Goal: Information Seeking & Learning: Find contact information

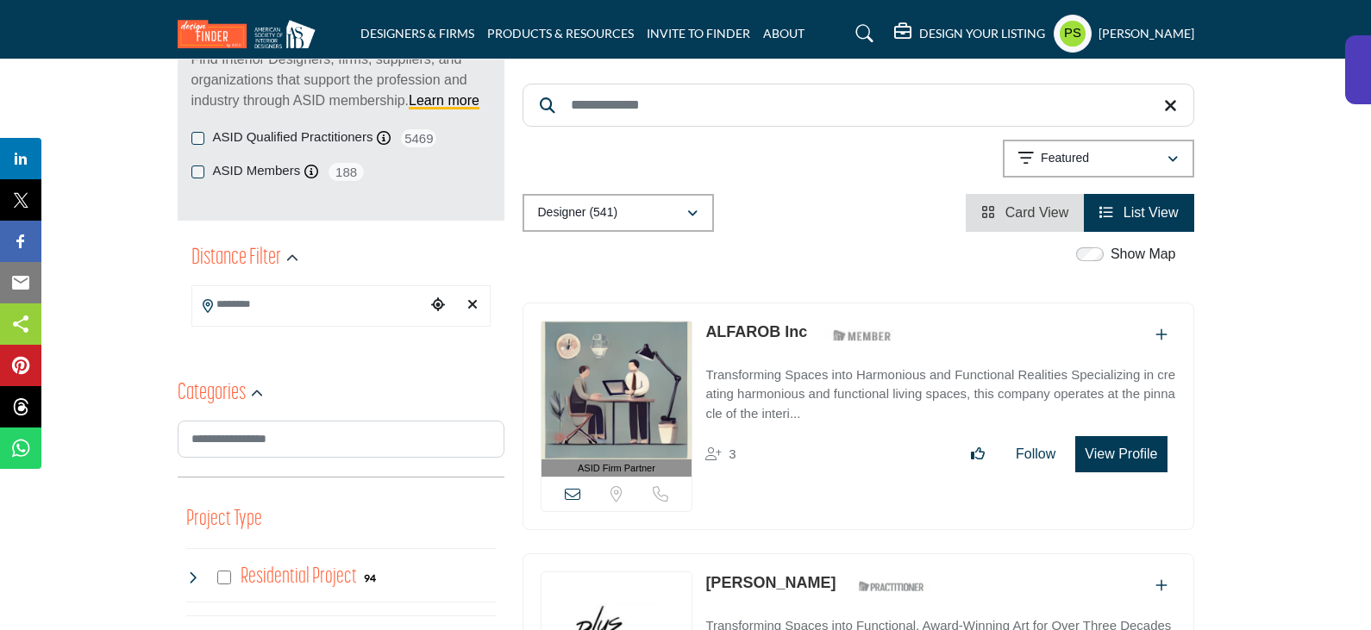
scroll to position [259, 0]
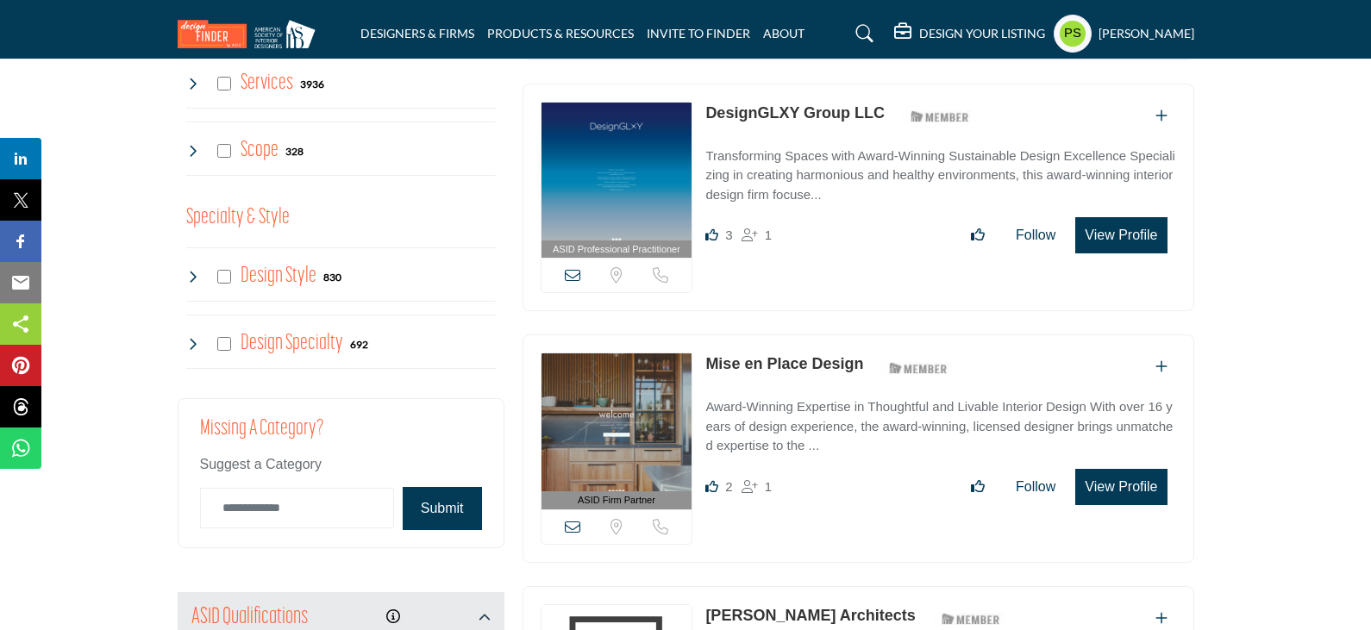
scroll to position [1207, 0]
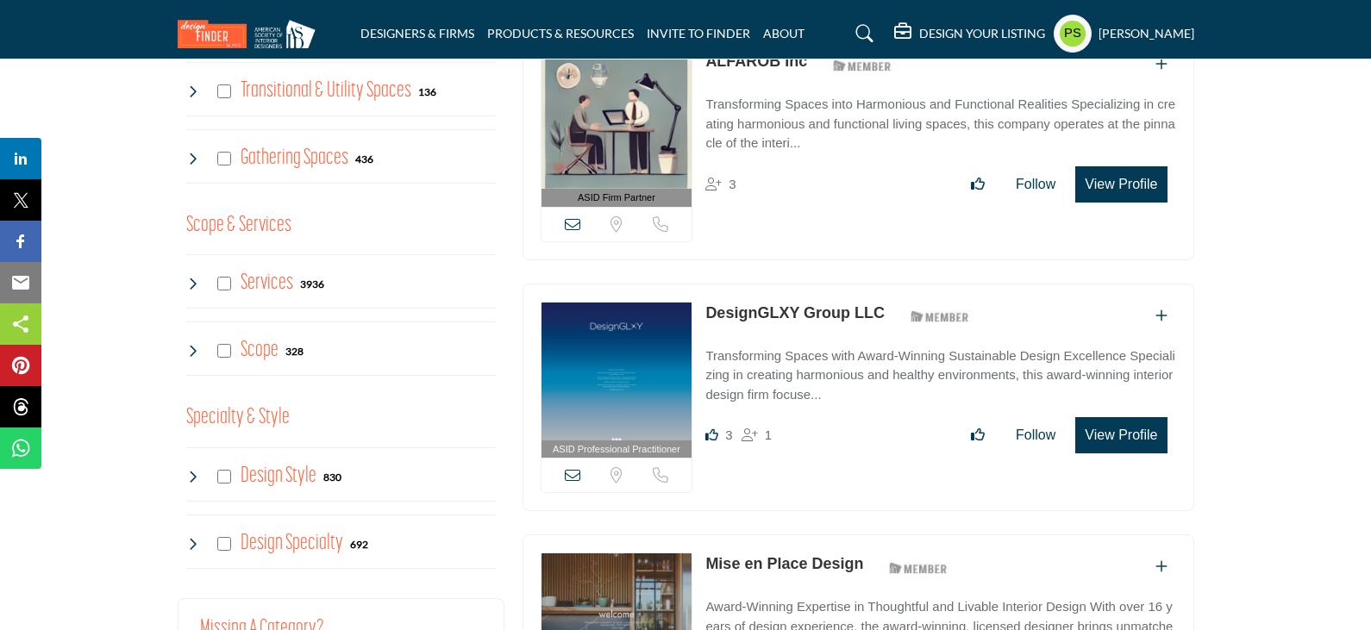
click at [190, 282] on icon at bounding box center [193, 284] width 14 height 14
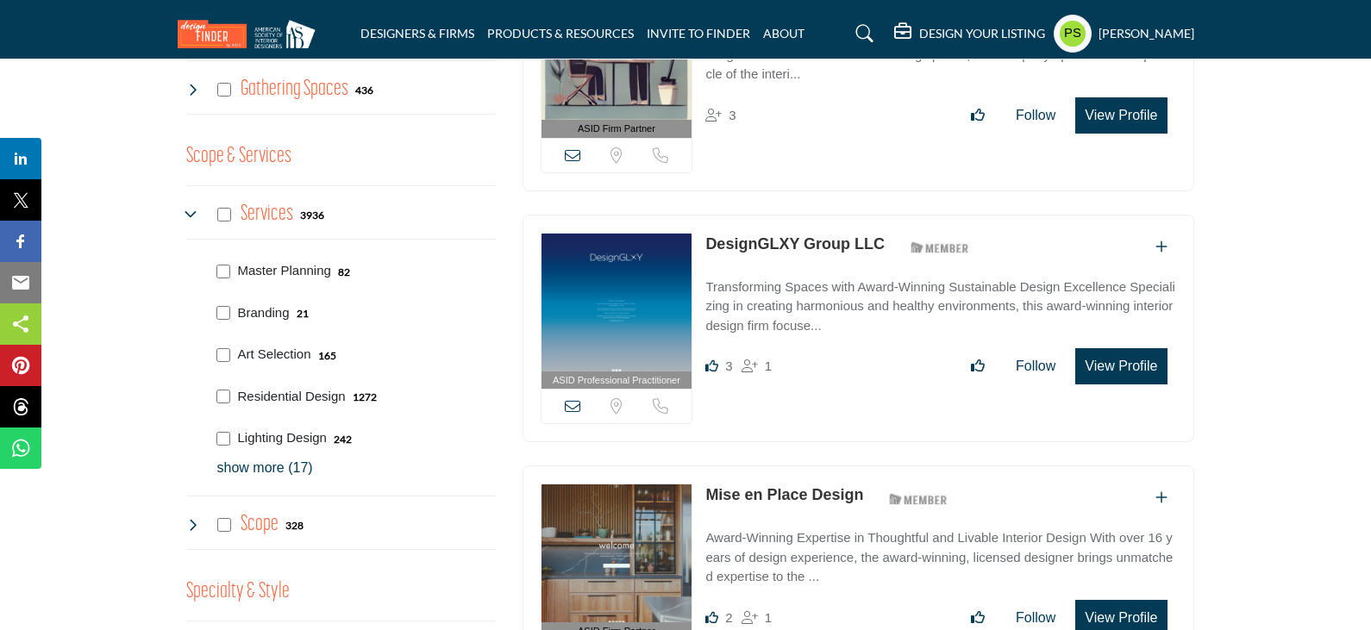
scroll to position [1466, 0]
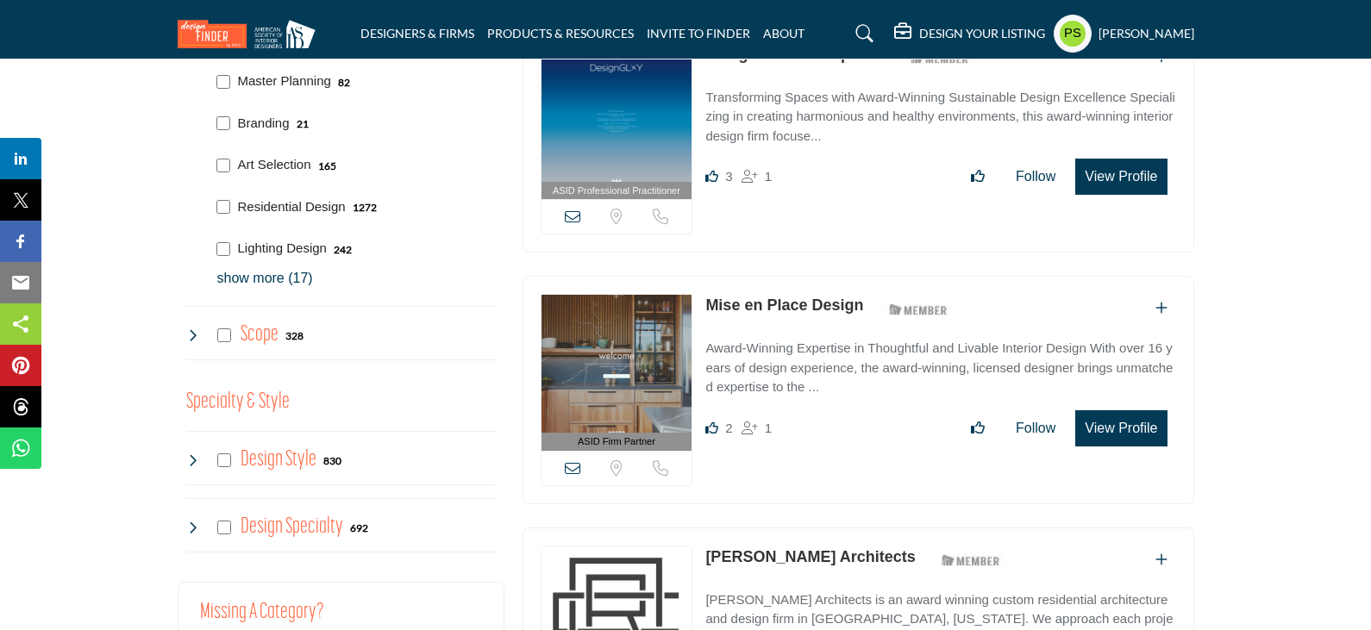
click at [271, 285] on p "show more (17)" at bounding box center [356, 278] width 279 height 21
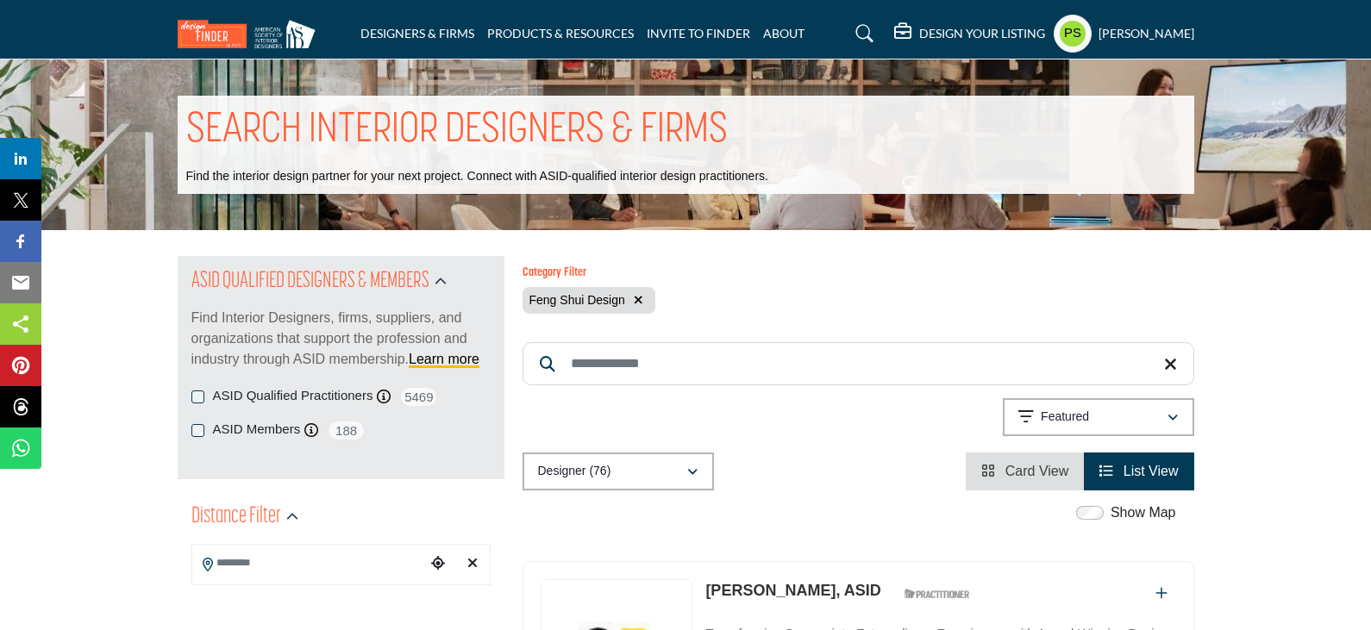
click at [638, 304] on icon "button" at bounding box center [638, 300] width 9 height 12
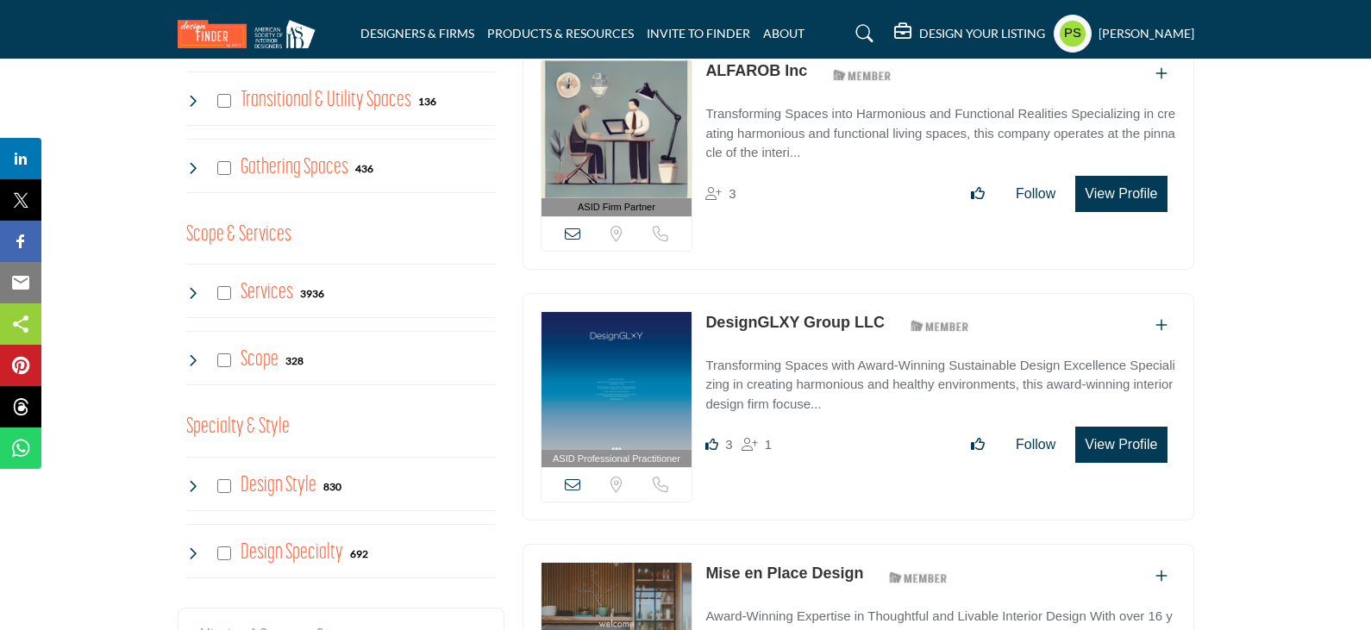
scroll to position [1207, 0]
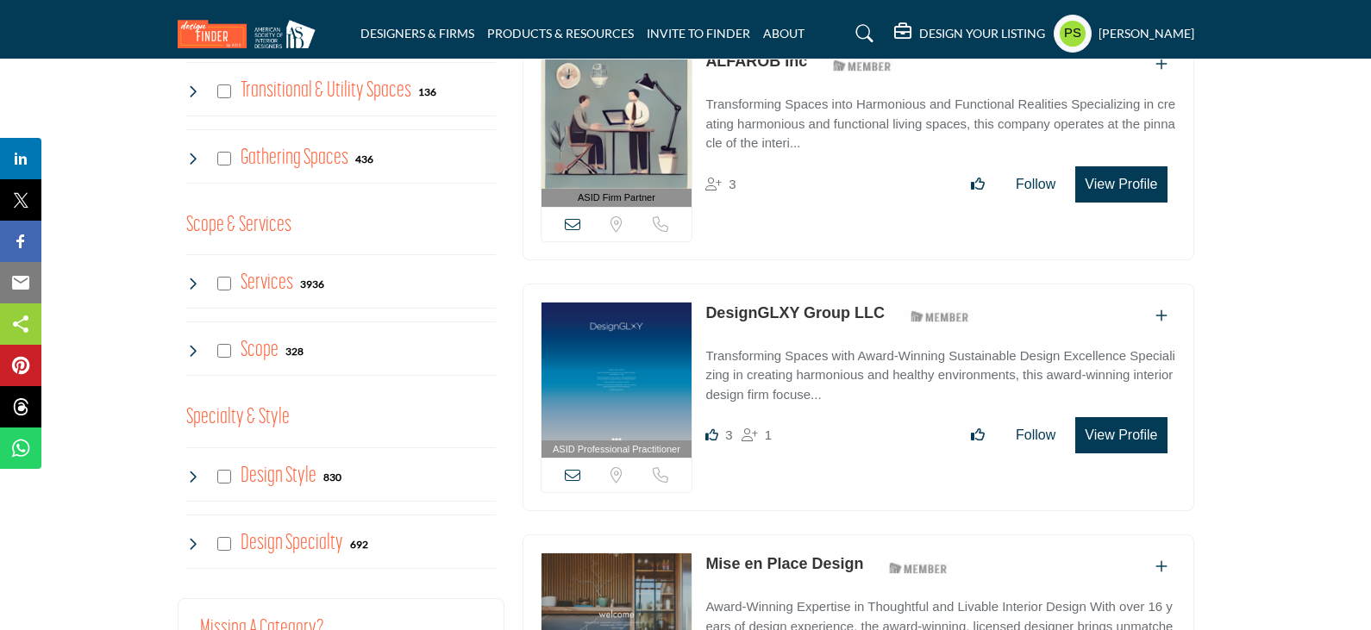
click at [197, 284] on icon at bounding box center [193, 284] width 14 height 14
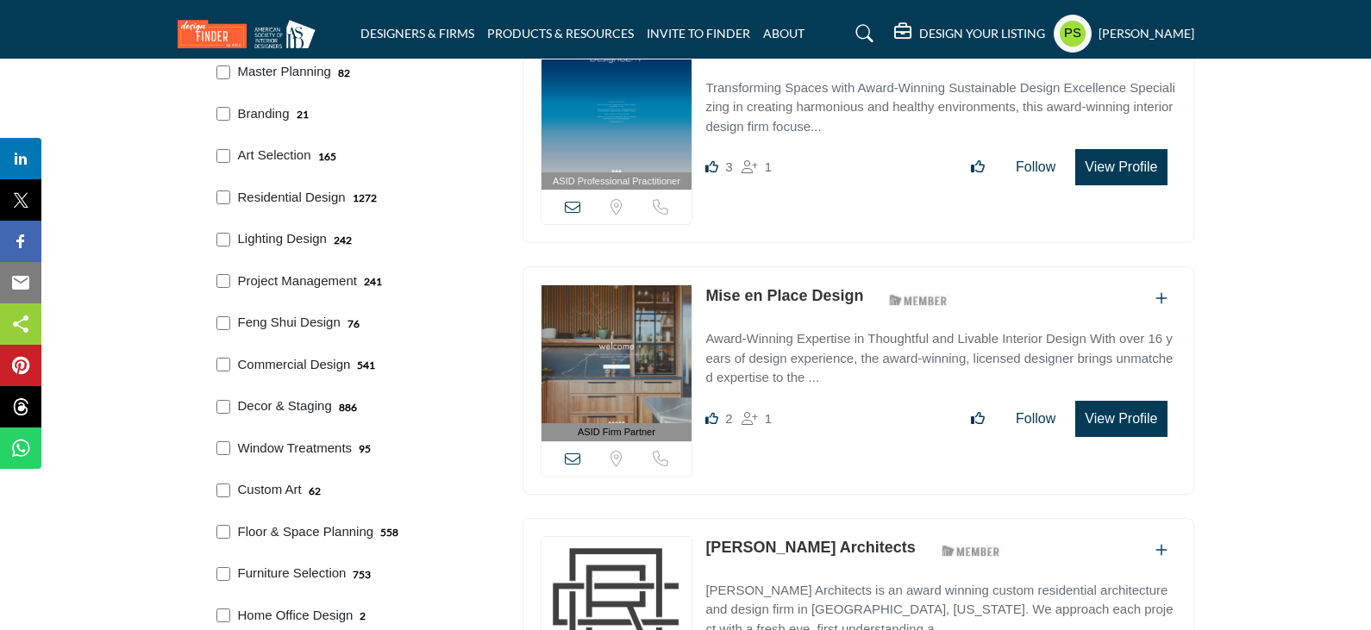
scroll to position [1552, 0]
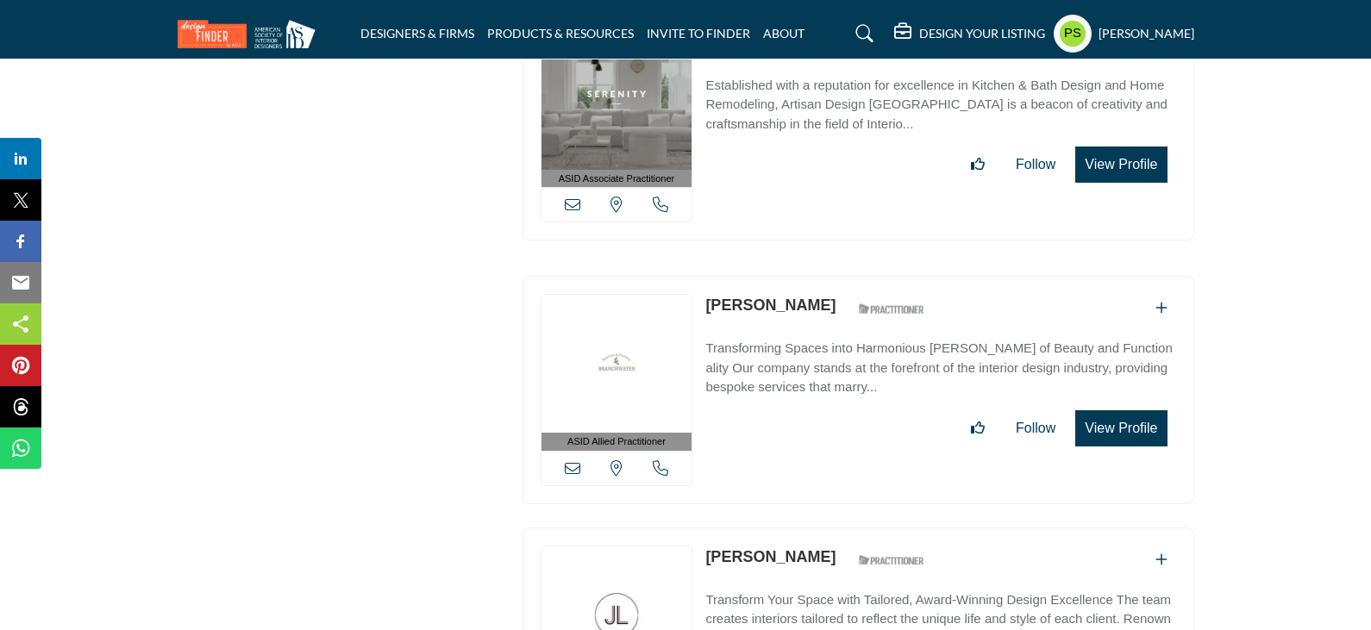
scroll to position [47580, 0]
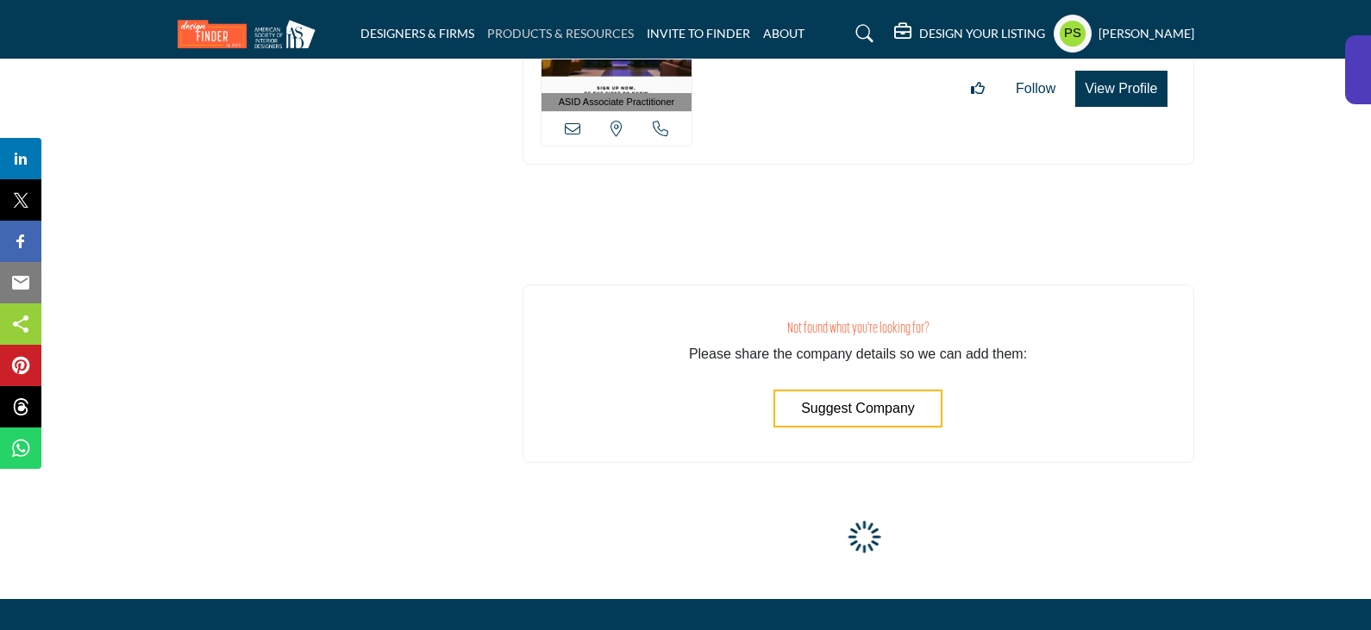
scroll to position [63531, 0]
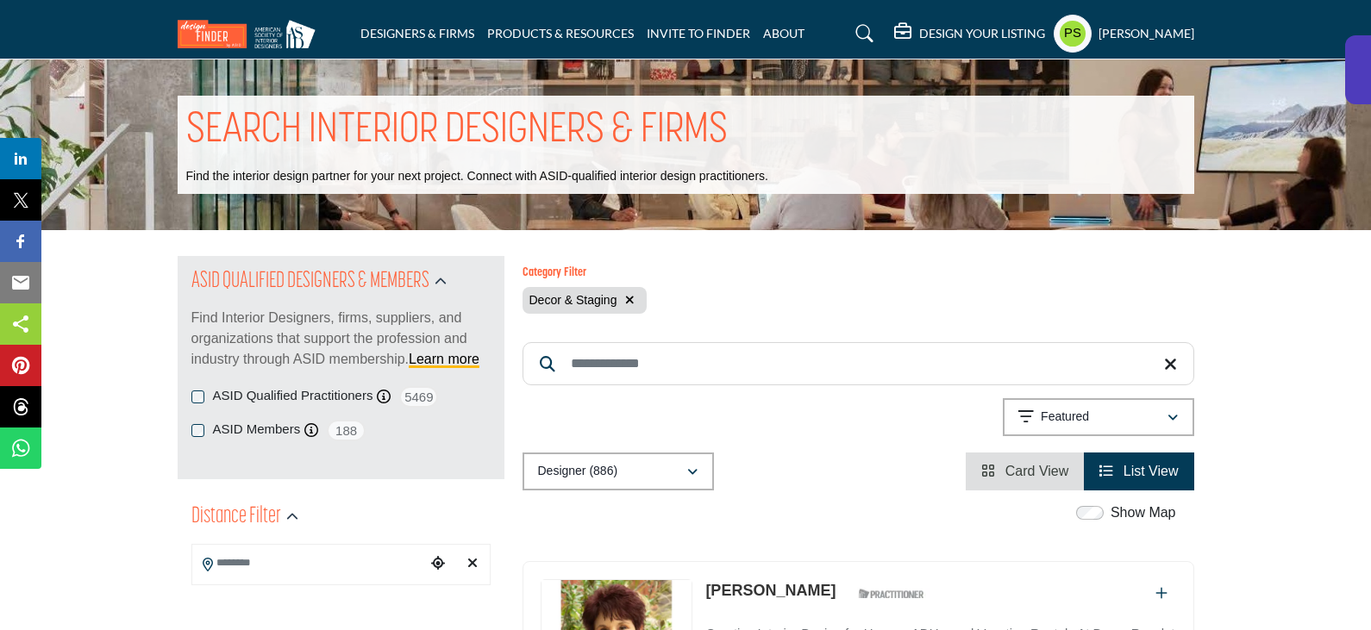
click at [633, 303] on icon "button" at bounding box center [629, 300] width 9 height 12
click at [634, 303] on icon "button" at bounding box center [629, 300] width 9 height 12
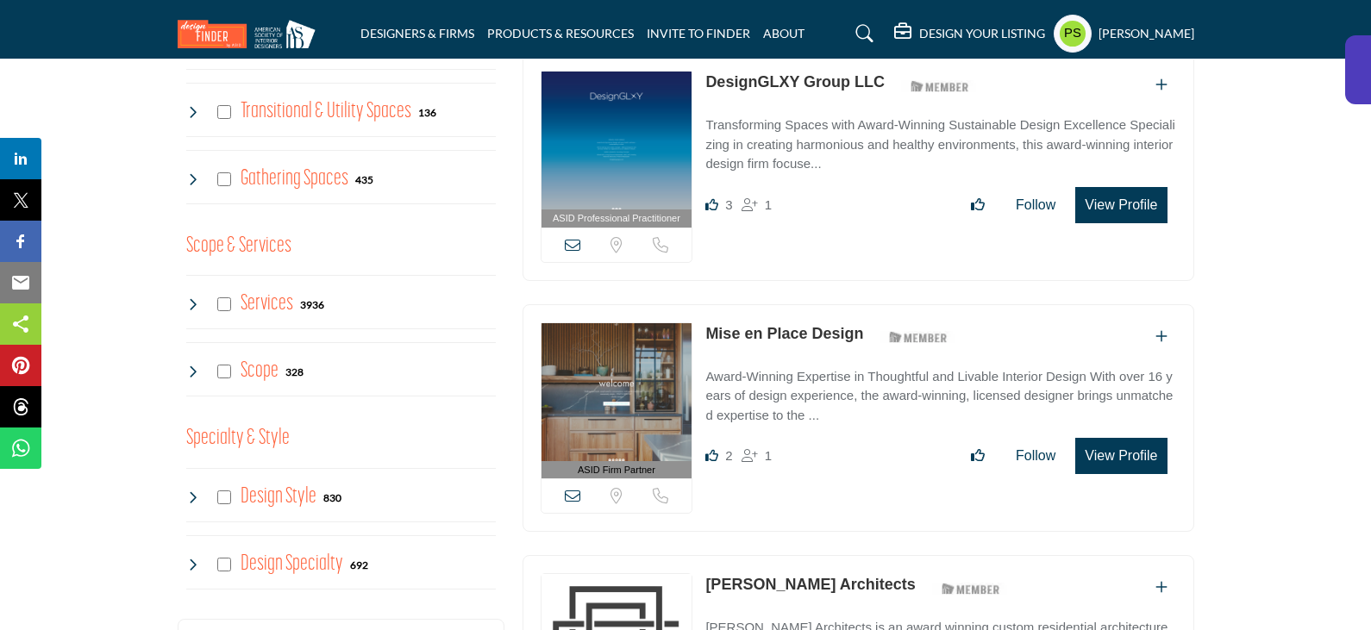
scroll to position [1207, 0]
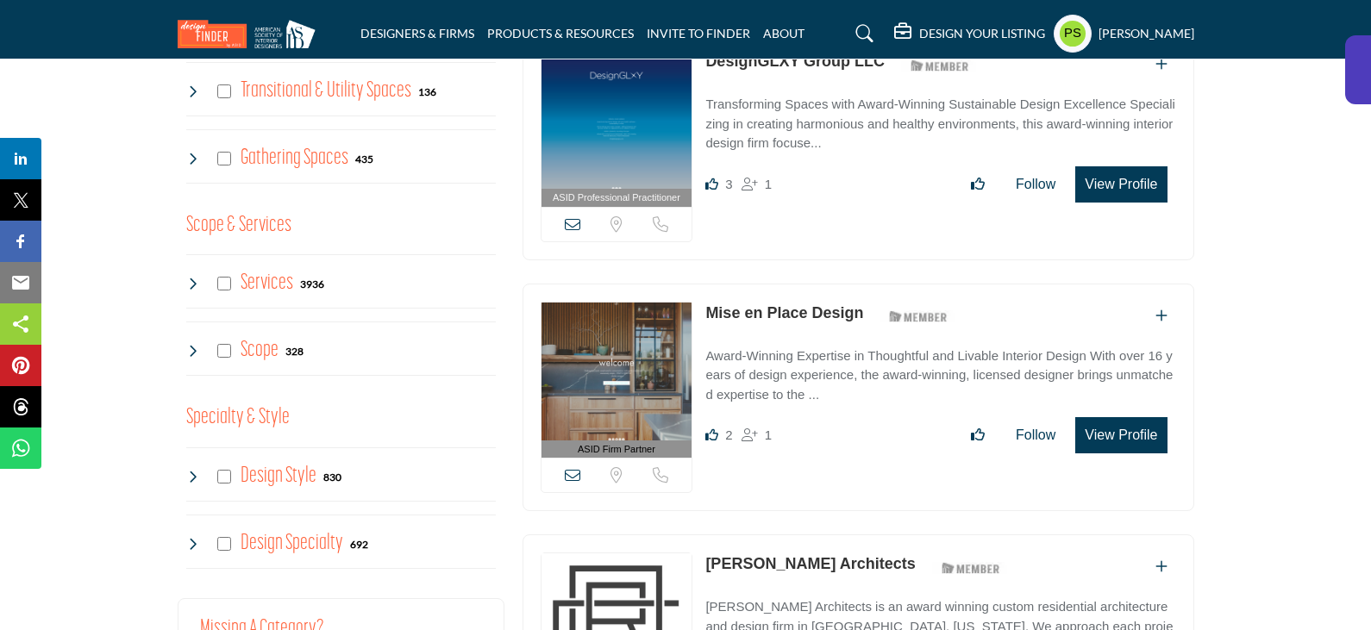
click at [190, 279] on icon at bounding box center [193, 284] width 14 height 14
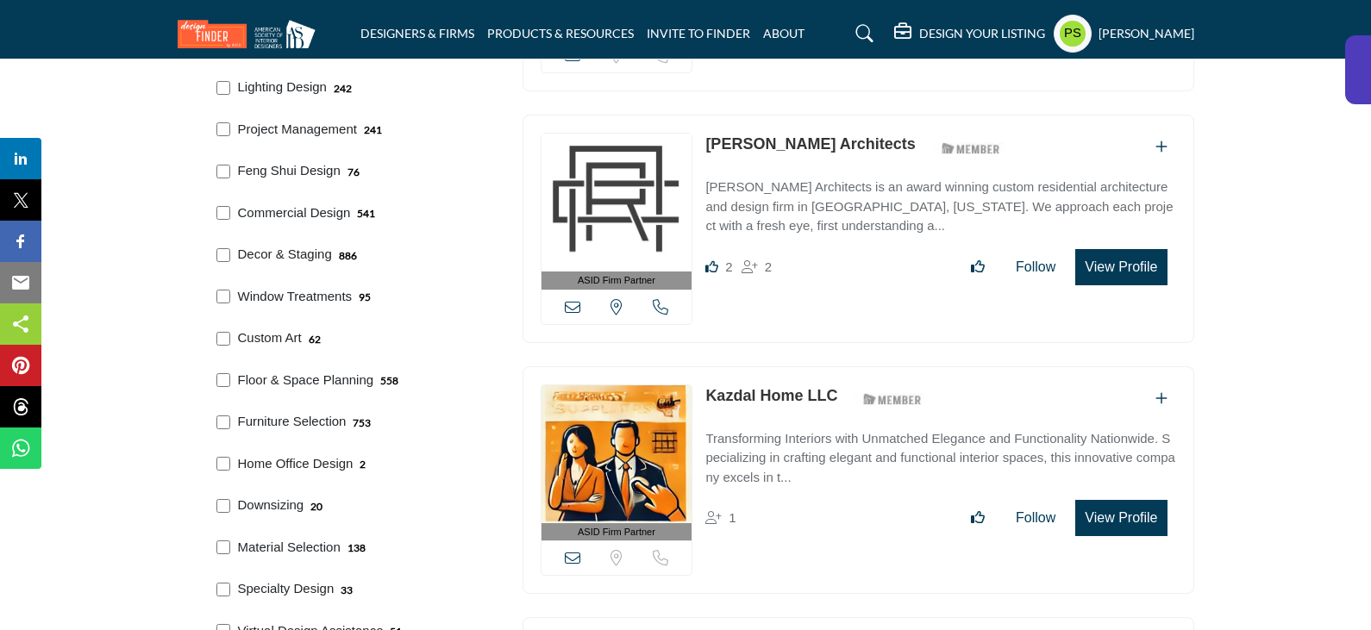
scroll to position [1638, 0]
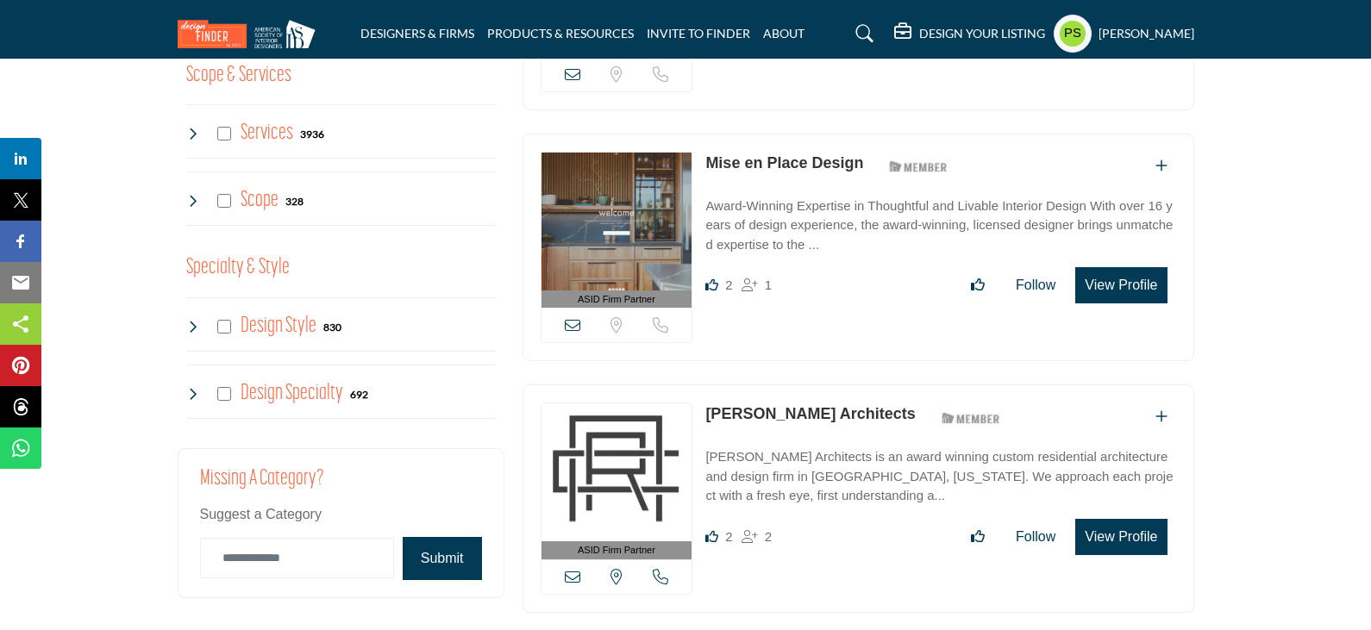
scroll to position [1207, 0]
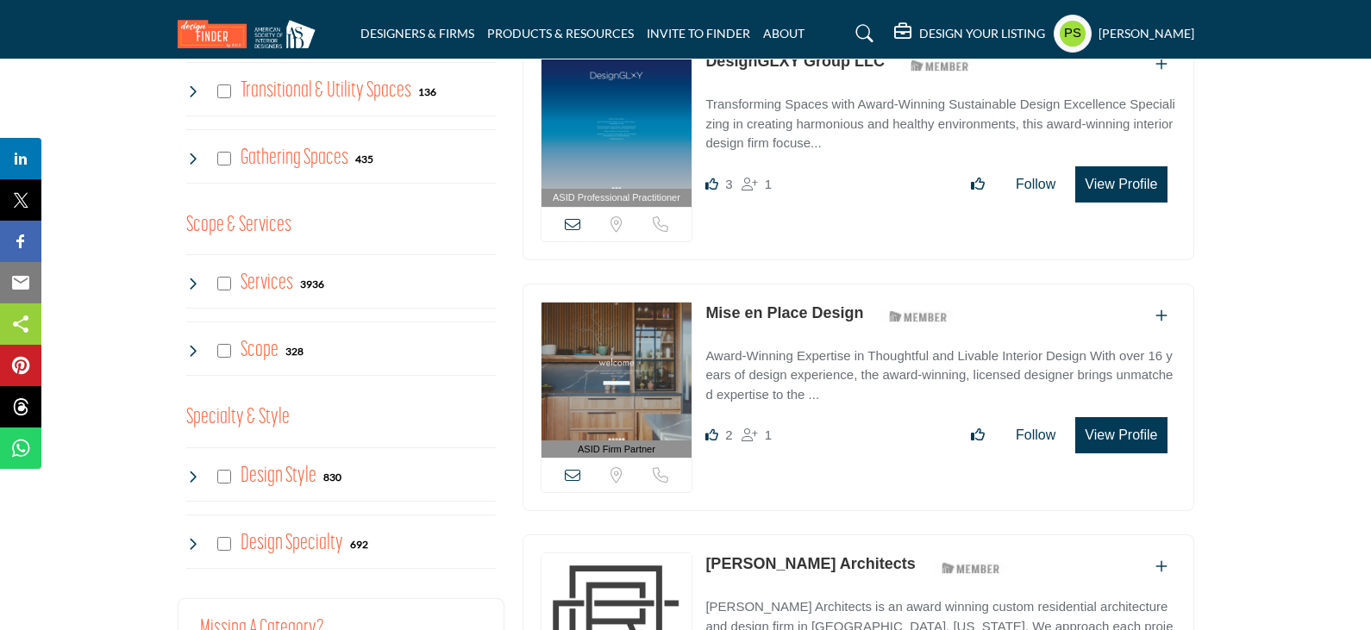
click at [195, 280] on icon at bounding box center [193, 284] width 14 height 14
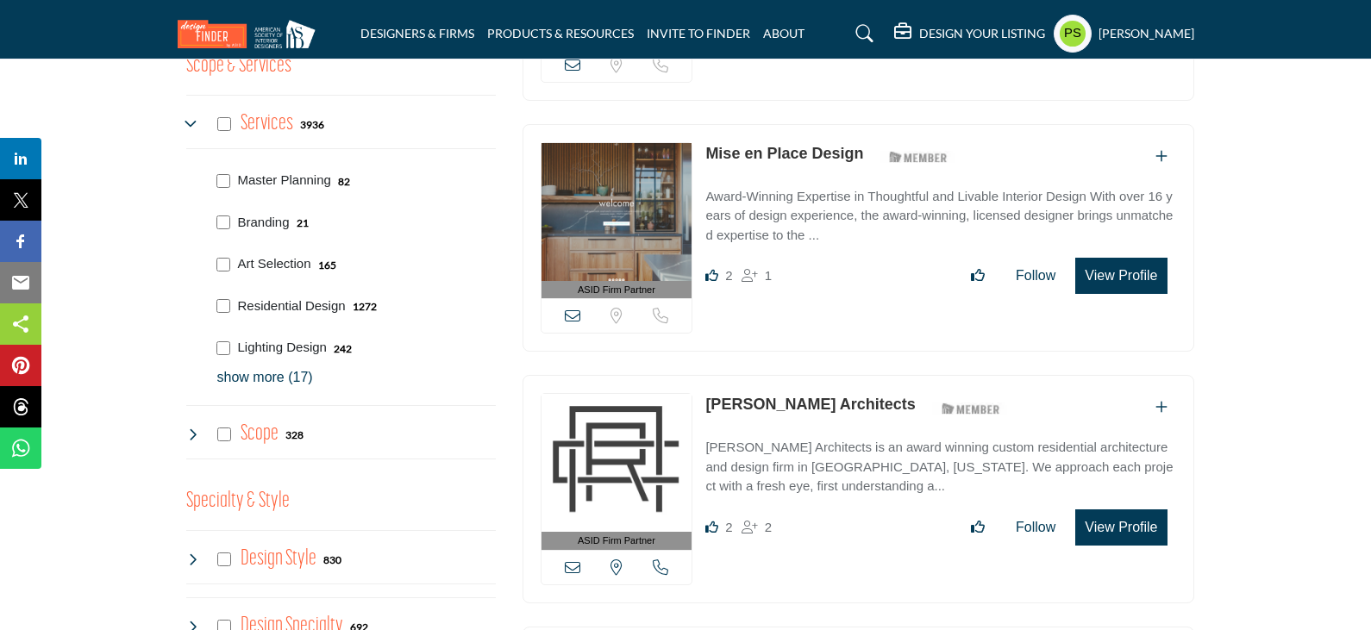
scroll to position [1380, 0]
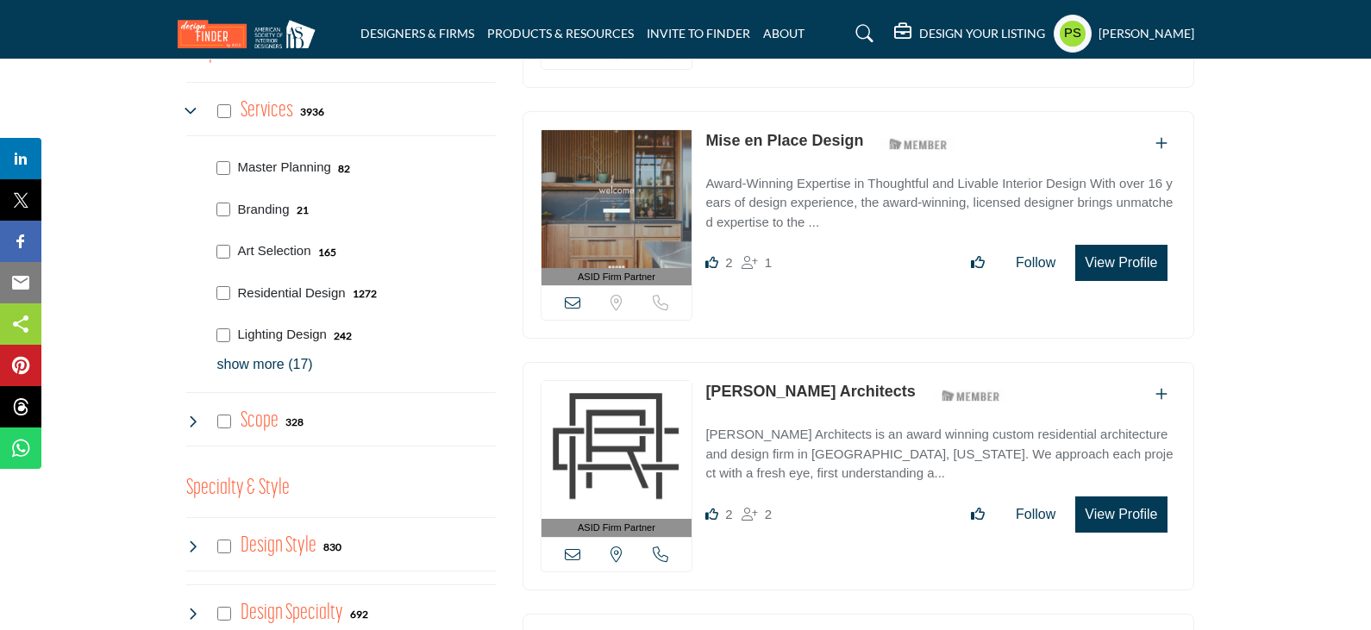
click at [256, 362] on p "show more (17)" at bounding box center [356, 364] width 279 height 21
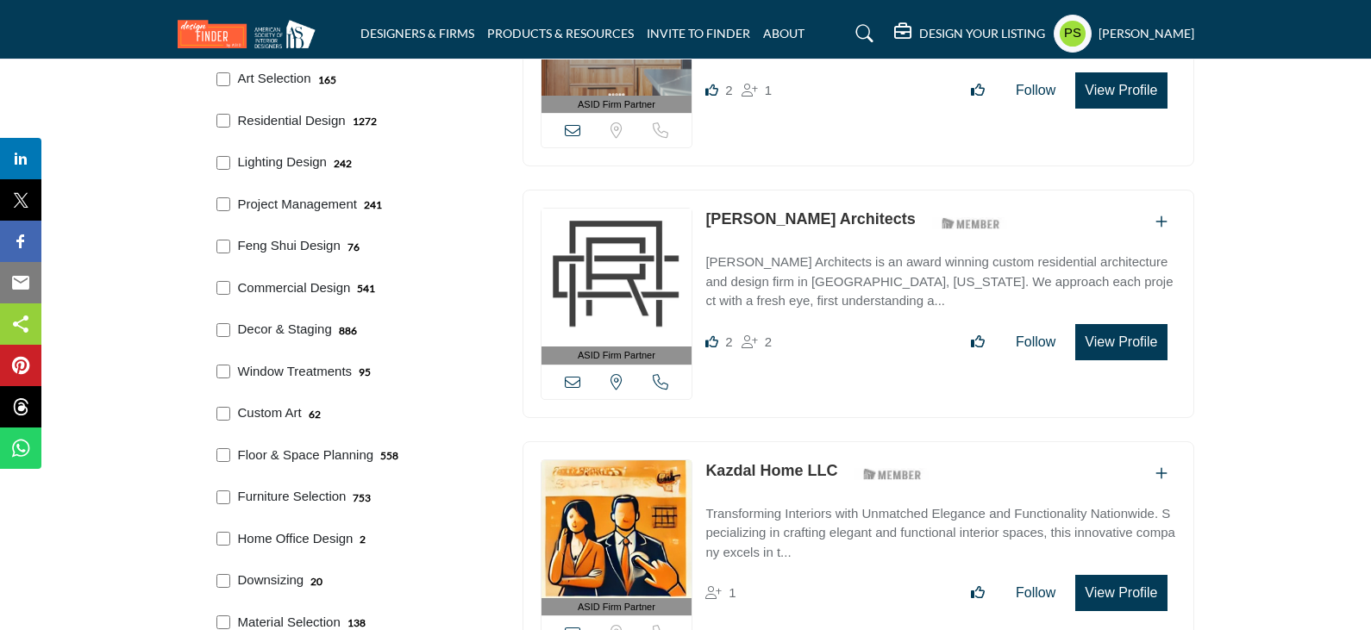
scroll to position [1638, 0]
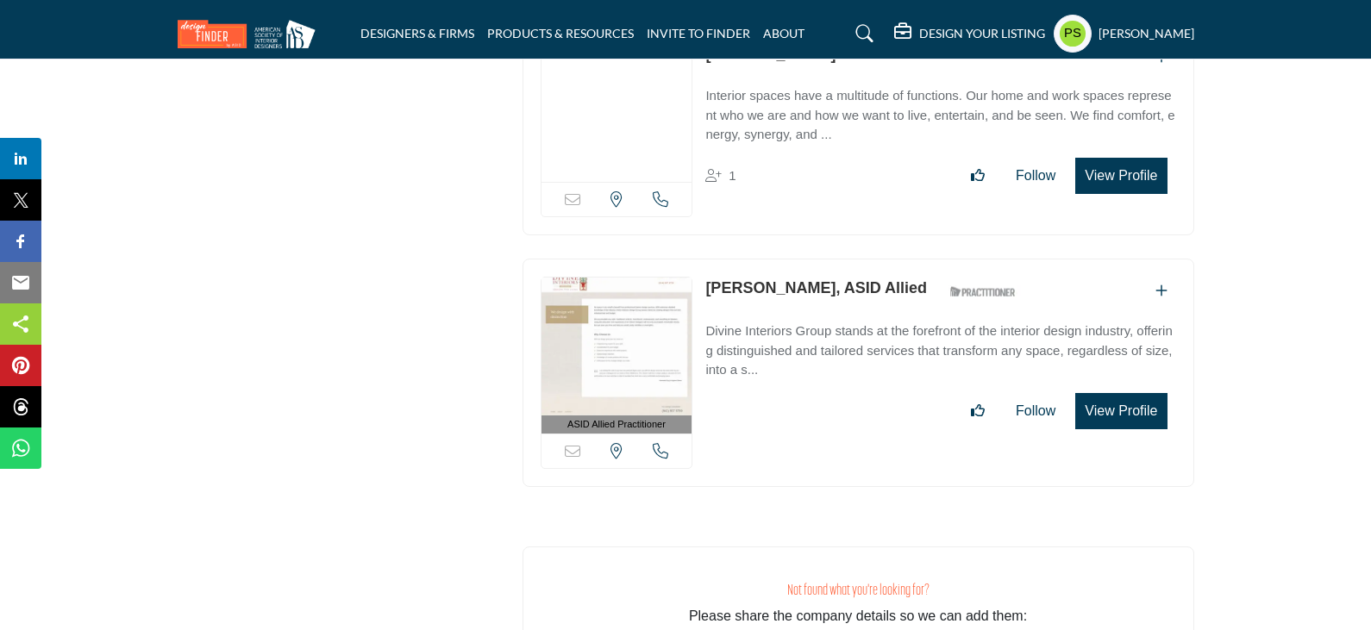
scroll to position [23894, 0]
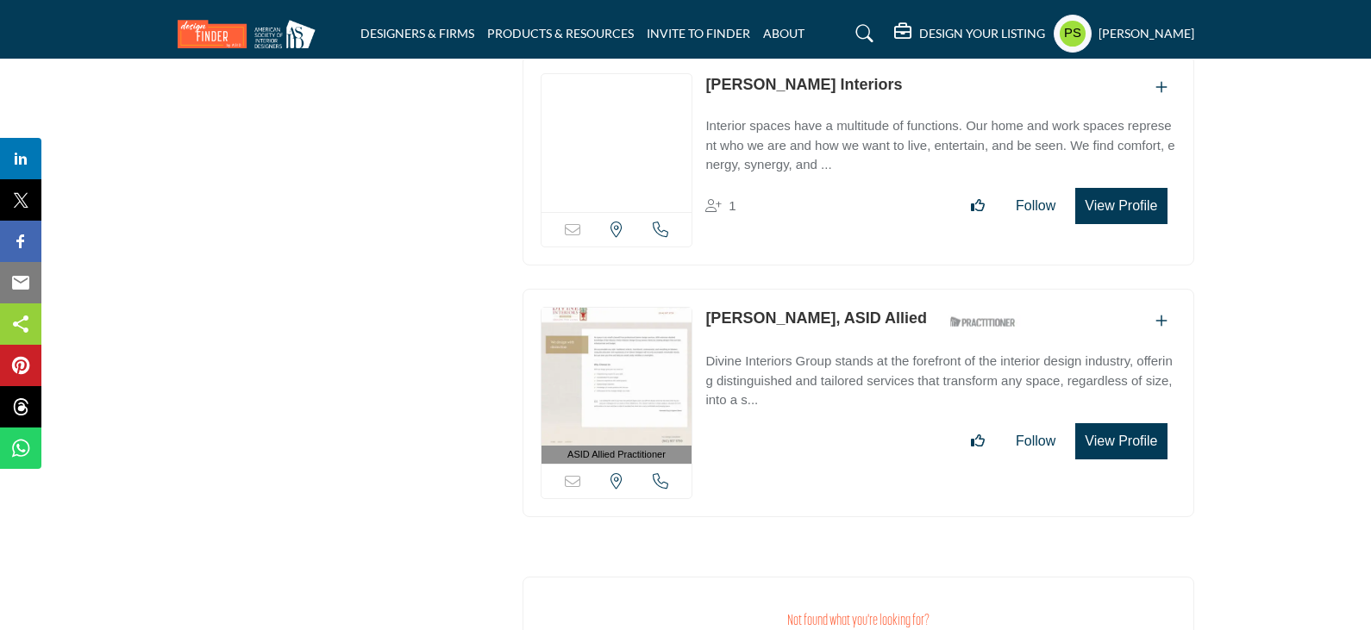
drag, startPoint x: 701, startPoint y: 235, endPoint x: 807, endPoint y: 238, distance: 106.1
click at [807, 289] on div "ASID Allied Practitioner ASID Allied Practitioners have successfully completed …" at bounding box center [859, 403] width 672 height 228
copy link "Kathryn Pratt,"
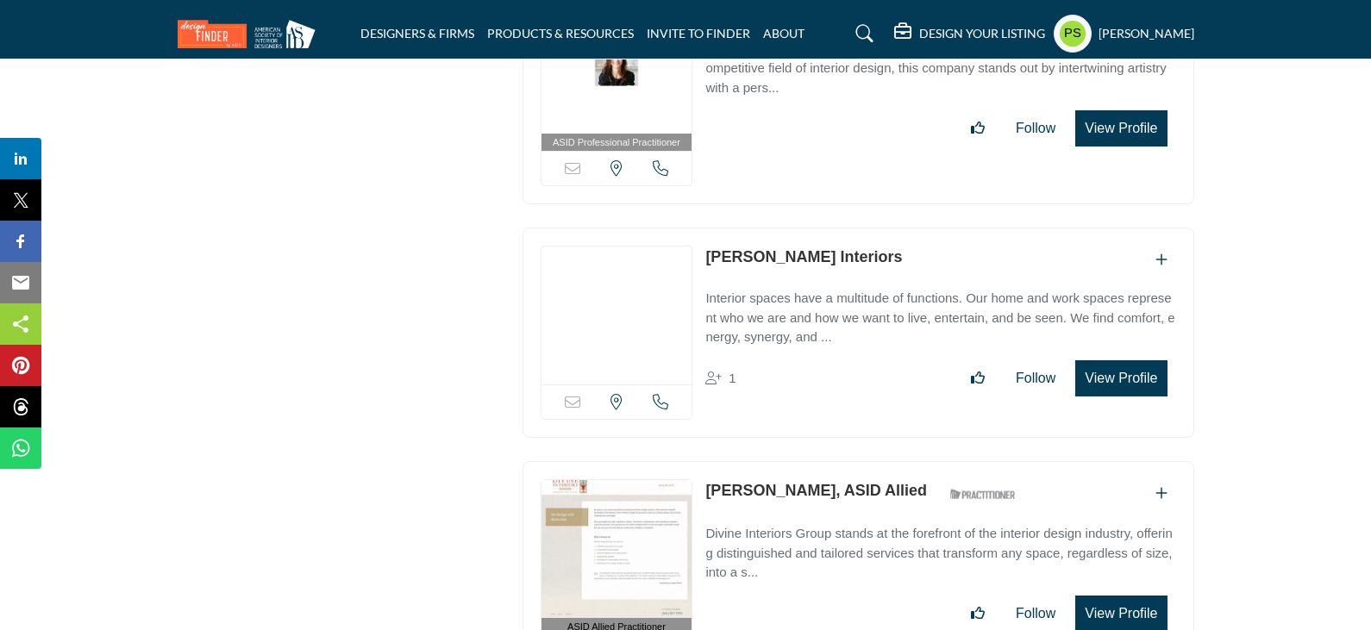
scroll to position [23549, 0]
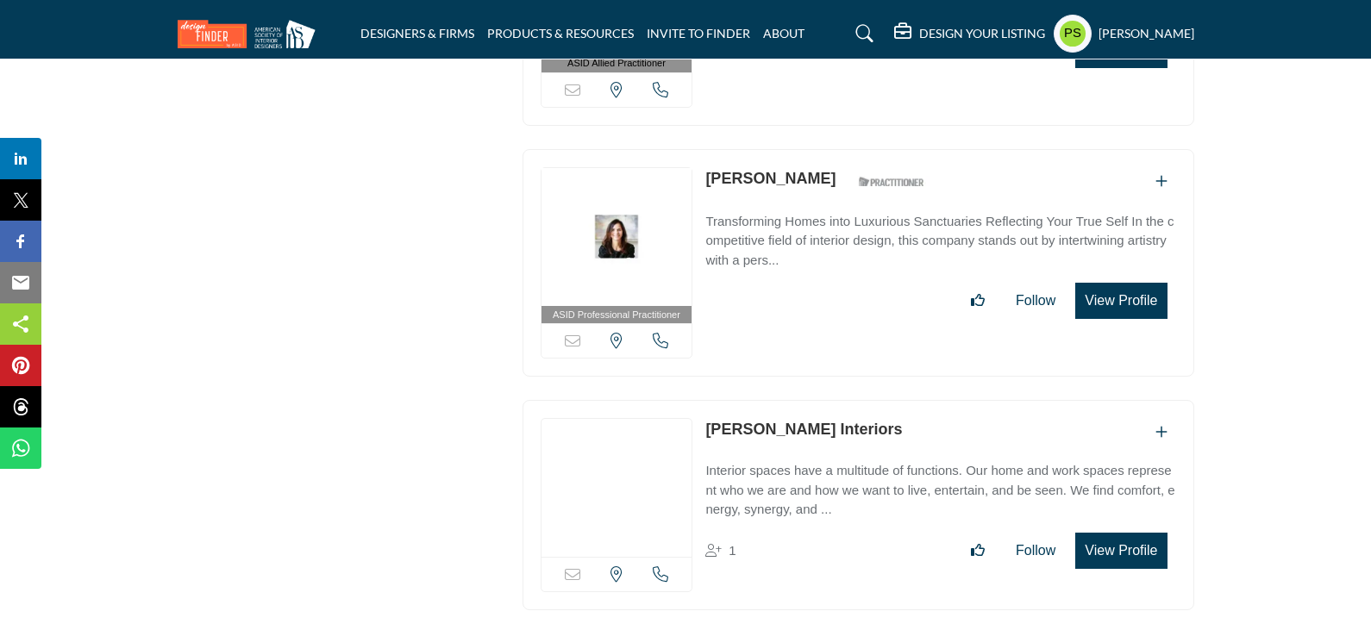
drag, startPoint x: 698, startPoint y: 350, endPoint x: 783, endPoint y: 354, distance: 84.6
click at [783, 400] on div "Sorry, but this listing is on a subscription plan which does not allow users to…" at bounding box center [859, 505] width 672 height 210
copy div "Sorry, but this listing is on a subscription plan which does not allow users to…"
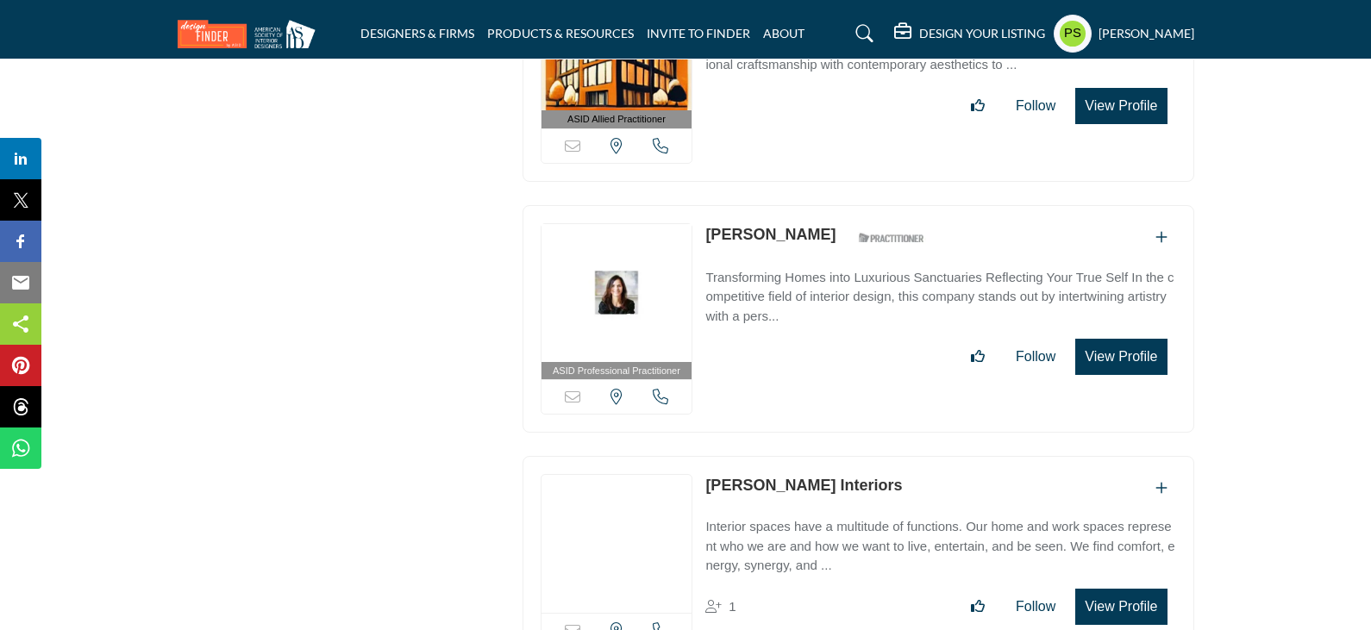
scroll to position [23463, 0]
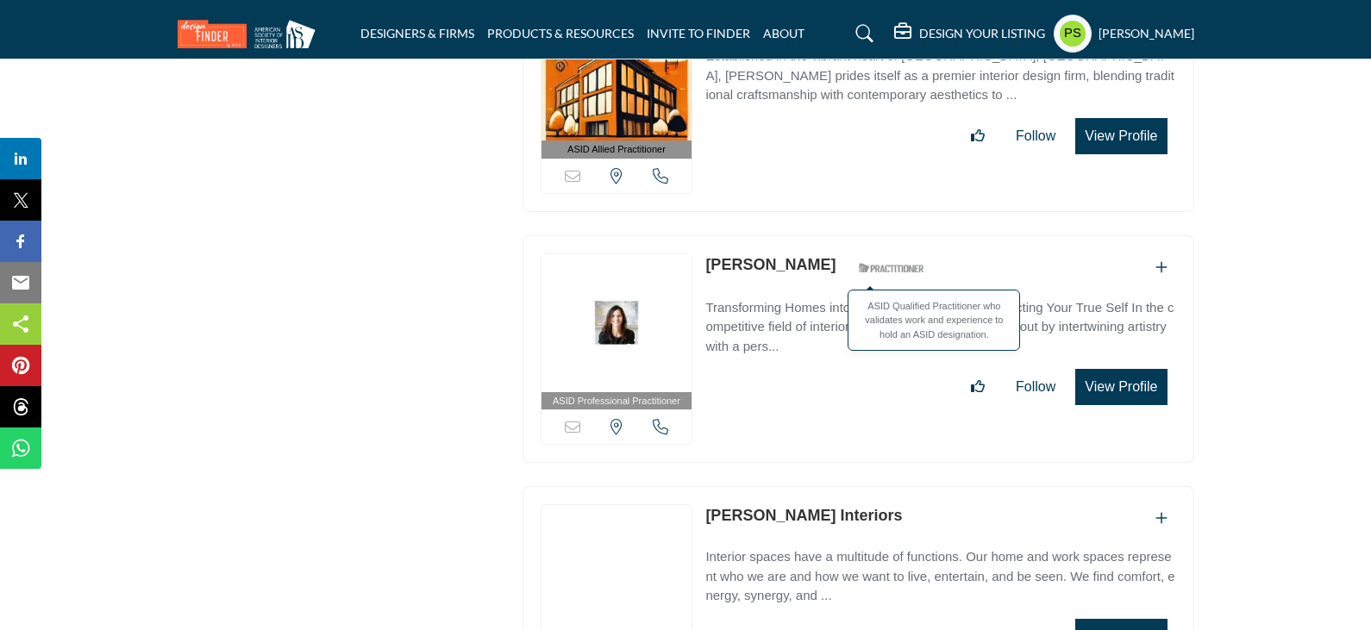
drag, startPoint x: 699, startPoint y: 183, endPoint x: 819, endPoint y: 190, distance: 120.1
click at [819, 235] on div "ASID Professional Practitioner ASID Professional Practitioners have successfull…" at bounding box center [859, 349] width 672 height 228
copy div "Rosanne Levi"
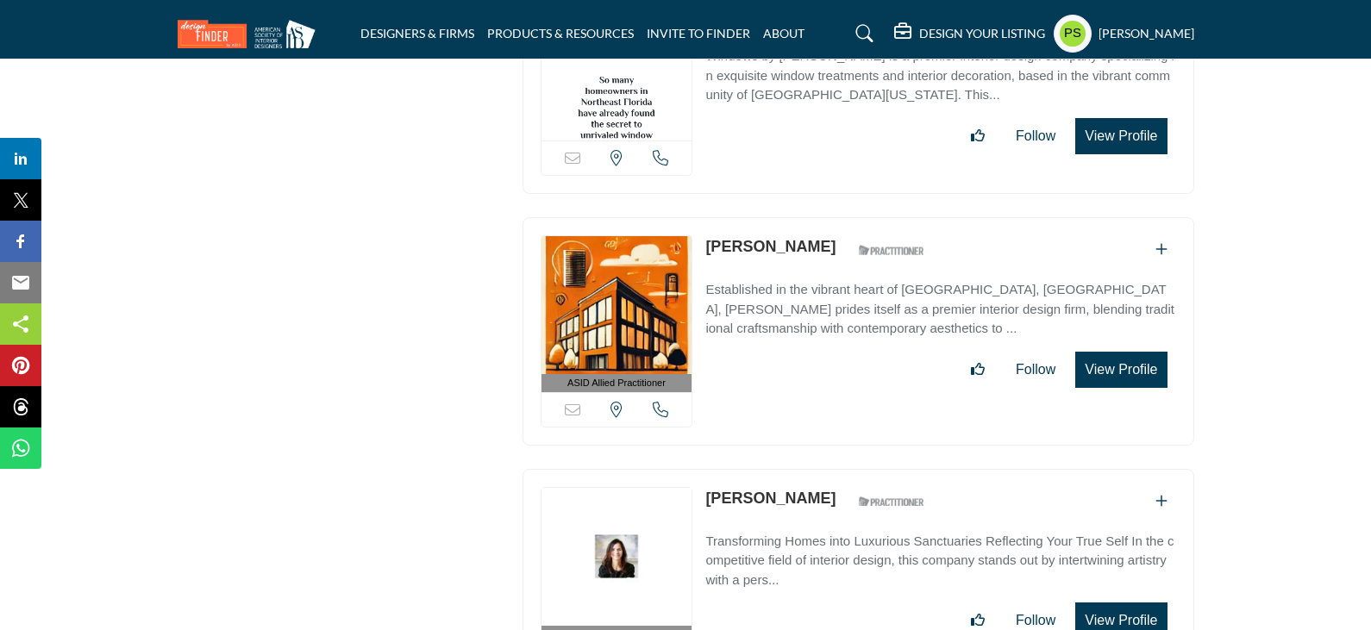
scroll to position [23204, 0]
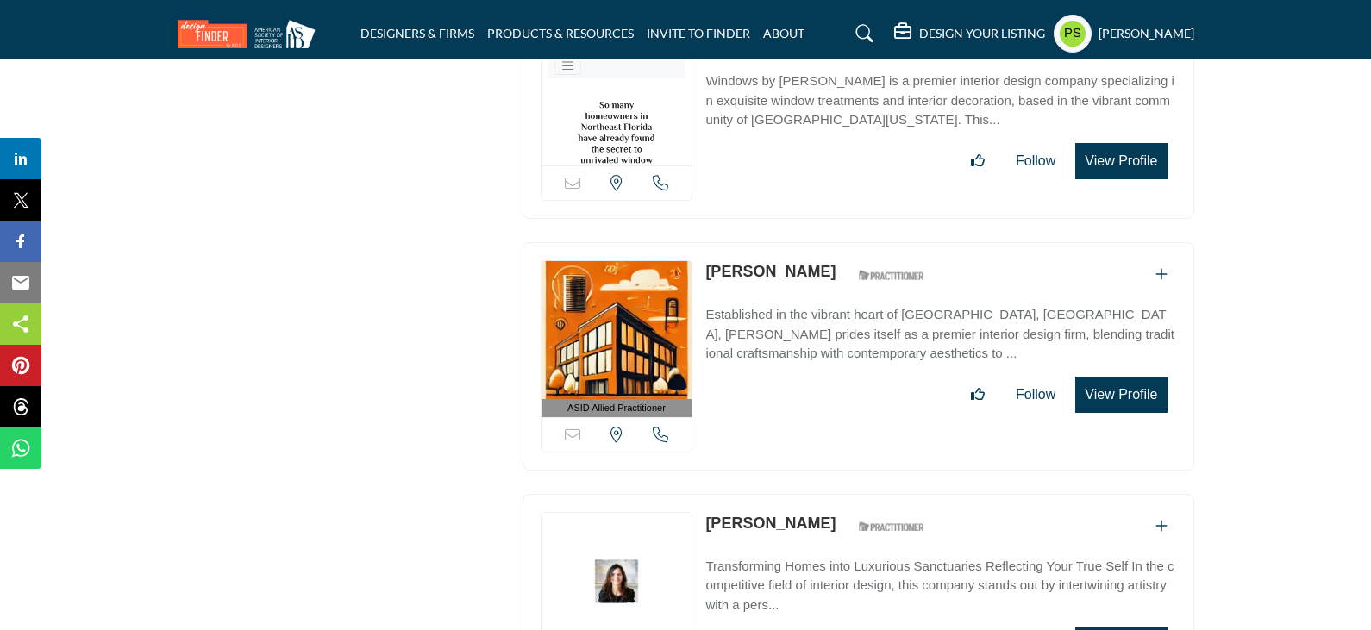
drag, startPoint x: 703, startPoint y: 192, endPoint x: 816, endPoint y: 191, distance: 113.0
click at [816, 242] on div "ASID Allied Practitioner ASID Allied Practitioners have successfully completed …" at bounding box center [859, 356] width 672 height 228
copy link "Ann Fitzgerald"
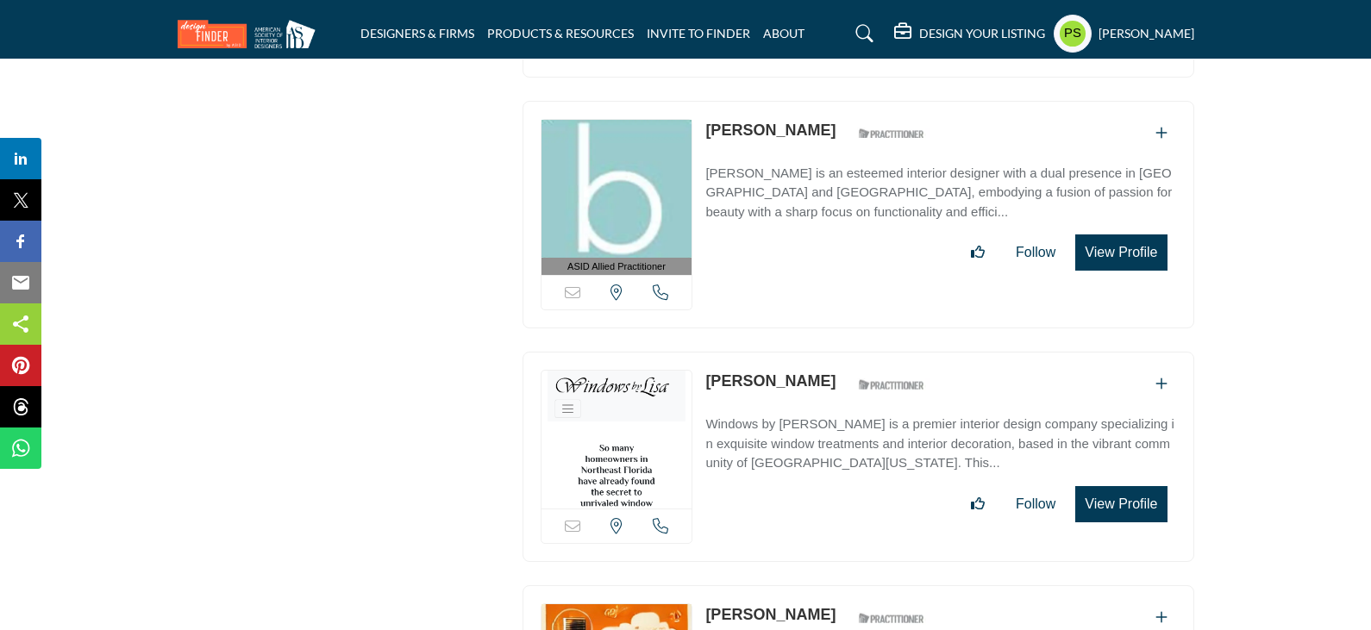
scroll to position [22859, 0]
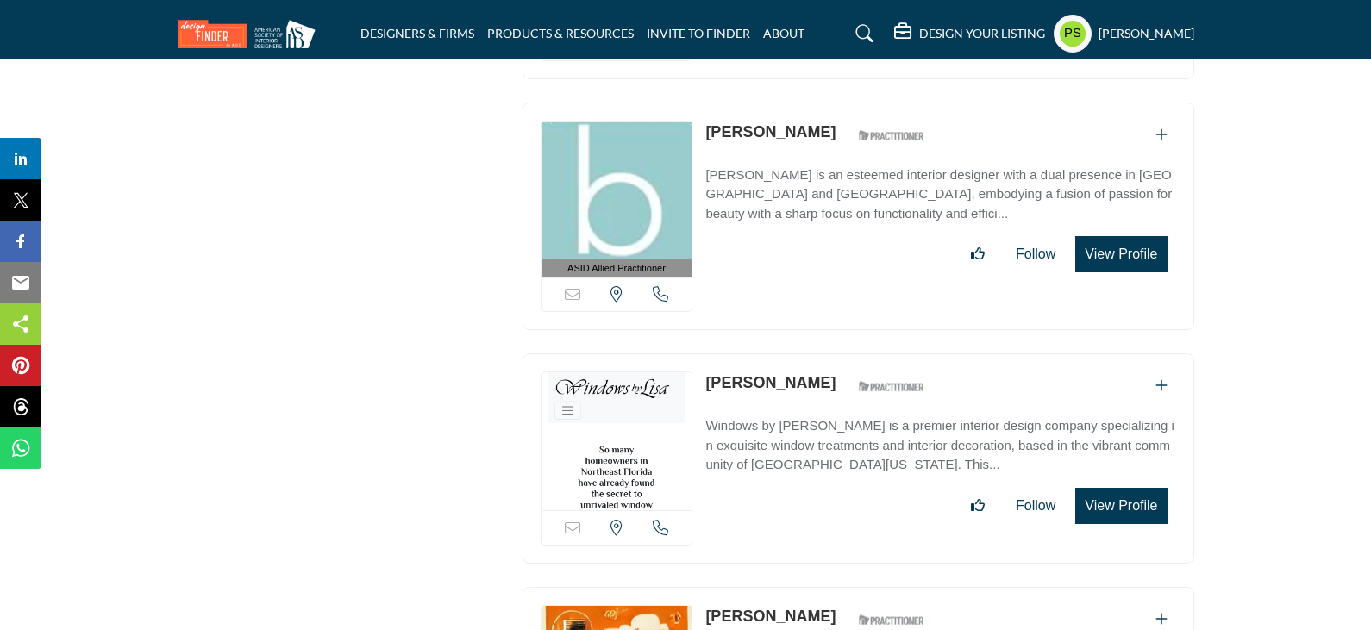
drag, startPoint x: 702, startPoint y: 304, endPoint x: 787, endPoint y: 304, distance: 85.4
click at [787, 354] on div "Sorry, but this listing is on a subscription plan which does not allow users to…" at bounding box center [859, 459] width 672 height 210
copy link "Lisa Tatum"
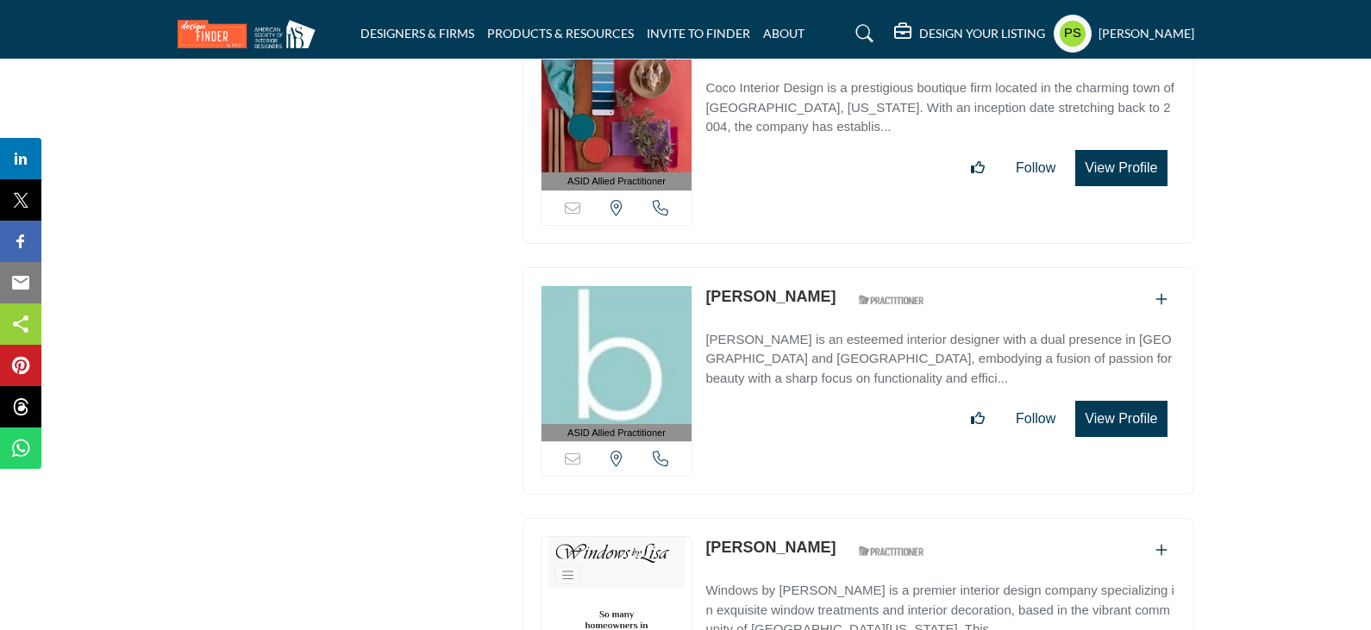
scroll to position [22687, 0]
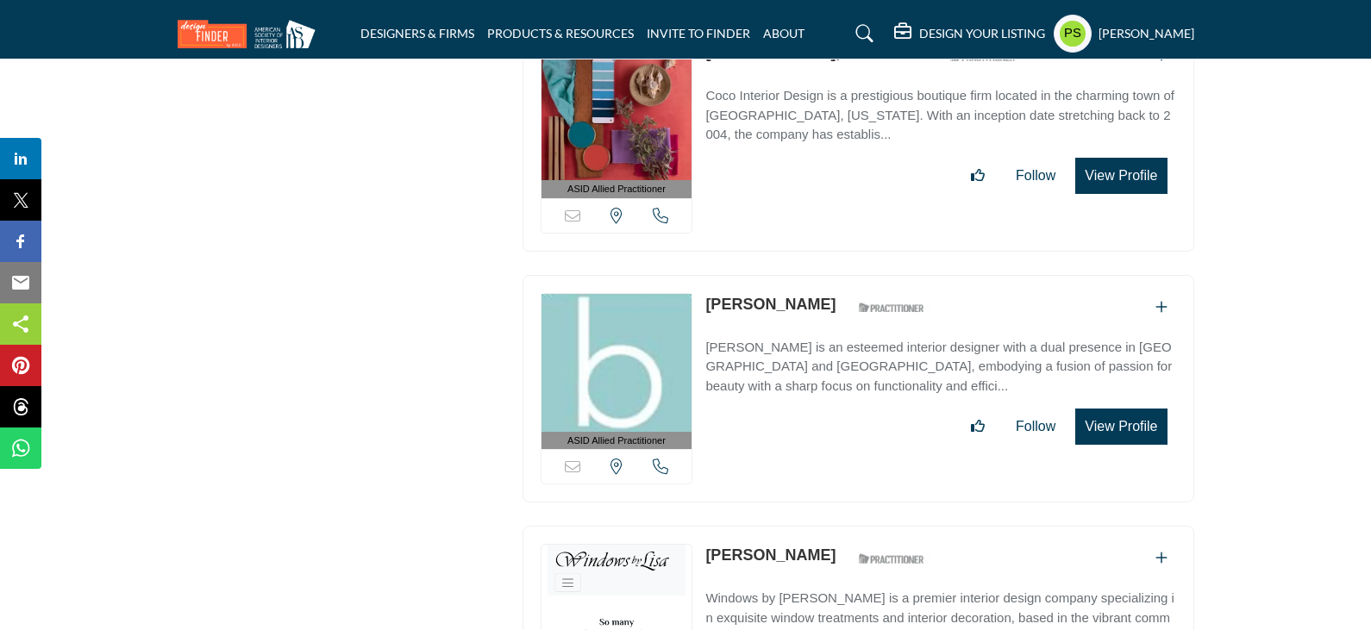
drag, startPoint x: 701, startPoint y: 227, endPoint x: 797, endPoint y: 236, distance: 96.2
click at [797, 275] on div "ASID Allied Practitioner ASID Allied Practitioners have successfully completed …" at bounding box center [859, 389] width 672 height 228
copy link "Beth Nelson"
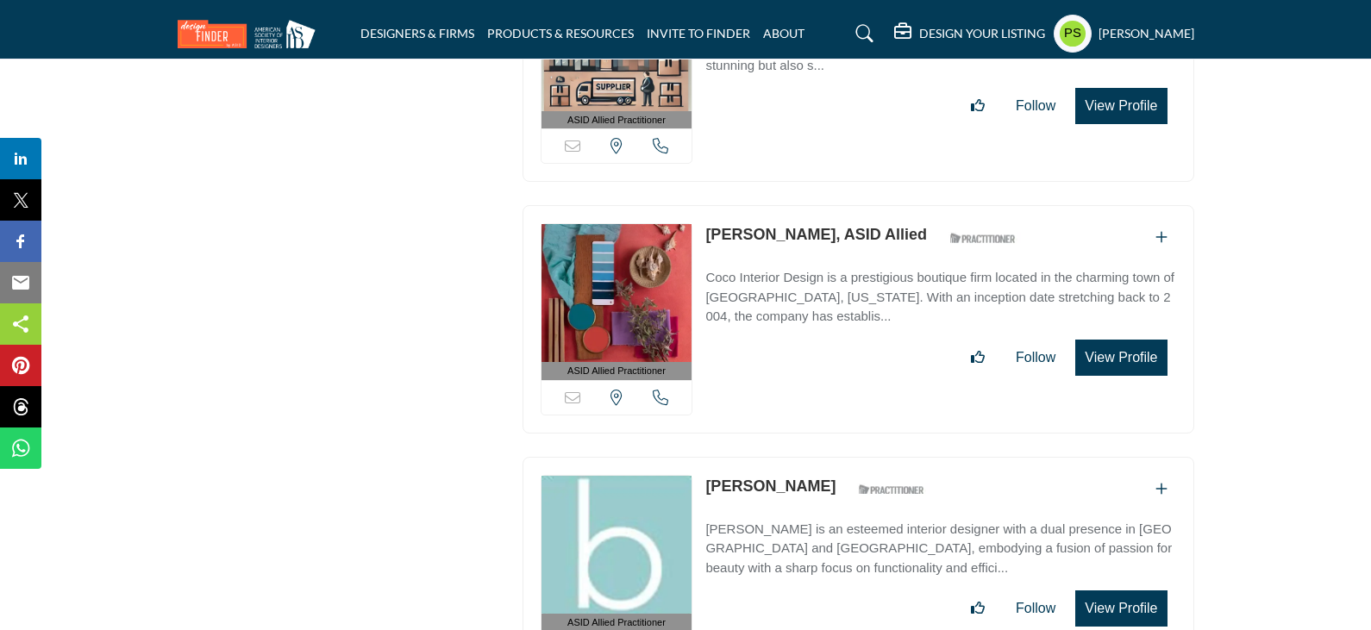
scroll to position [22428, 0]
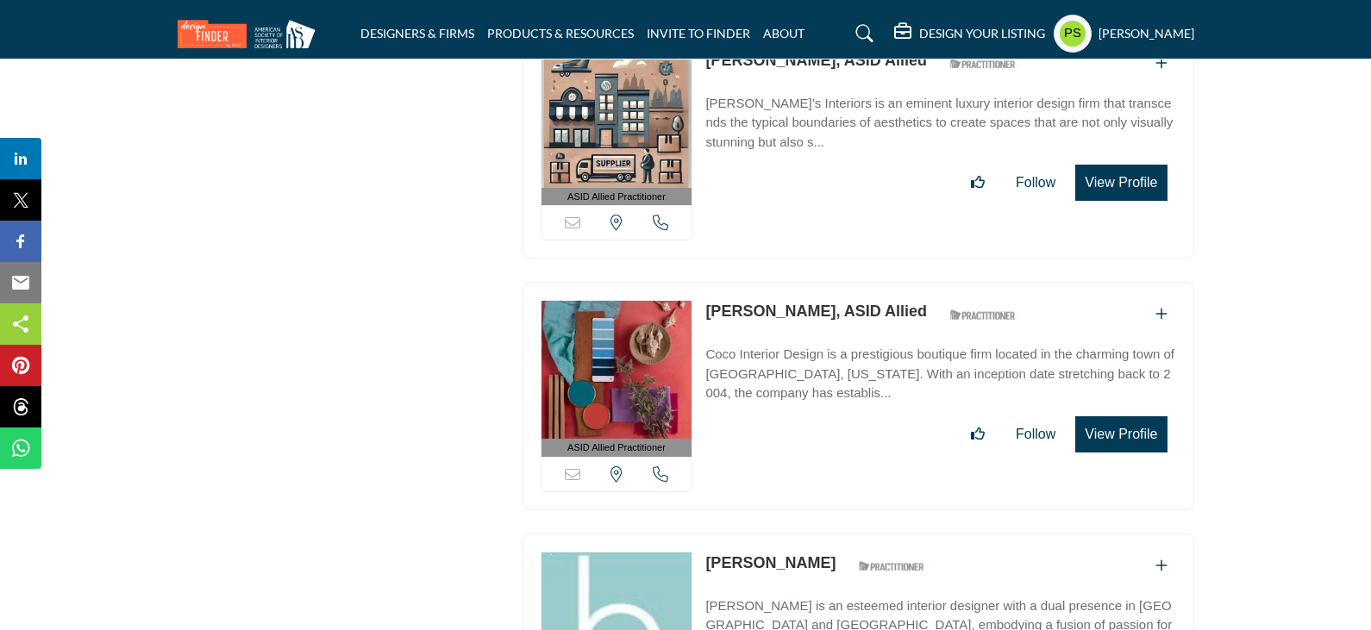
drag, startPoint x: 703, startPoint y: 235, endPoint x: 811, endPoint y: 241, distance: 107.9
click at [811, 282] on div "ASID Allied Practitioner ASID Allied Practitioners have successfully completed …" at bounding box center [859, 396] width 672 height 228
copy link "Lisa Ontiveros"
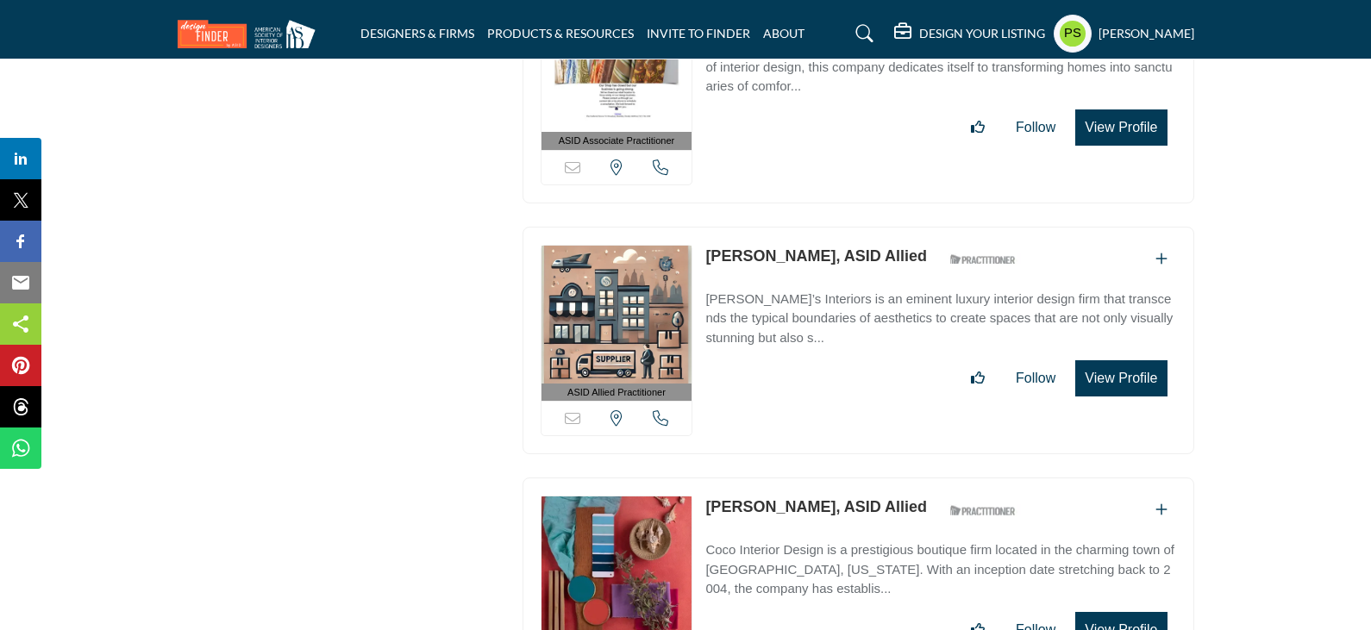
scroll to position [22083, 0]
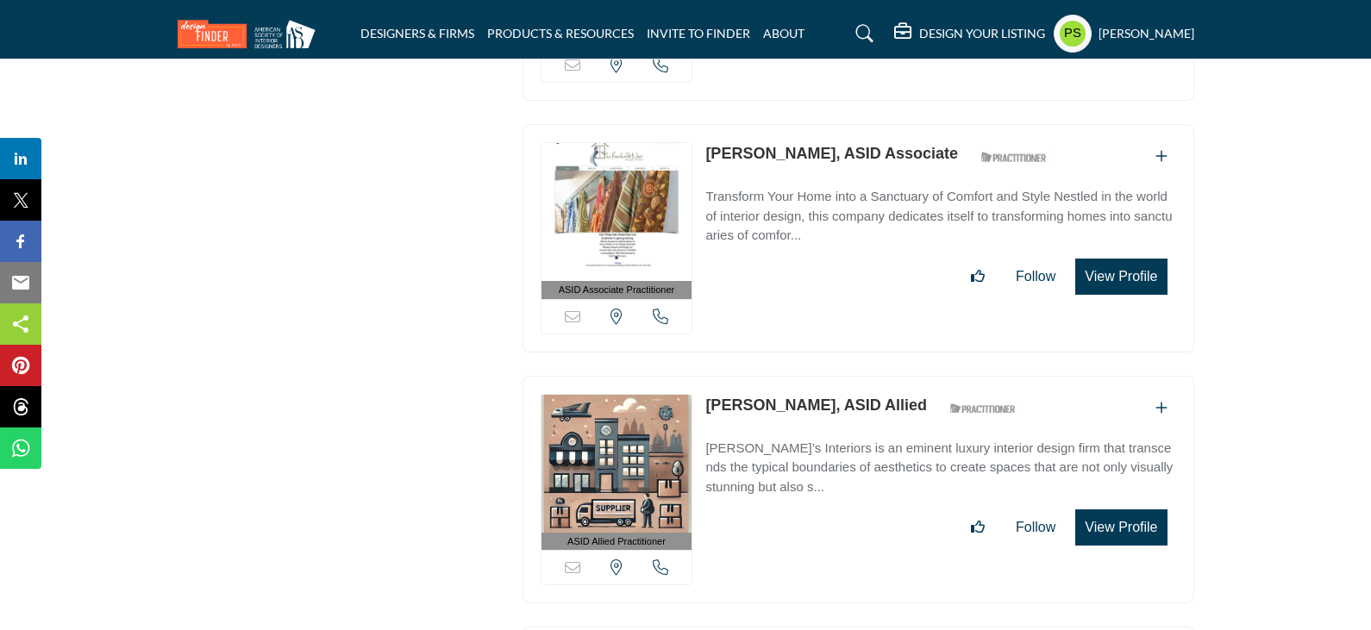
drag, startPoint x: 702, startPoint y: 326, endPoint x: 870, endPoint y: 338, distance: 168.6
click at [870, 376] on div "ASID Allied Practitioner ASID Allied Practitioners have successfully completed …" at bounding box center [859, 490] width 672 height 228
copy link "Michelle Rohrer-Lauer"
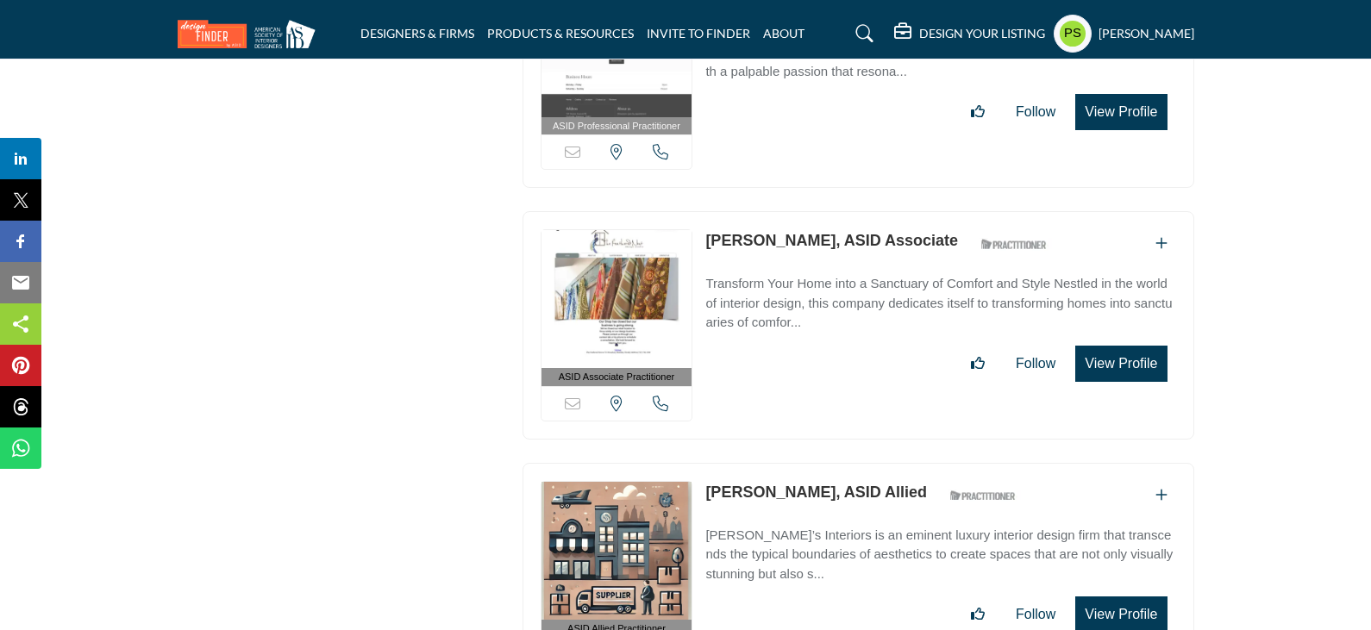
scroll to position [21824, 0]
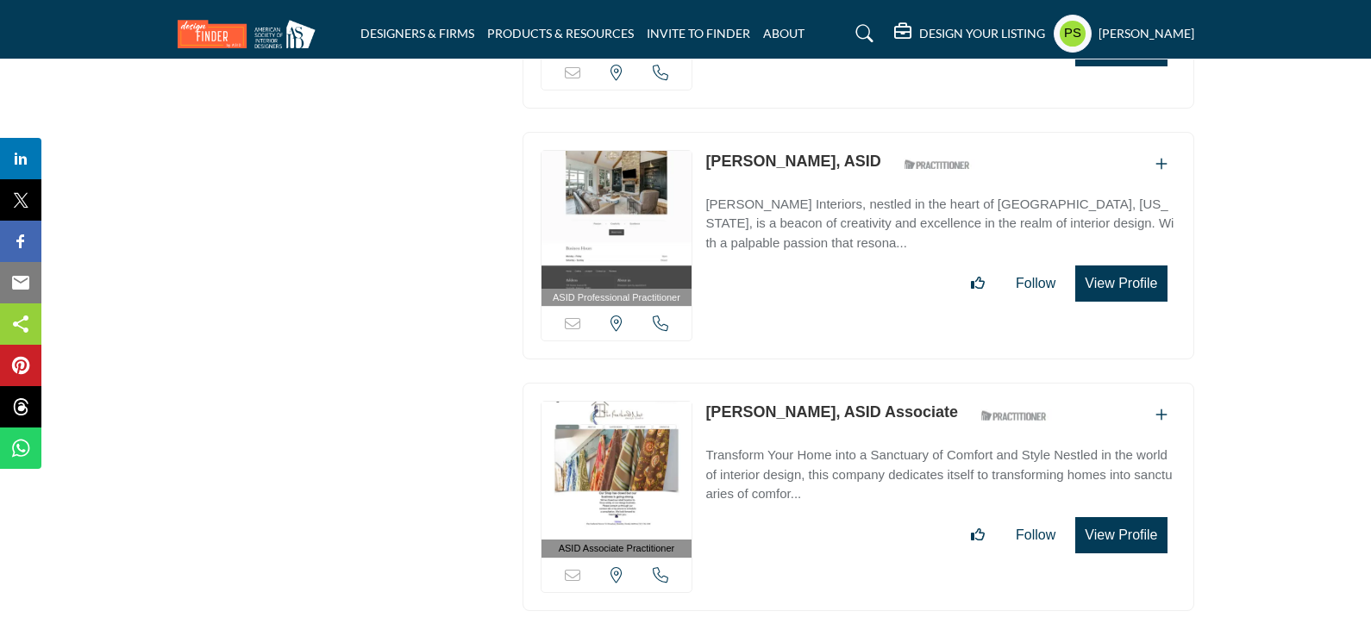
drag, startPoint x: 699, startPoint y: 337, endPoint x: 795, endPoint y: 342, distance: 95.8
click at [795, 383] on div "ASID Associate Practitioner ASID Associate Practitioners have a degree in any m…" at bounding box center [859, 497] width 672 height 228
copy link "Karen Doyle"
drag, startPoint x: 697, startPoint y: 90, endPoint x: 806, endPoint y: 100, distance: 110.0
click at [806, 132] on div "ASID Professional Practitioner ASID Professional Practitioners have successfull…" at bounding box center [859, 246] width 672 height 228
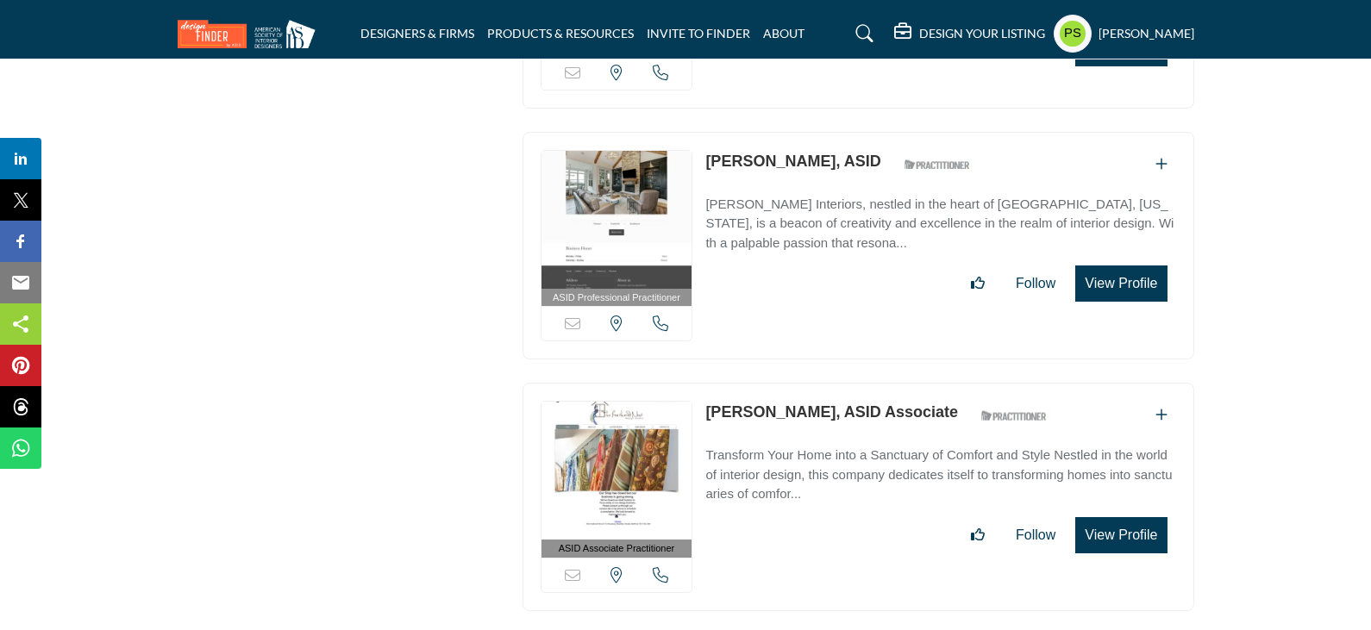
copy div "Sorry, but this listing is on a subscription plan which does not allow users to…"
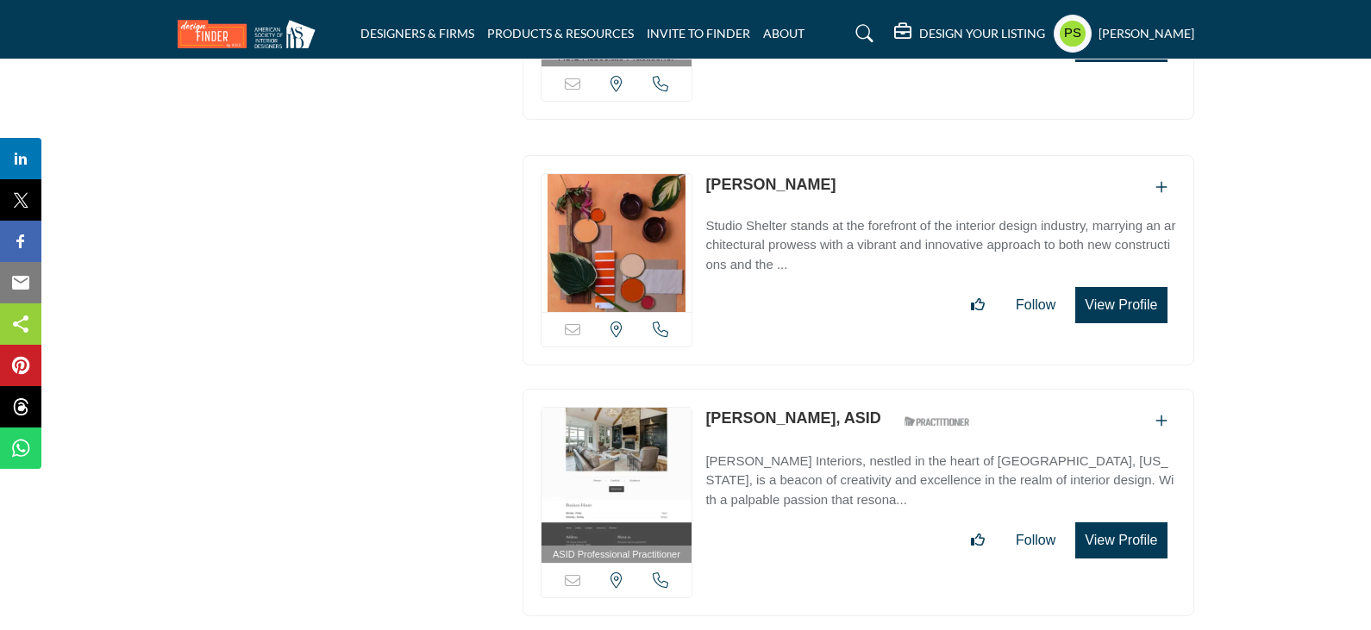
scroll to position [21566, 0]
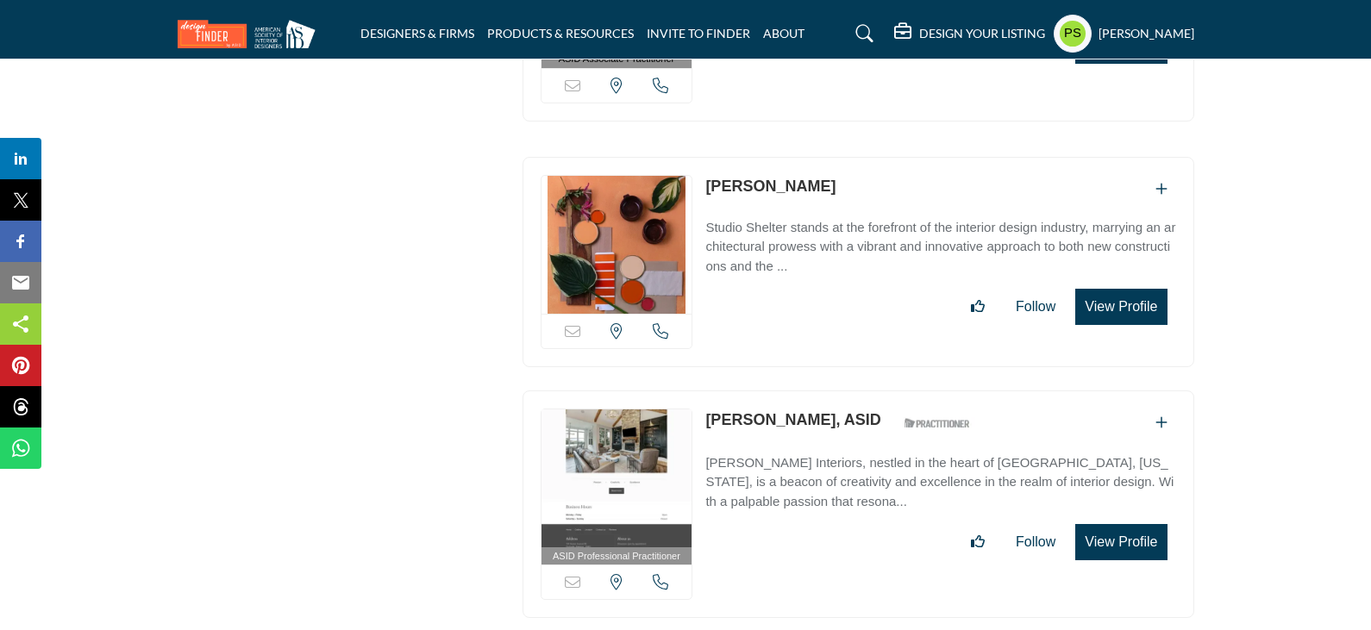
drag, startPoint x: 699, startPoint y: 110, endPoint x: 825, endPoint y: 119, distance: 126.2
click at [825, 157] on div "Sorry, but this listing is on a subscription plan which does not allow users to…" at bounding box center [859, 262] width 672 height 210
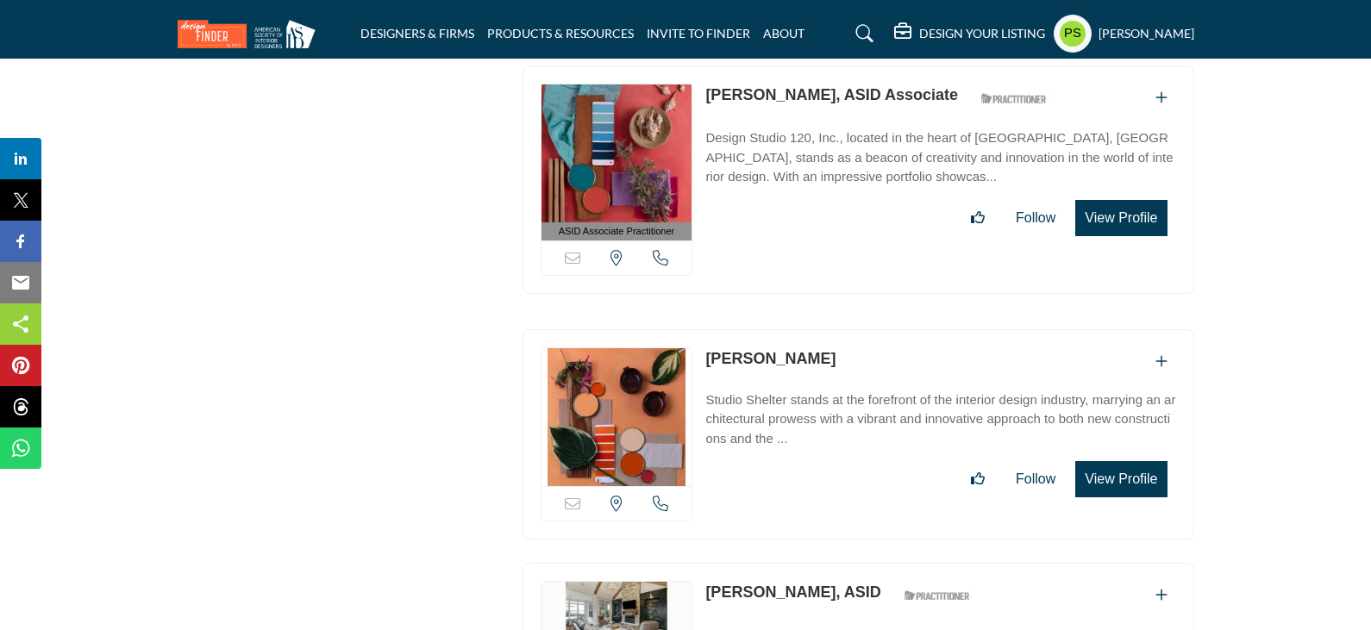
scroll to position [21048, 0]
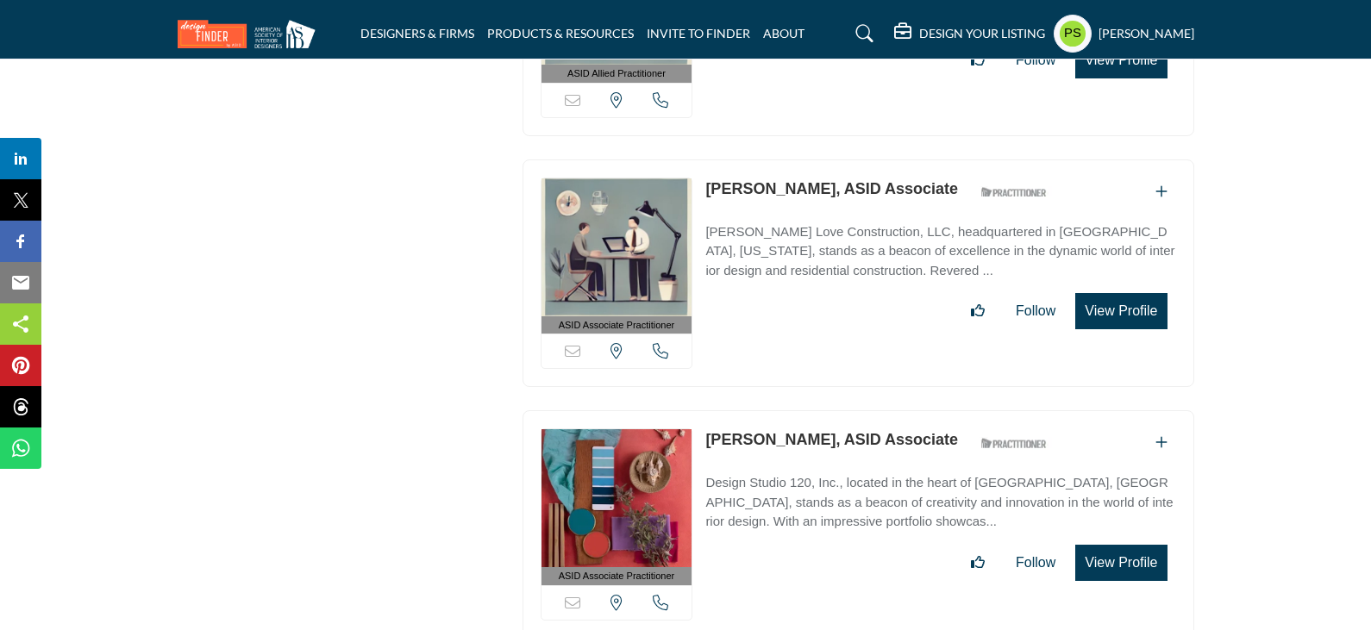
drag, startPoint x: 700, startPoint y: 369, endPoint x: 823, endPoint y: 372, distance: 122.5
click at [823, 410] on div "ASID Associate Practitioner ASID Associate Practitioners have a degree in any m…" at bounding box center [859, 524] width 672 height 228
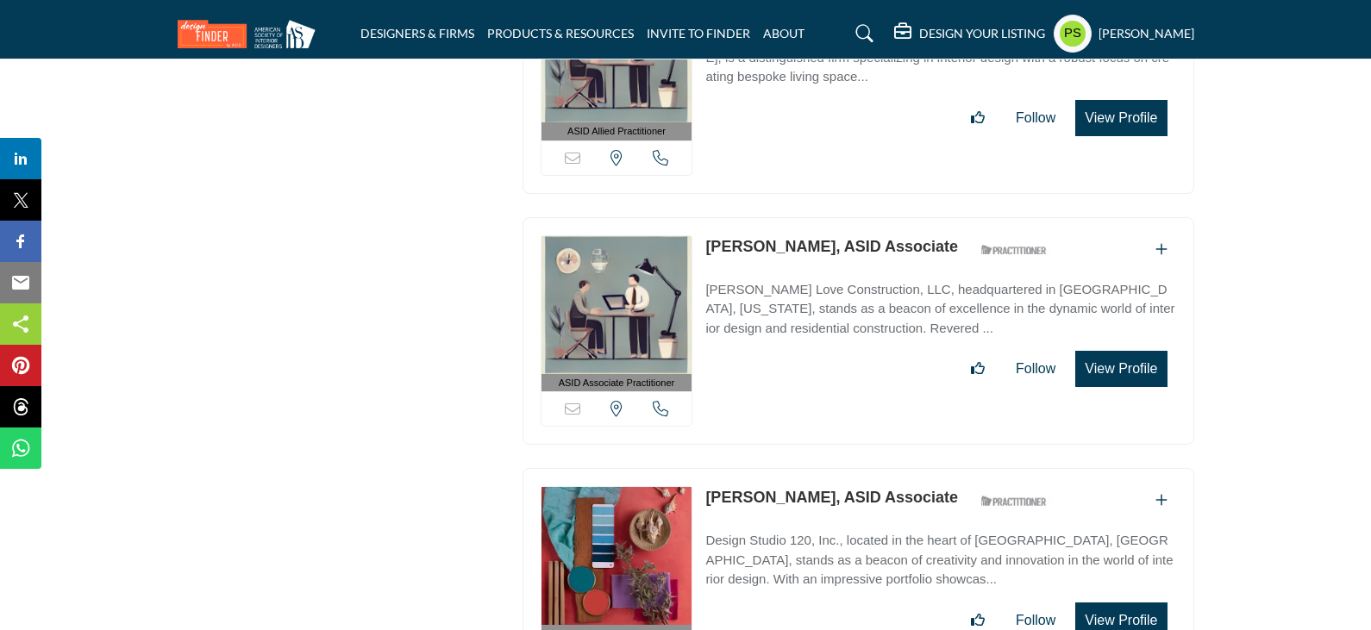
scroll to position [20962, 0]
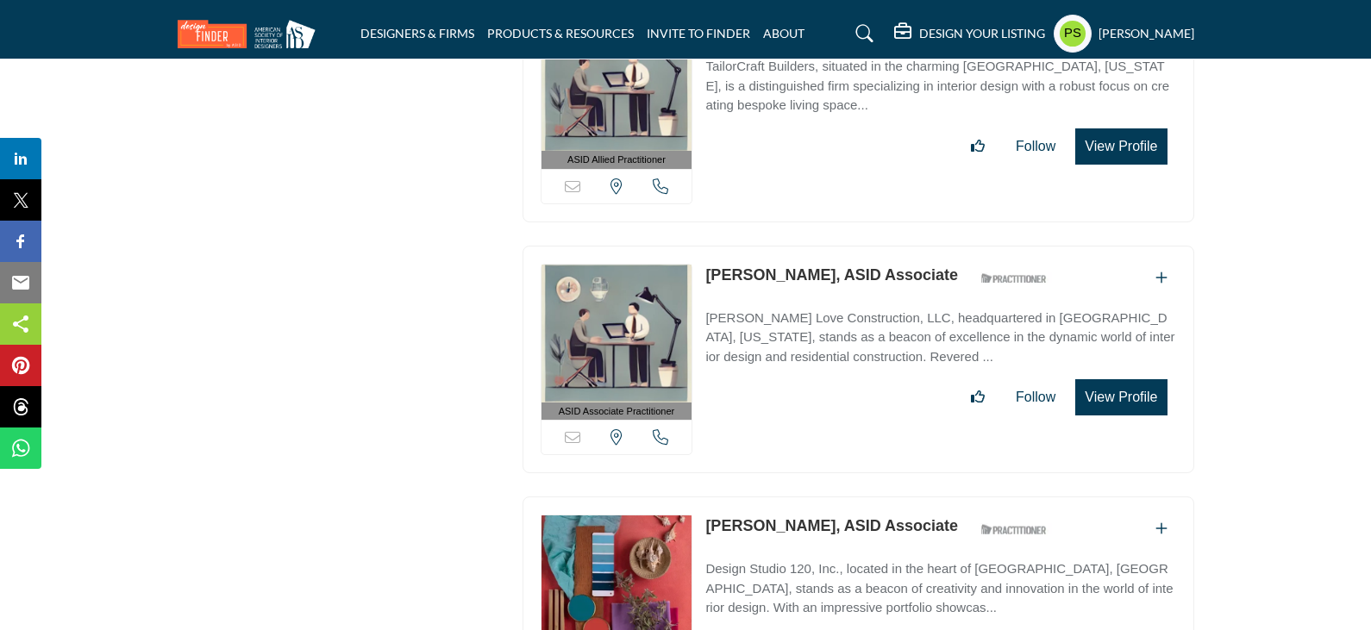
drag, startPoint x: 698, startPoint y: 204, endPoint x: 793, endPoint y: 215, distance: 96.3
click at [793, 246] on div "ASID Associate Practitioner ASID Associate Practitioners have a degree in any m…" at bounding box center [859, 360] width 672 height 228
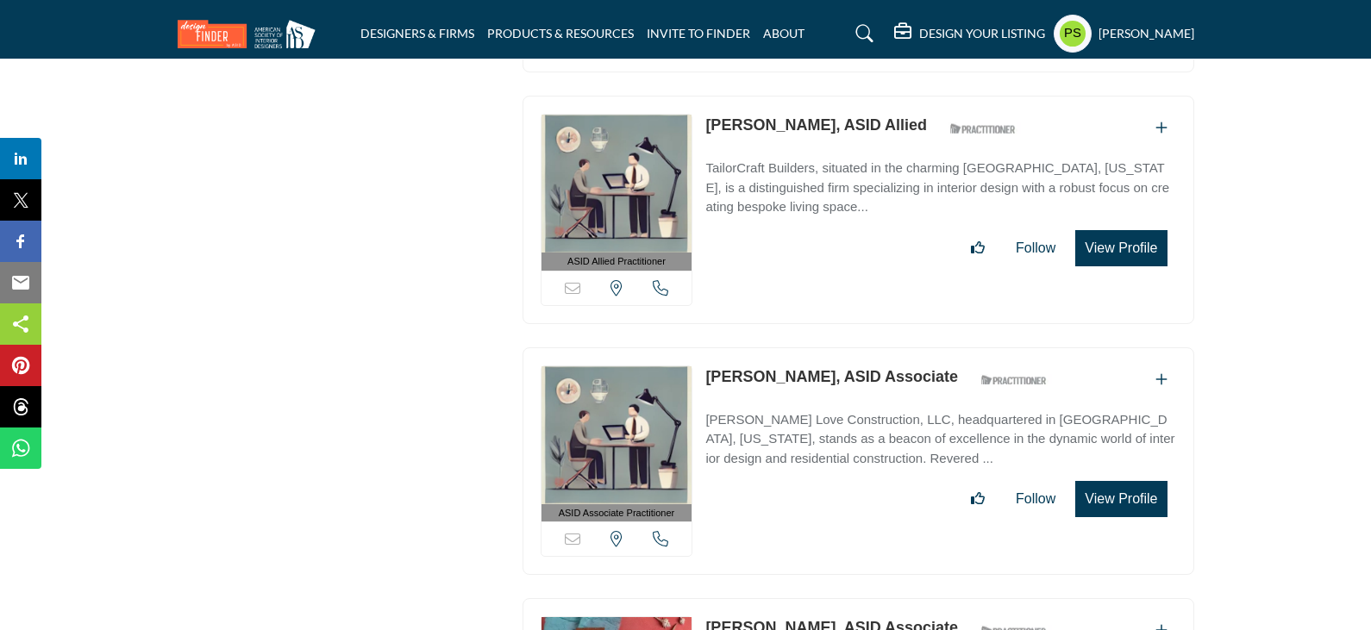
scroll to position [20703, 0]
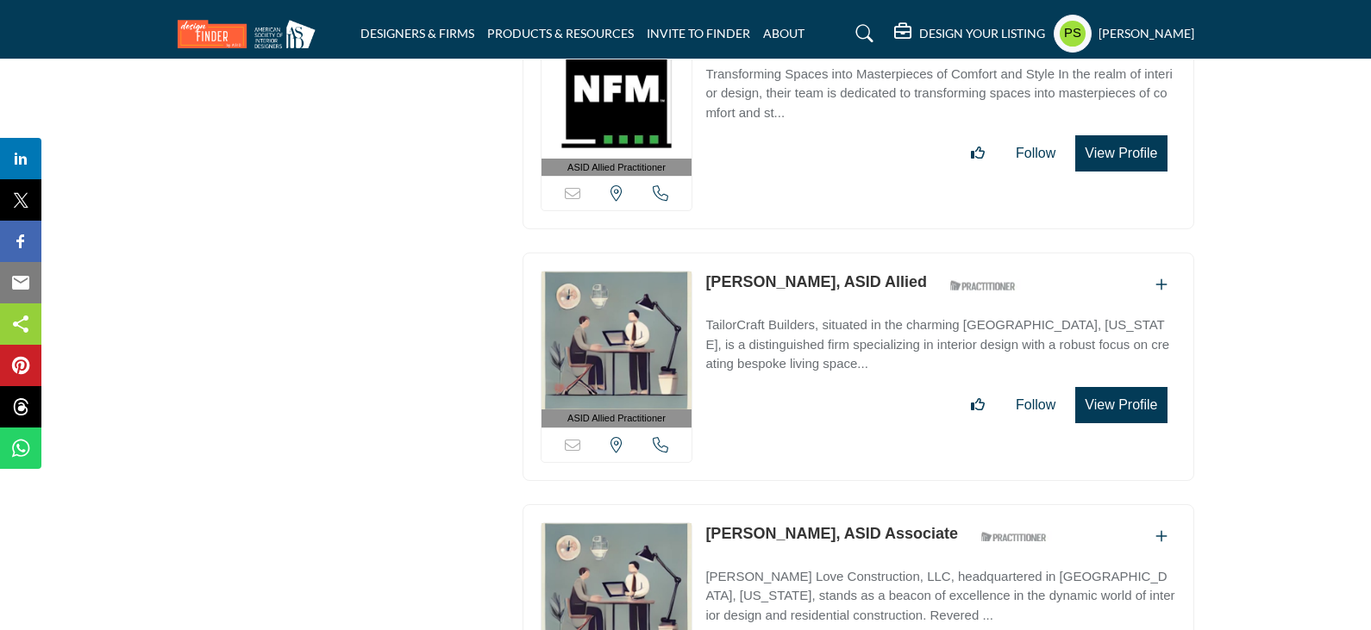
drag, startPoint x: 704, startPoint y: 214, endPoint x: 823, endPoint y: 220, distance: 119.1
click at [823, 253] on div "ASID Allied Practitioner ASID Allied Practitioners have successfully completed …" at bounding box center [859, 367] width 672 height 228
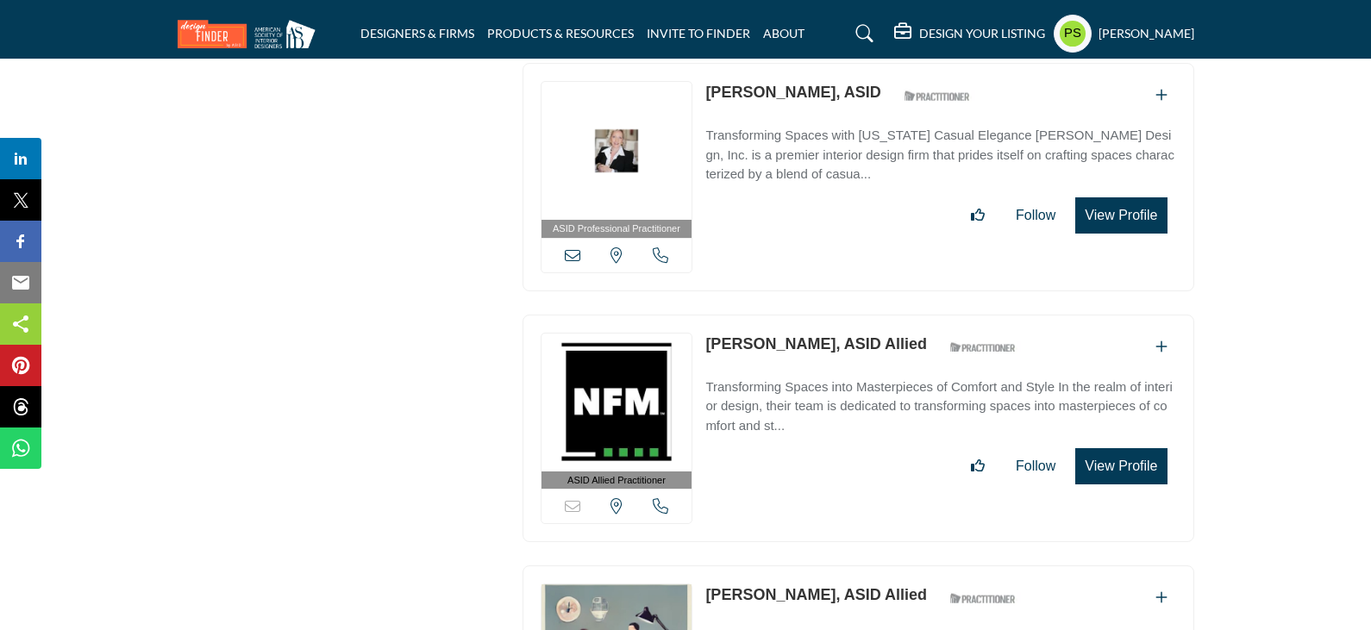
scroll to position [20359, 0]
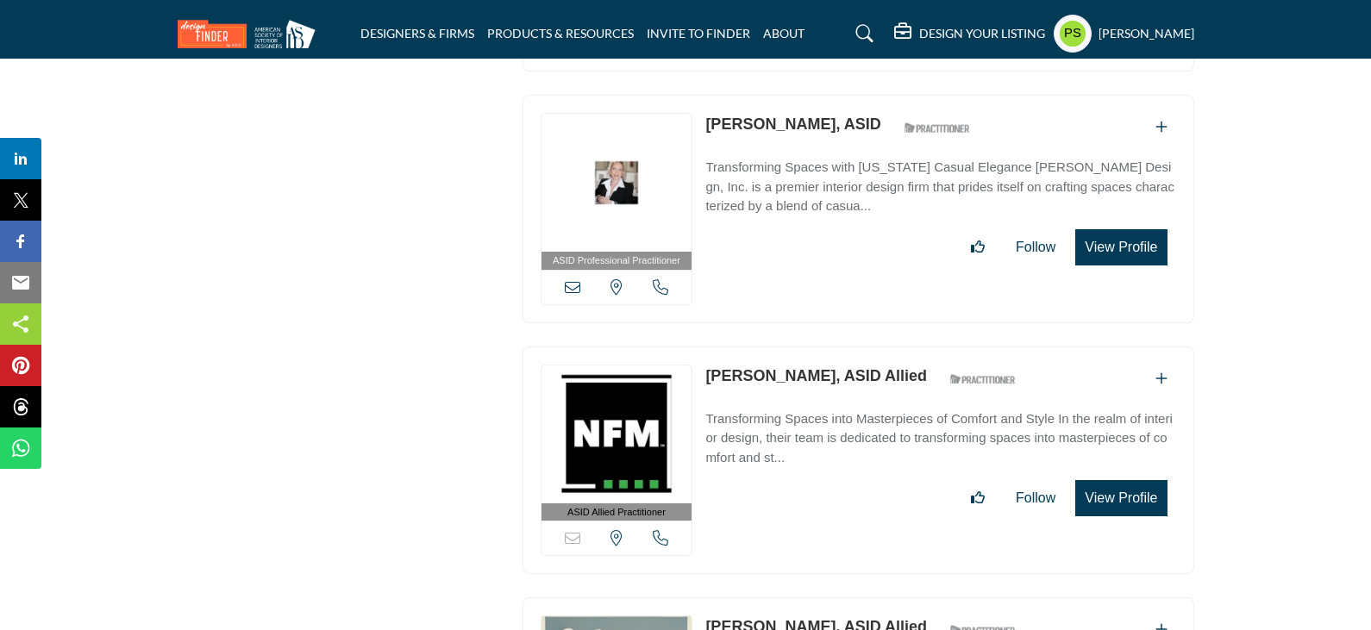
drag, startPoint x: 695, startPoint y: 306, endPoint x: 804, endPoint y: 306, distance: 108.6
click at [804, 347] on div "ASID Allied Practitioner ASID Allied Practitioners have successfully completed …" at bounding box center [859, 461] width 672 height 228
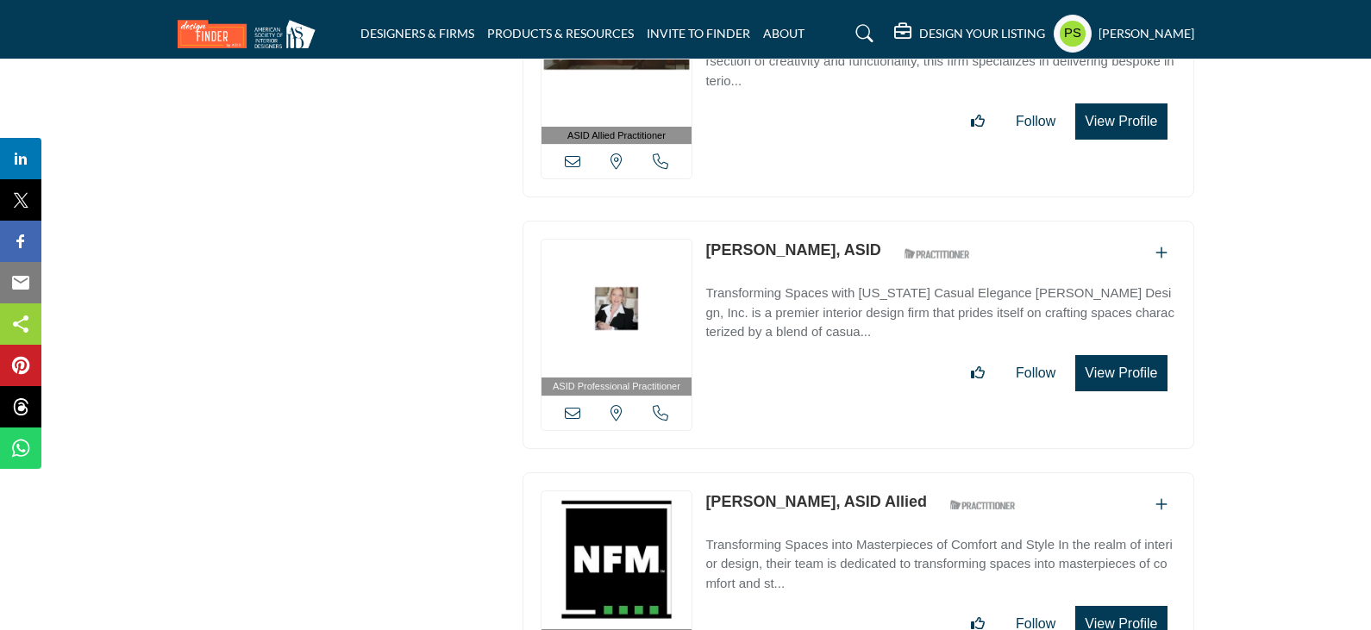
scroll to position [20100, 0]
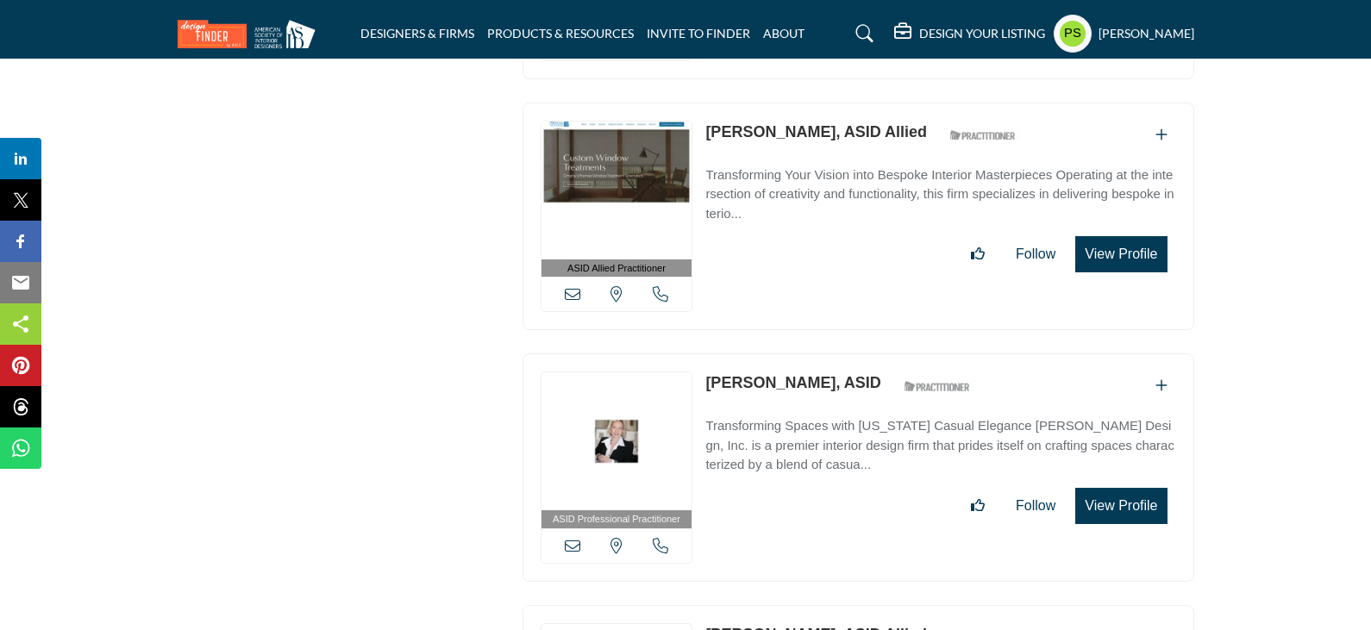
drag, startPoint x: 699, startPoint y: 312, endPoint x: 819, endPoint y: 315, distance: 119.9
click at [809, 354] on div "ASID Professional Practitioner ASID Professional Practitioners have successfull…" at bounding box center [859, 468] width 672 height 228
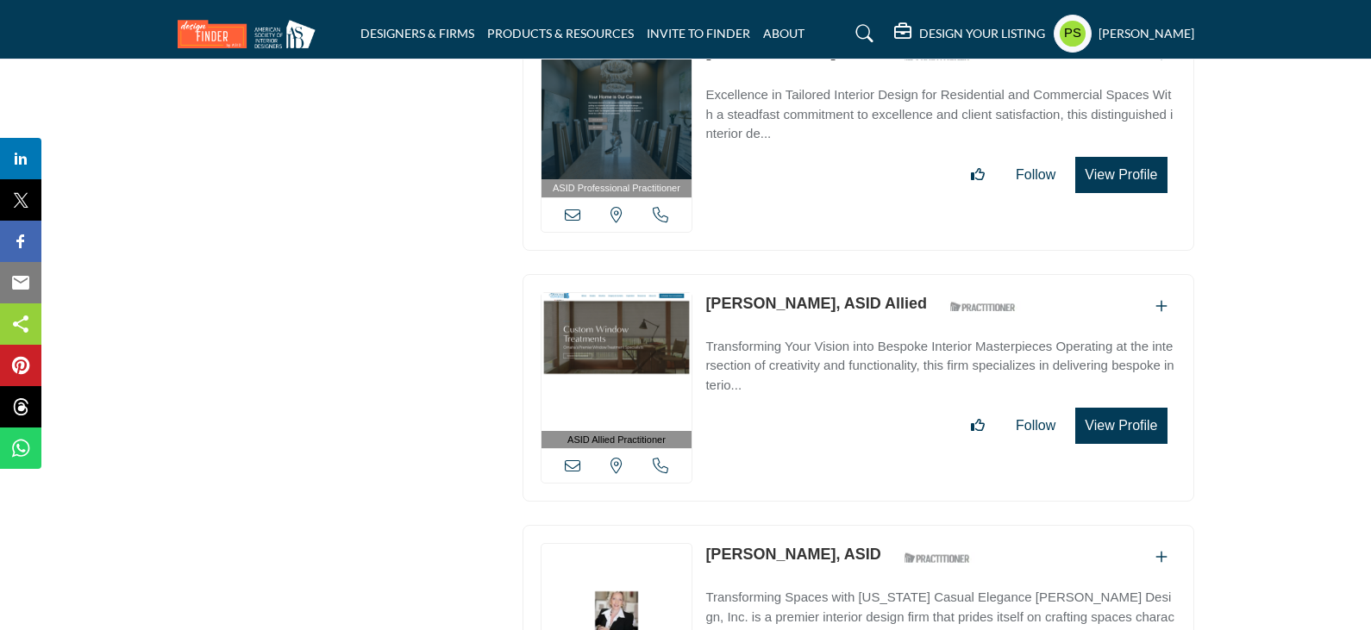
scroll to position [19927, 0]
drag, startPoint x: 698, startPoint y: 237, endPoint x: 823, endPoint y: 243, distance: 124.3
click at [823, 275] on div "ASID Allied Practitioner ASID Allied Practitioners have successfully completed …" at bounding box center [859, 389] width 672 height 228
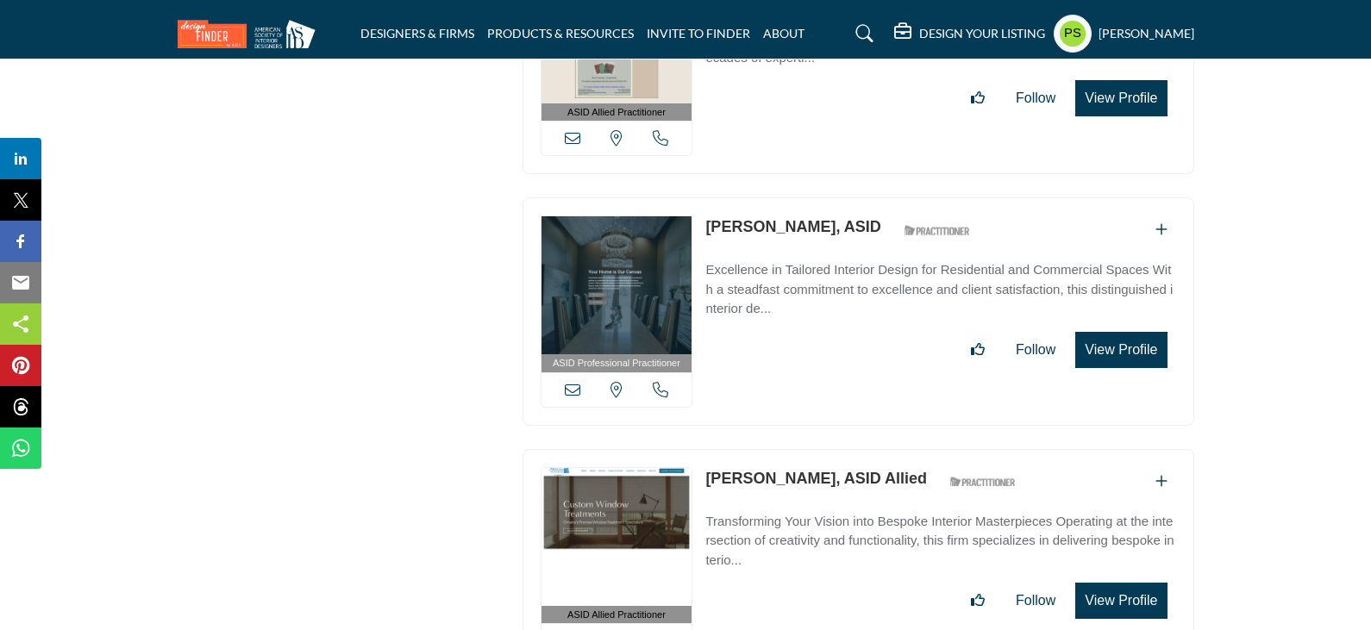
scroll to position [19669, 0]
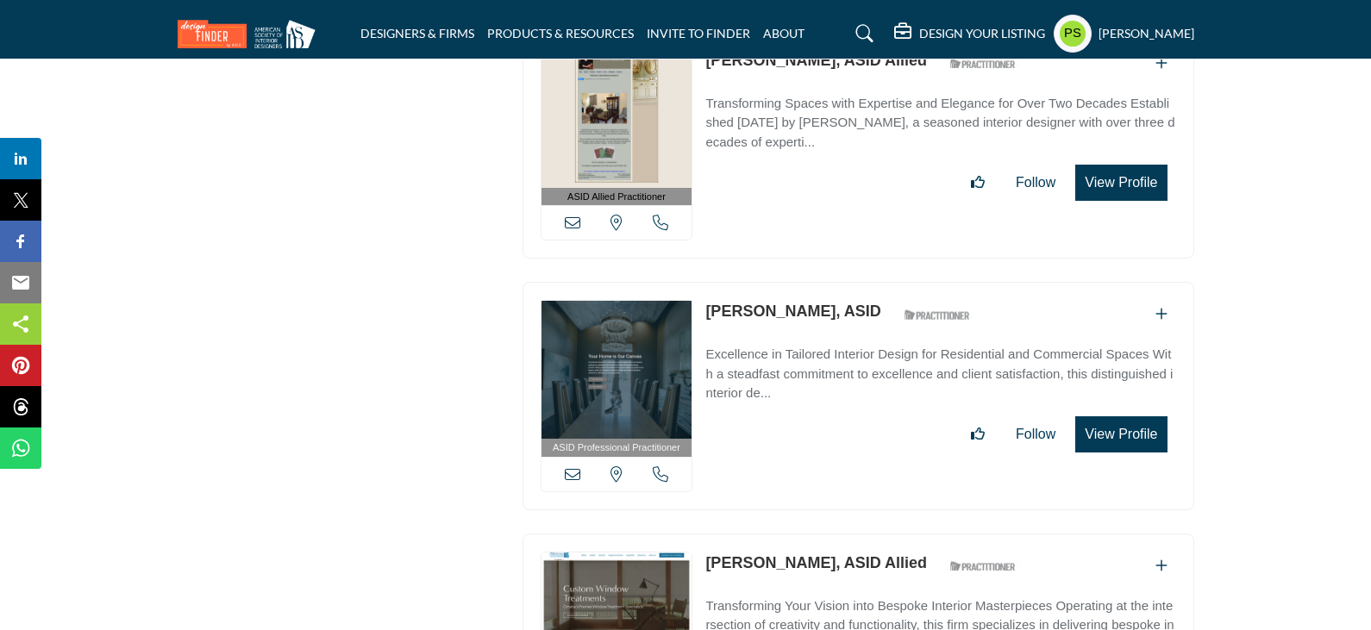
drag, startPoint x: 701, startPoint y: 243, endPoint x: 811, endPoint y: 249, distance: 110.5
click at [811, 282] on div "ASID Professional Practitioner ASID Professional Practitioners have successfull…" at bounding box center [859, 396] width 672 height 228
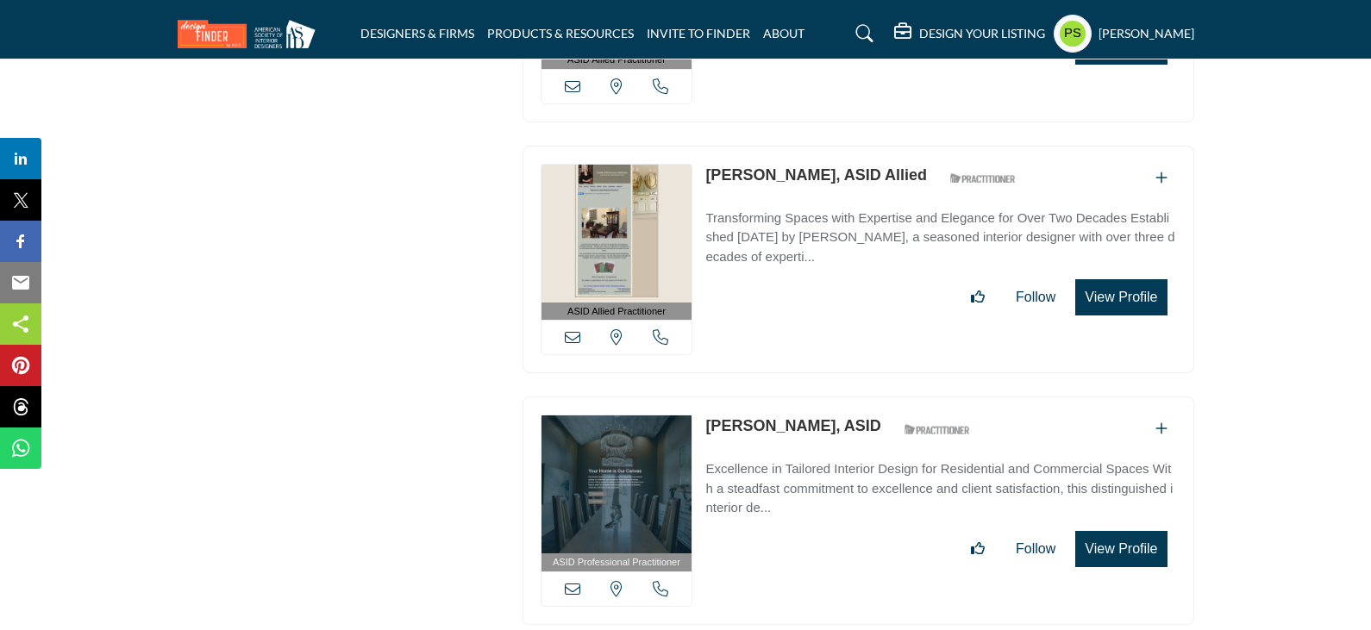
scroll to position [19324, 0]
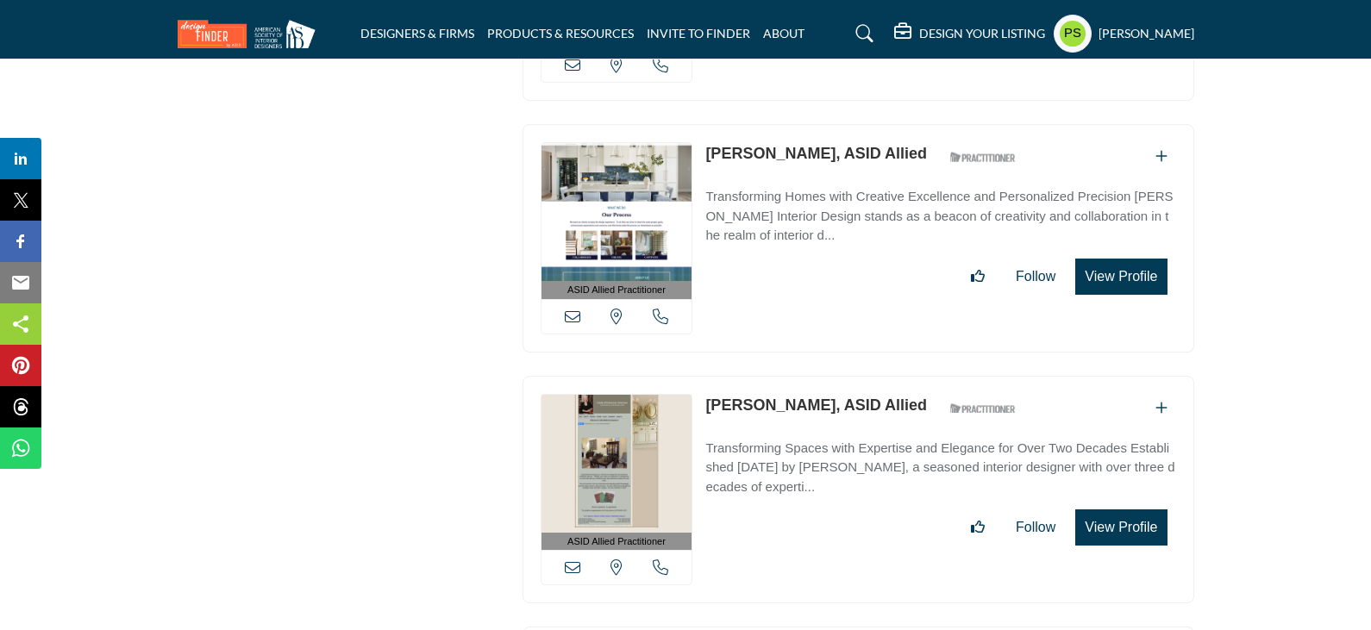
drag, startPoint x: 700, startPoint y: 343, endPoint x: 828, endPoint y: 342, distance: 127.6
click at [828, 376] on div "ASID Allied Practitioner ASID Allied Practitioners have successfully completed …" at bounding box center [859, 490] width 672 height 228
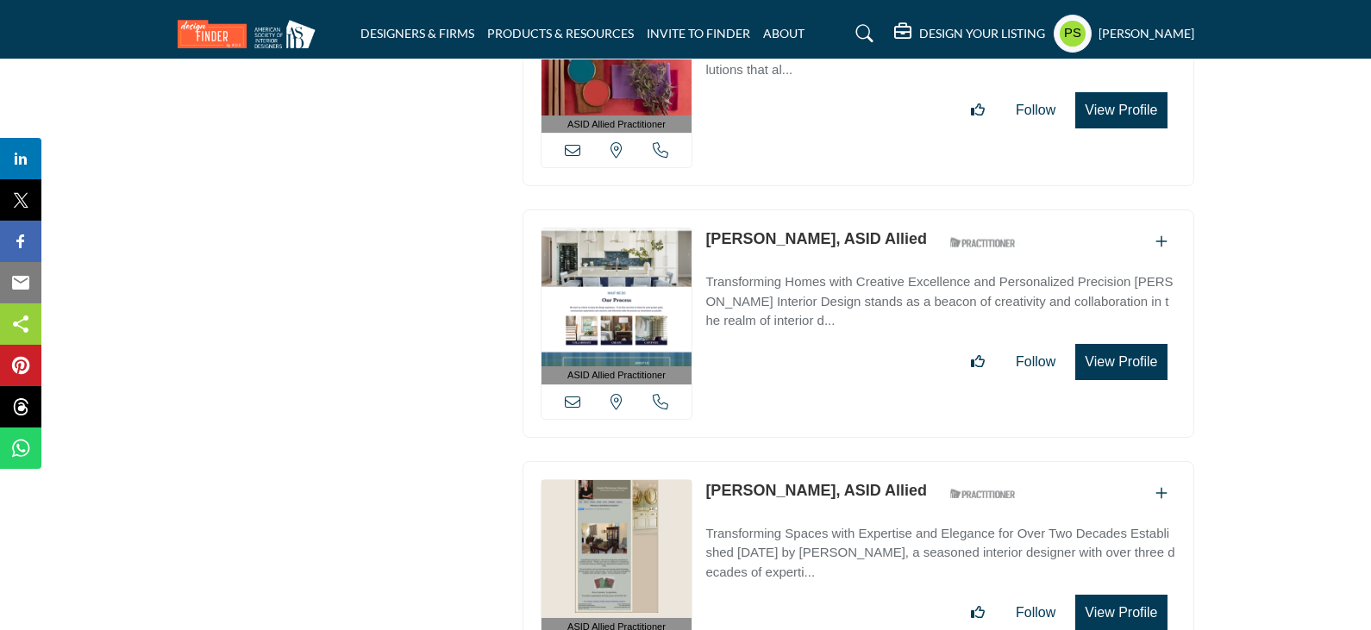
scroll to position [19238, 0]
drag, startPoint x: 698, startPoint y: 172, endPoint x: 786, endPoint y: 187, distance: 90.2
click at [786, 210] on div "ASID Allied Practitioner ASID Allied Practitioners have successfully completed …" at bounding box center [859, 324] width 672 height 228
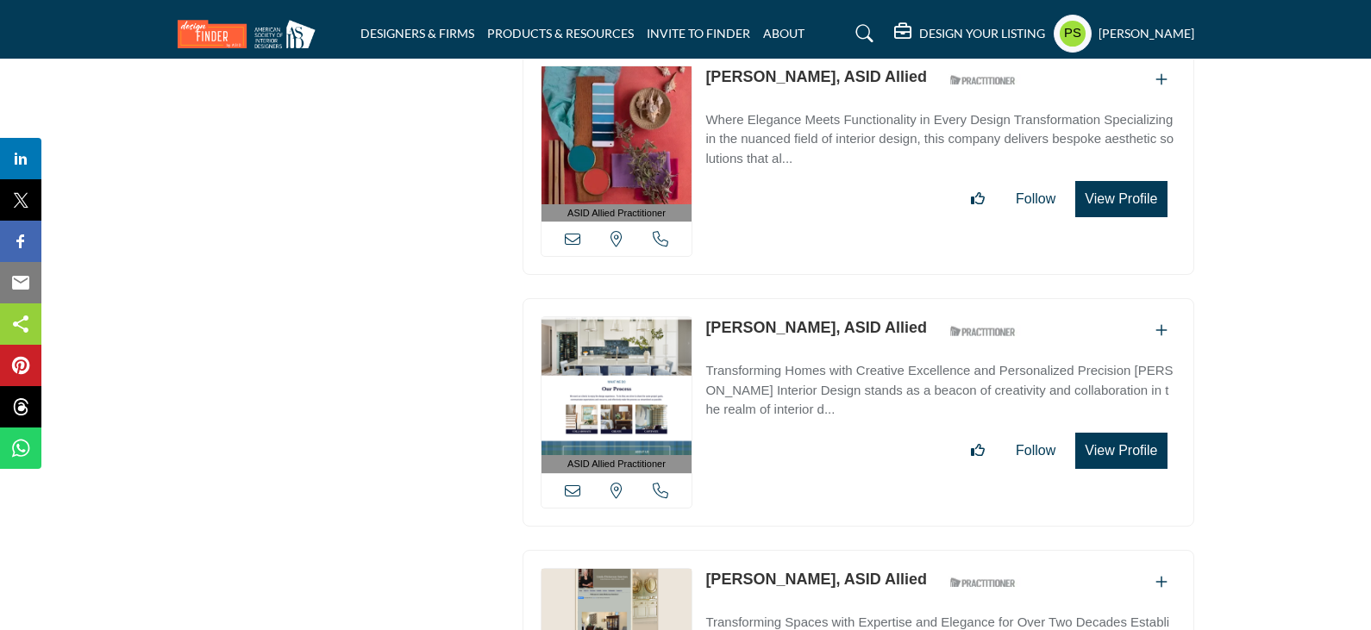
scroll to position [19065, 0]
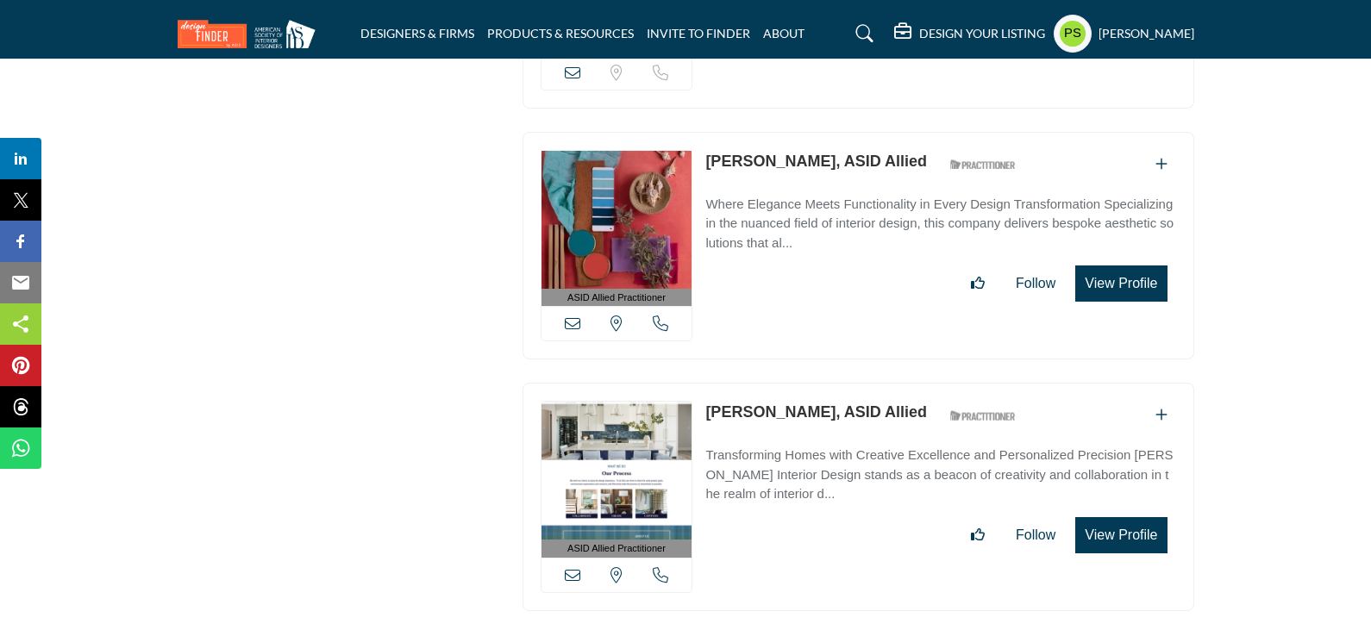
drag, startPoint x: 700, startPoint y: 95, endPoint x: 764, endPoint y: 105, distance: 64.6
click at [764, 132] on div "ASID Allied Practitioner ASID Allied Practitioners have successfully completed …" at bounding box center [859, 246] width 672 height 228
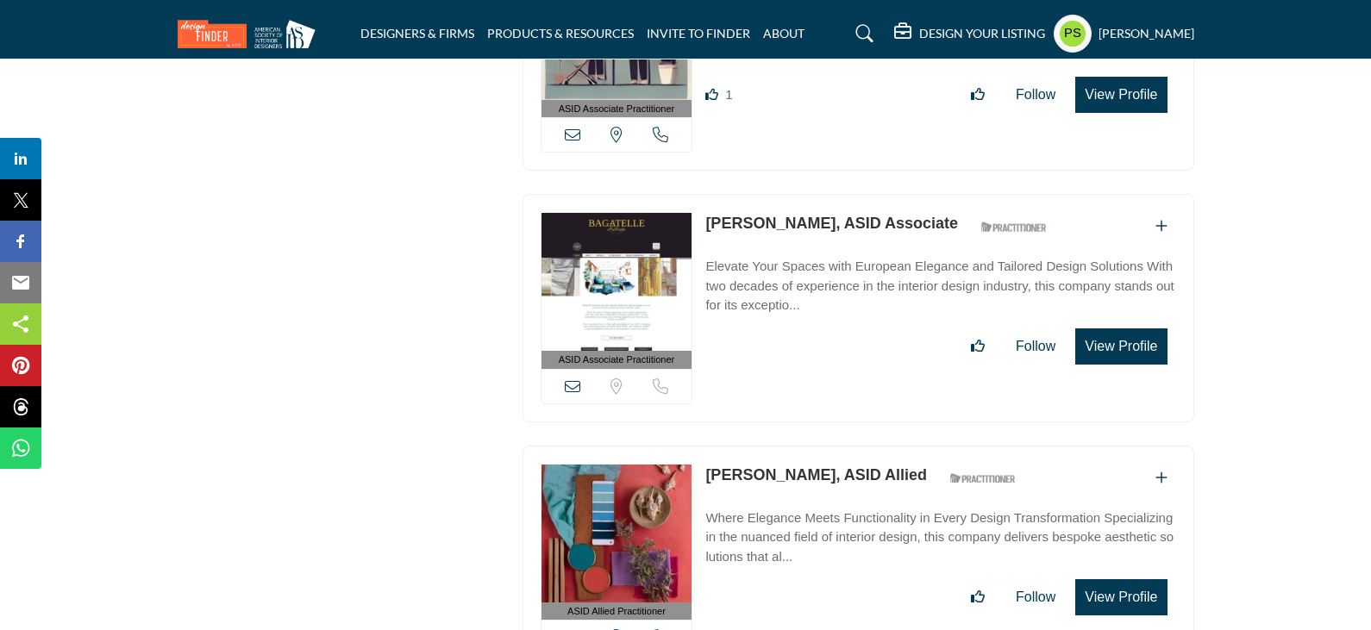
scroll to position [18720, 0]
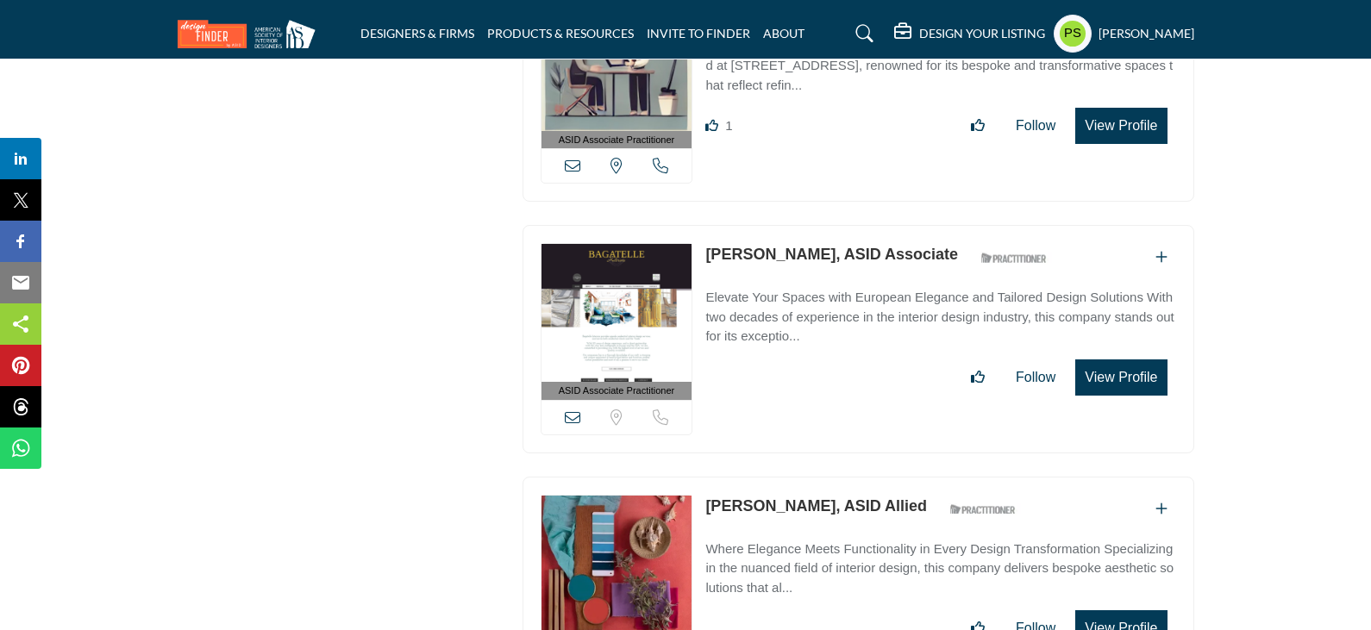
drag, startPoint x: 703, startPoint y: 191, endPoint x: 854, endPoint y: 195, distance: 151.8
click at [854, 225] on div "ASID Associate Practitioner ASID Associate Practitioners have a degree in any m…" at bounding box center [859, 339] width 672 height 228
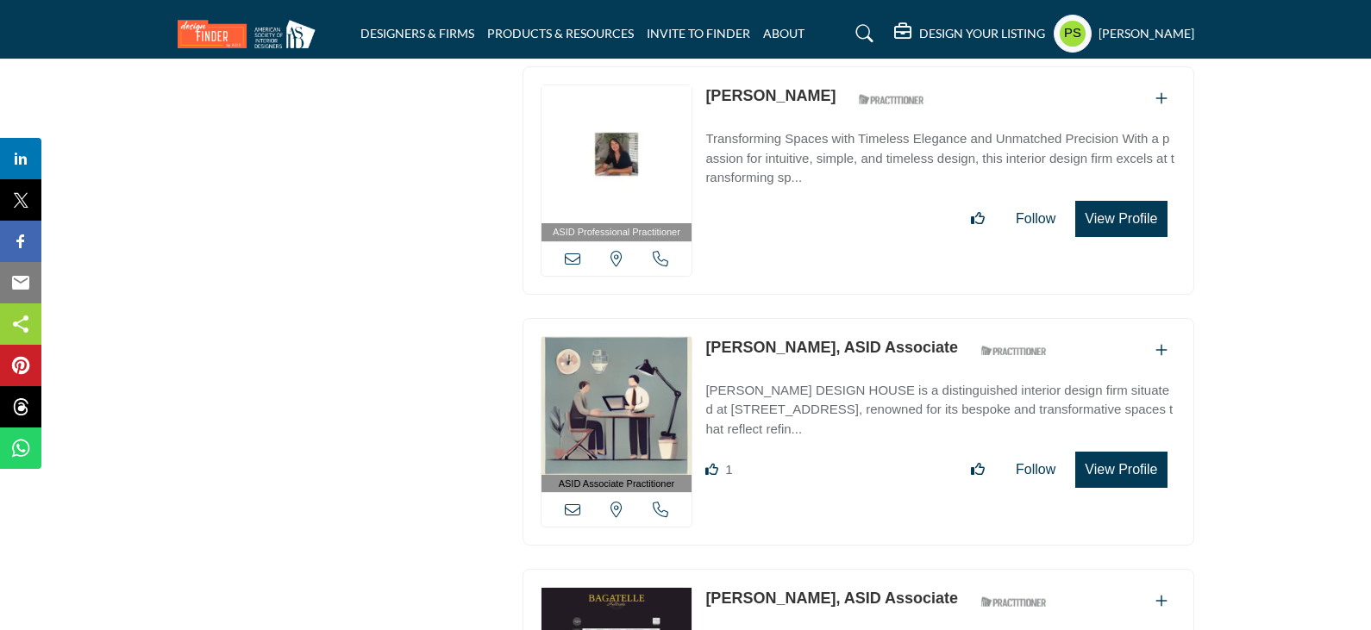
scroll to position [18375, 0]
drag, startPoint x: 700, startPoint y: 281, endPoint x: 779, endPoint y: 285, distance: 79.4
click at [779, 319] on div "ASID Associate Practitioner ASID Associate Practitioners have a degree in any m…" at bounding box center [859, 433] width 672 height 228
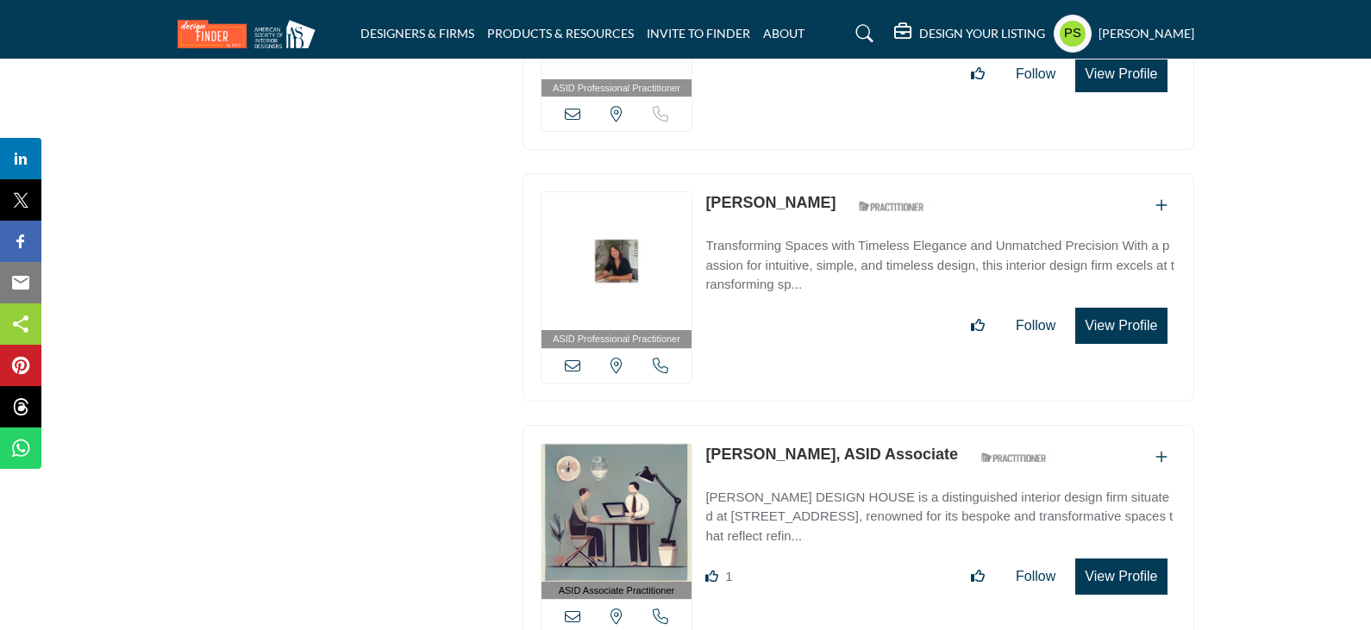
scroll to position [18117, 0]
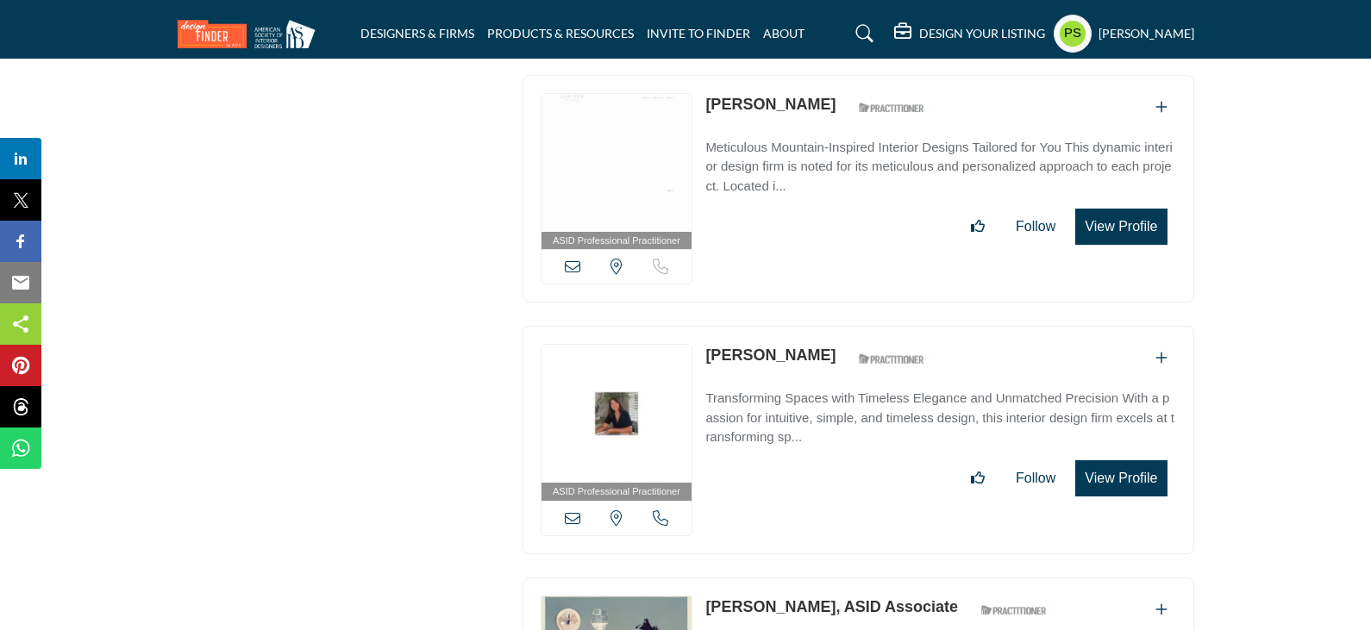
drag, startPoint x: 698, startPoint y: 295, endPoint x: 794, endPoint y: 297, distance: 96.6
click at [794, 326] on div "ASID Professional Practitioner ASID Professional Practitioners have successfull…" at bounding box center [859, 440] width 672 height 228
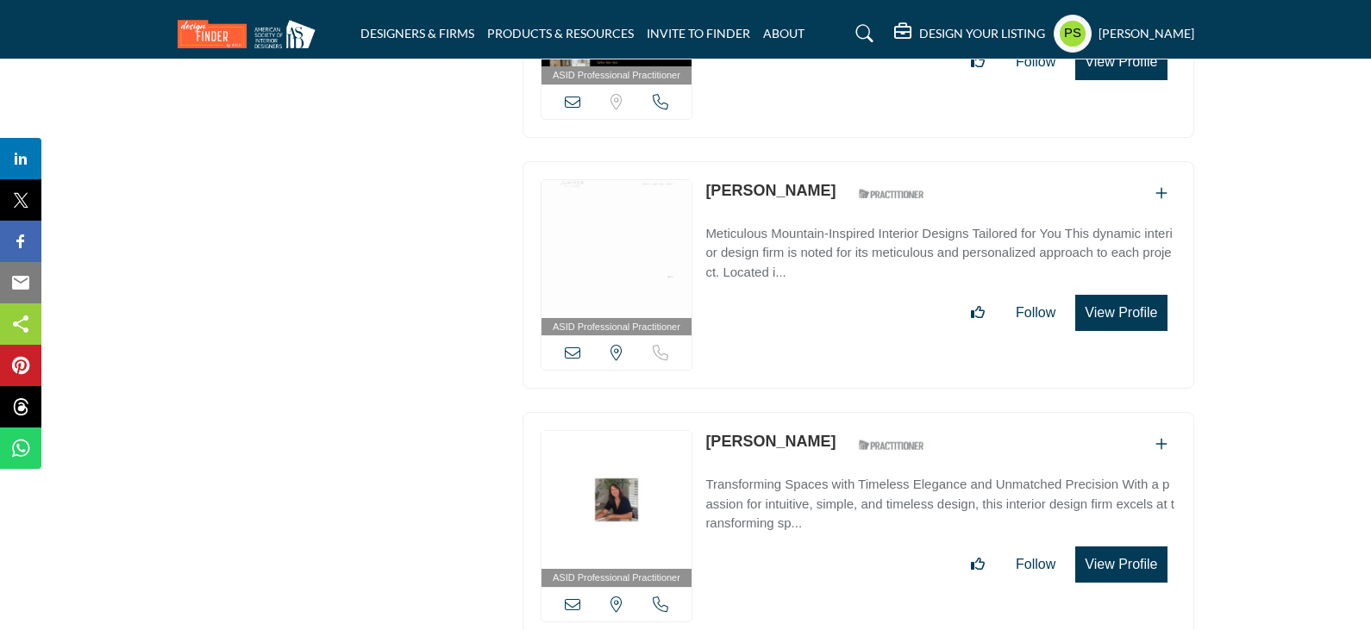
drag, startPoint x: 698, startPoint y: 132, endPoint x: 816, endPoint y: 141, distance: 117.6
click at [816, 161] on div "ASID Professional Practitioner ASID Professional Practitioners have successfull…" at bounding box center [859, 275] width 672 height 228
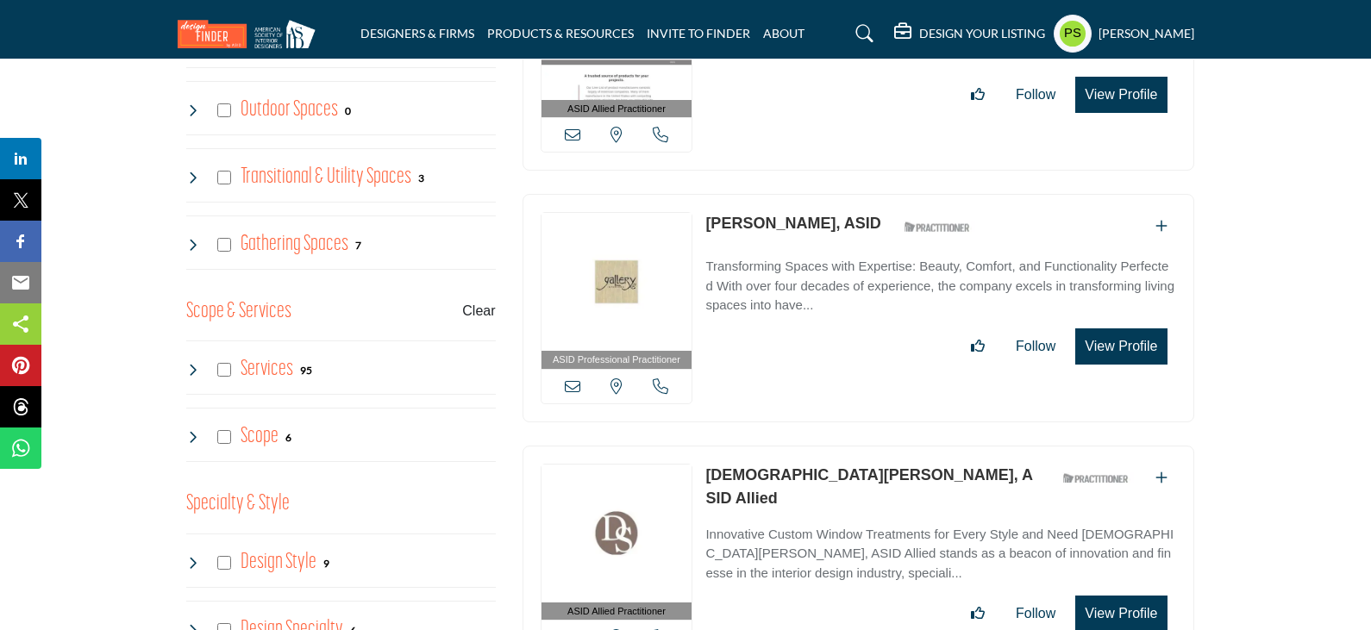
scroll to position [1293, 0]
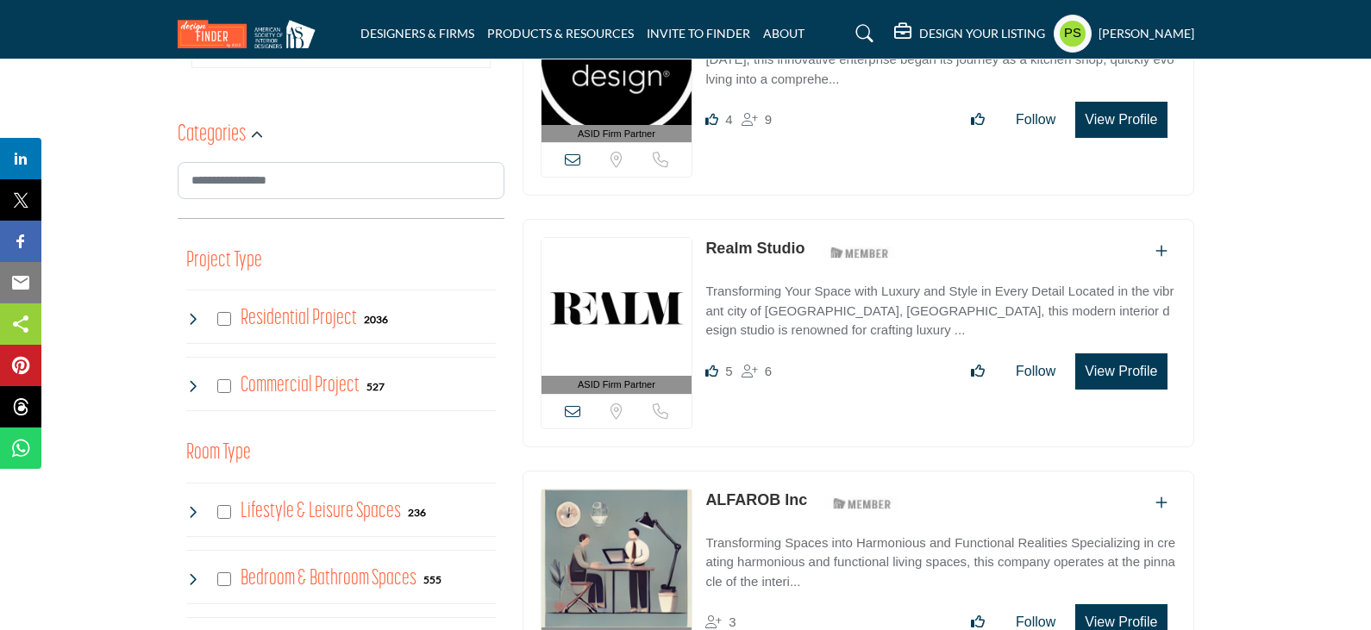
scroll to position [690, 0]
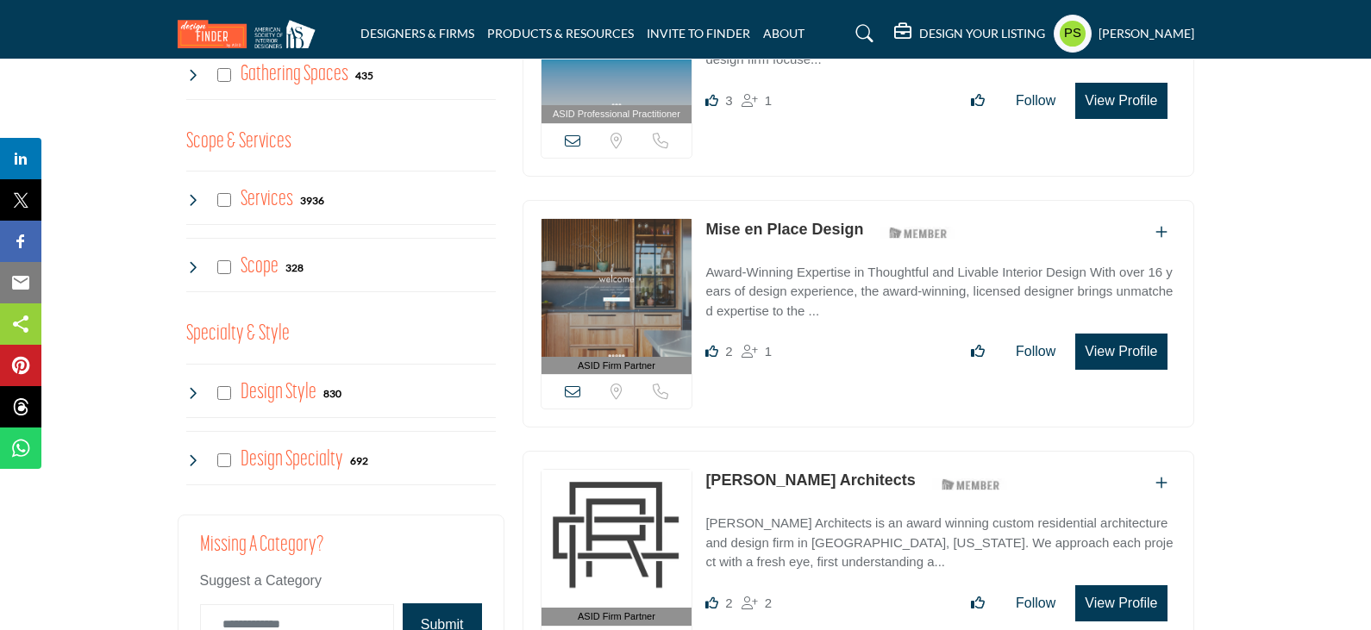
scroll to position [1293, 0]
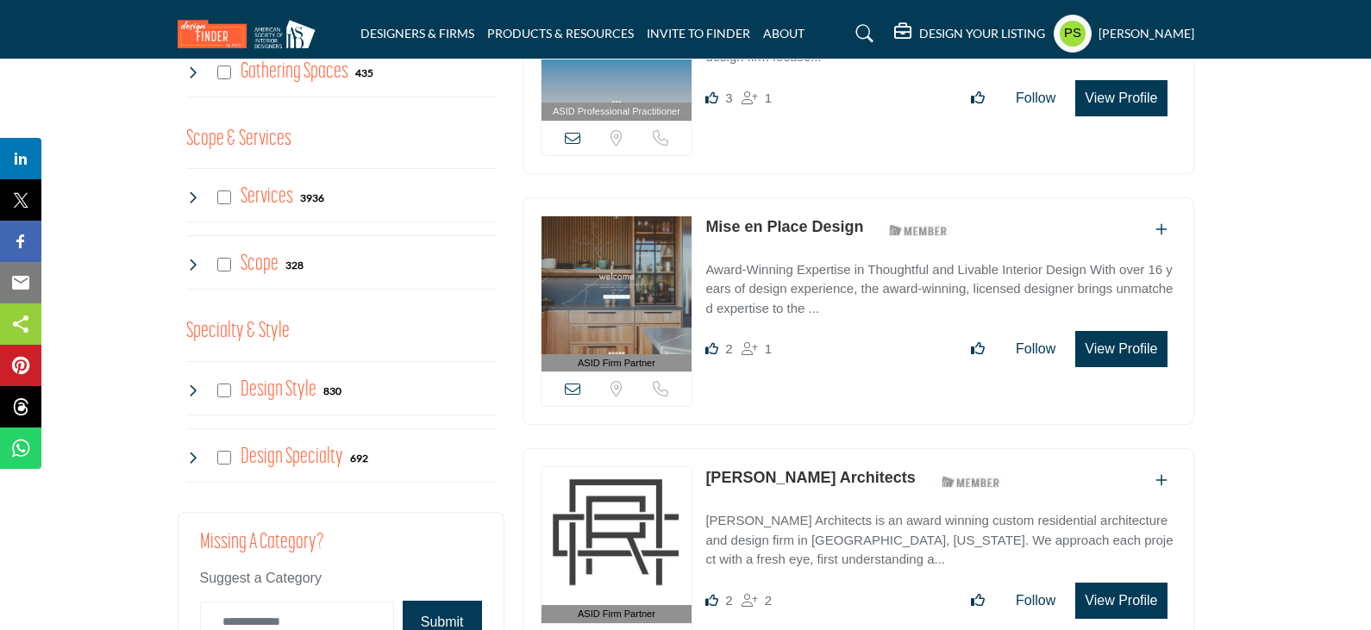
click at [188, 193] on icon at bounding box center [193, 198] width 14 height 14
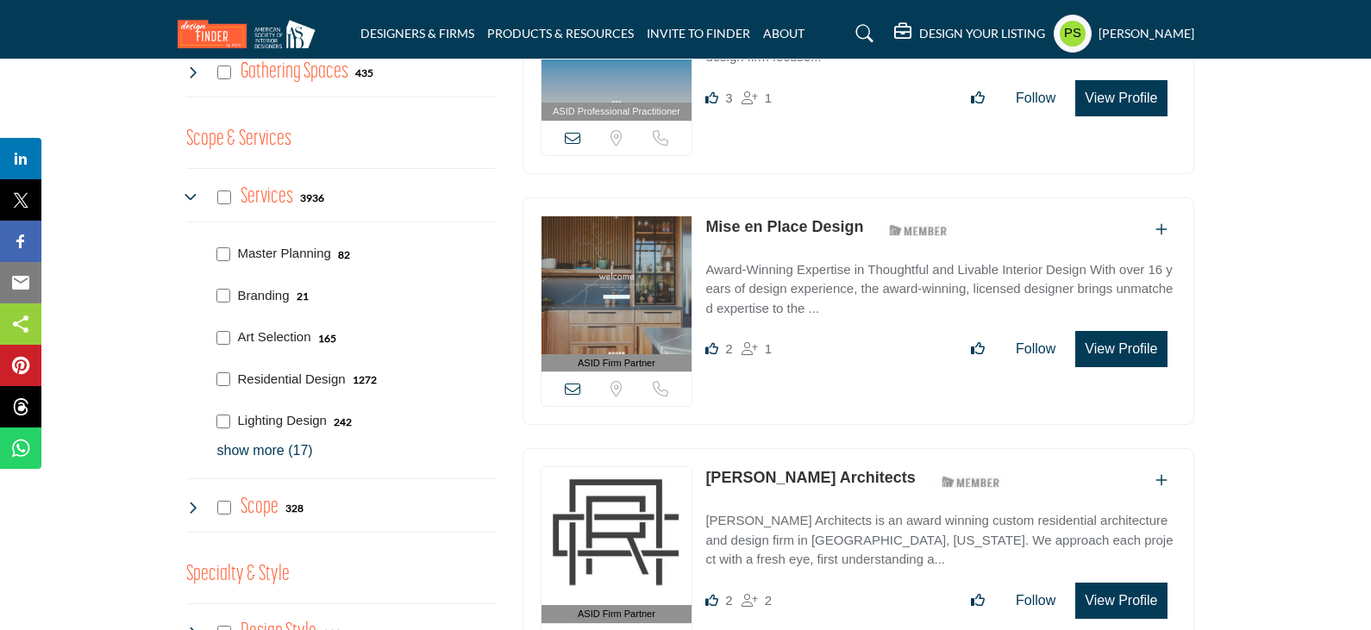
click at [270, 454] on p "show more (17)" at bounding box center [356, 451] width 279 height 21
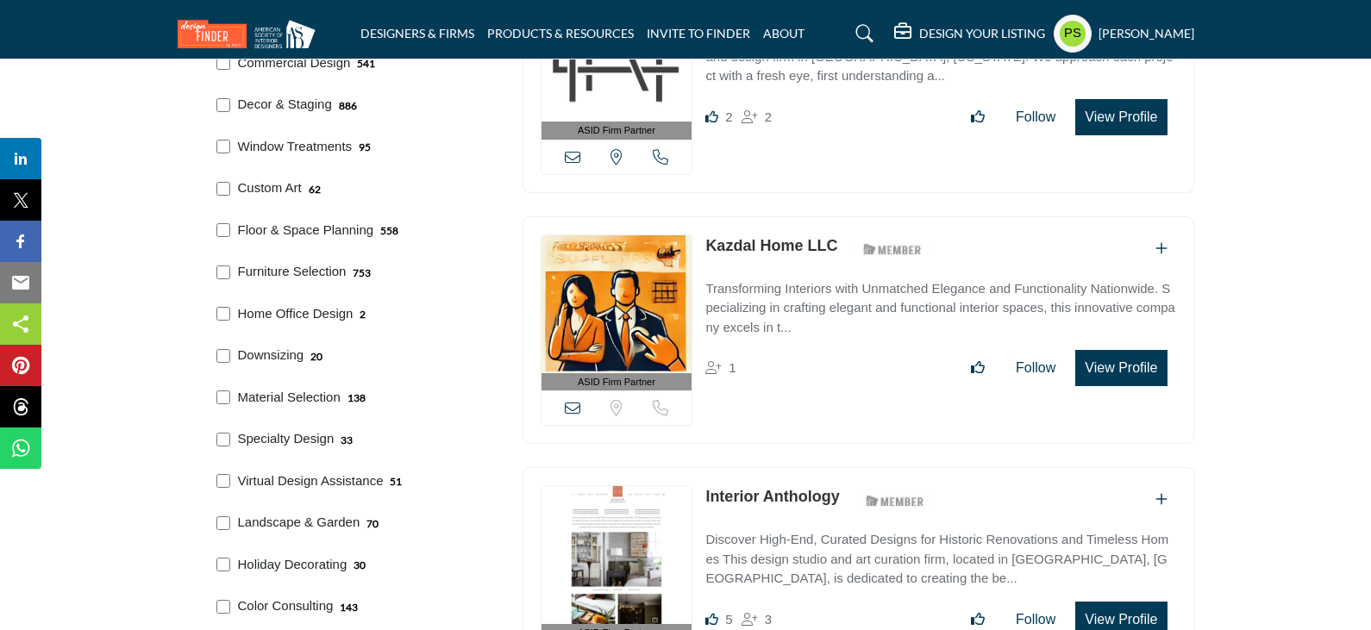
scroll to position [1811, 0]
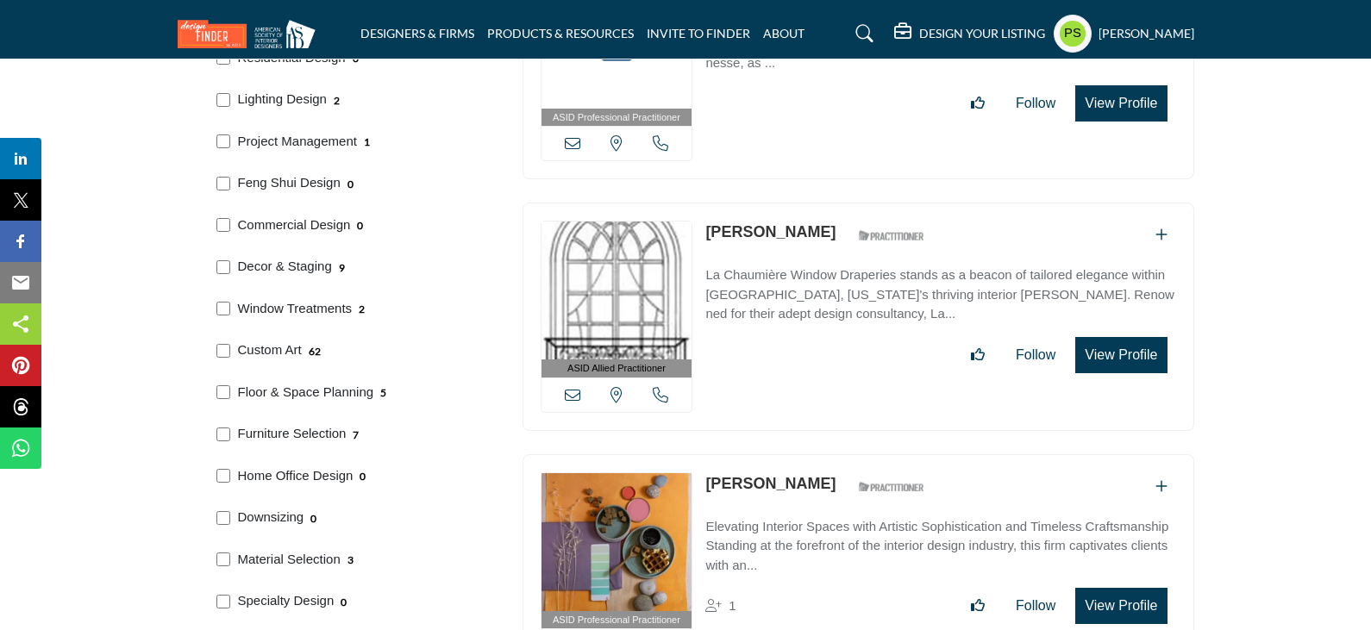
scroll to position [1606, 0]
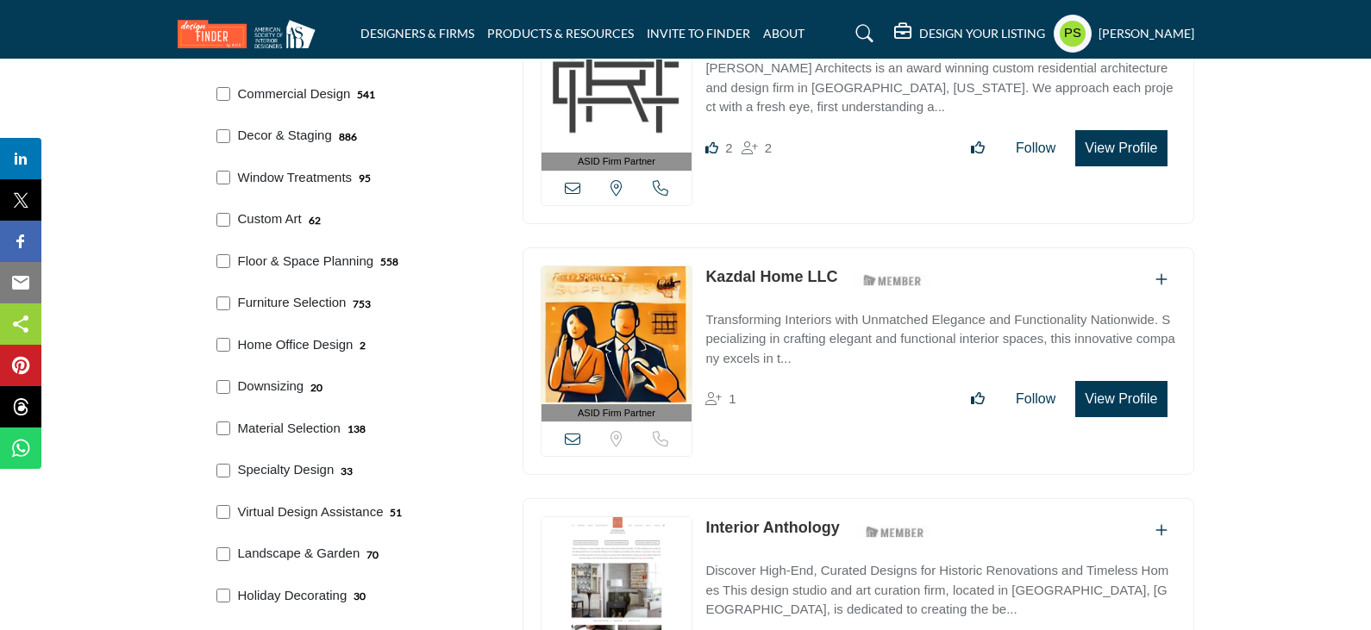
scroll to position [1811, 0]
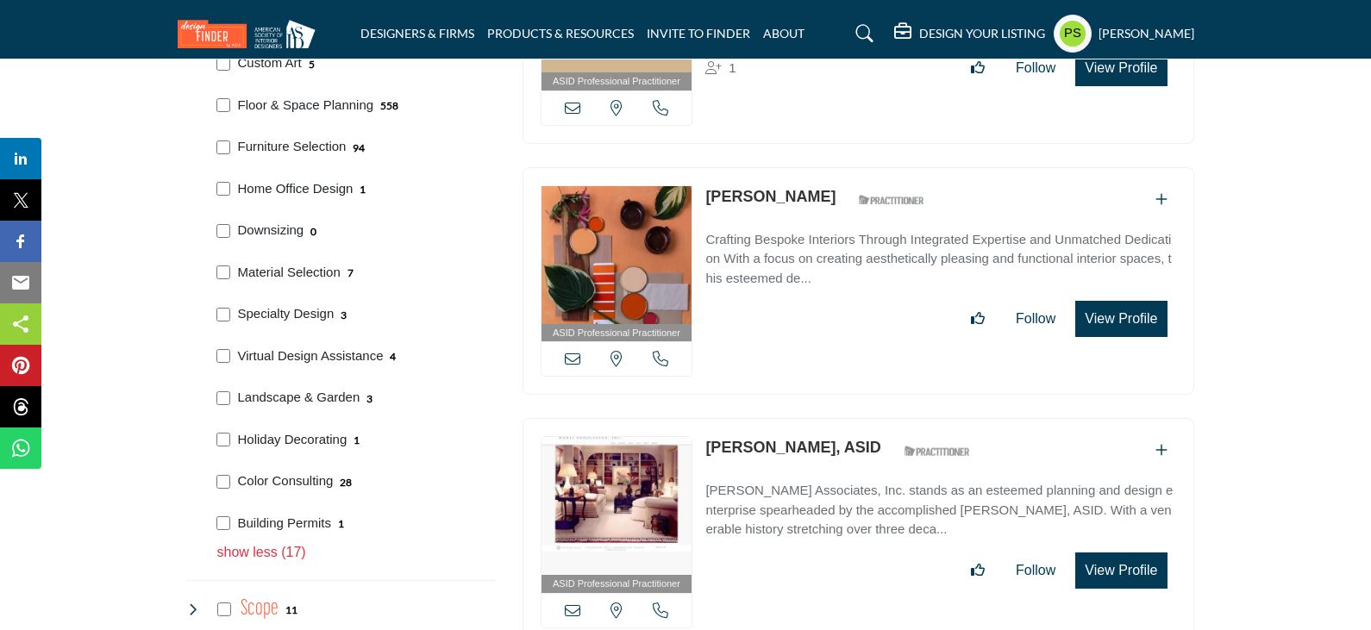
scroll to position [1983, 0]
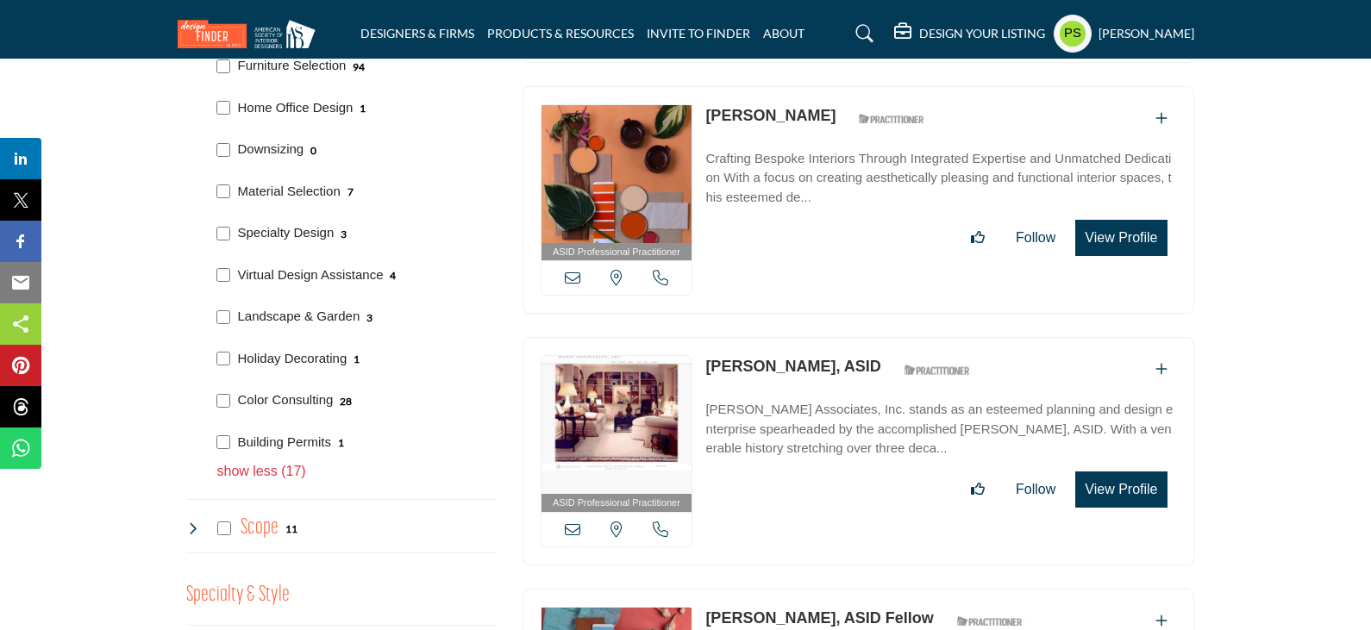
click at [274, 475] on p "show less (17)" at bounding box center [356, 471] width 279 height 21
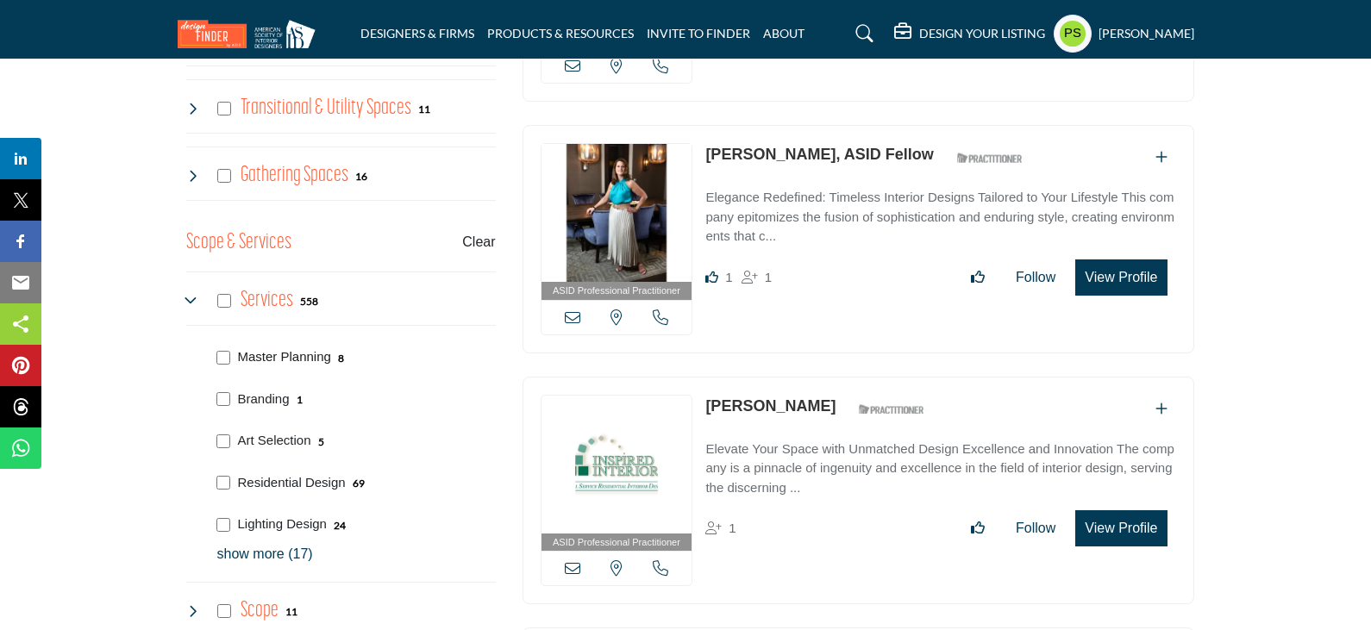
scroll to position [1207, 0]
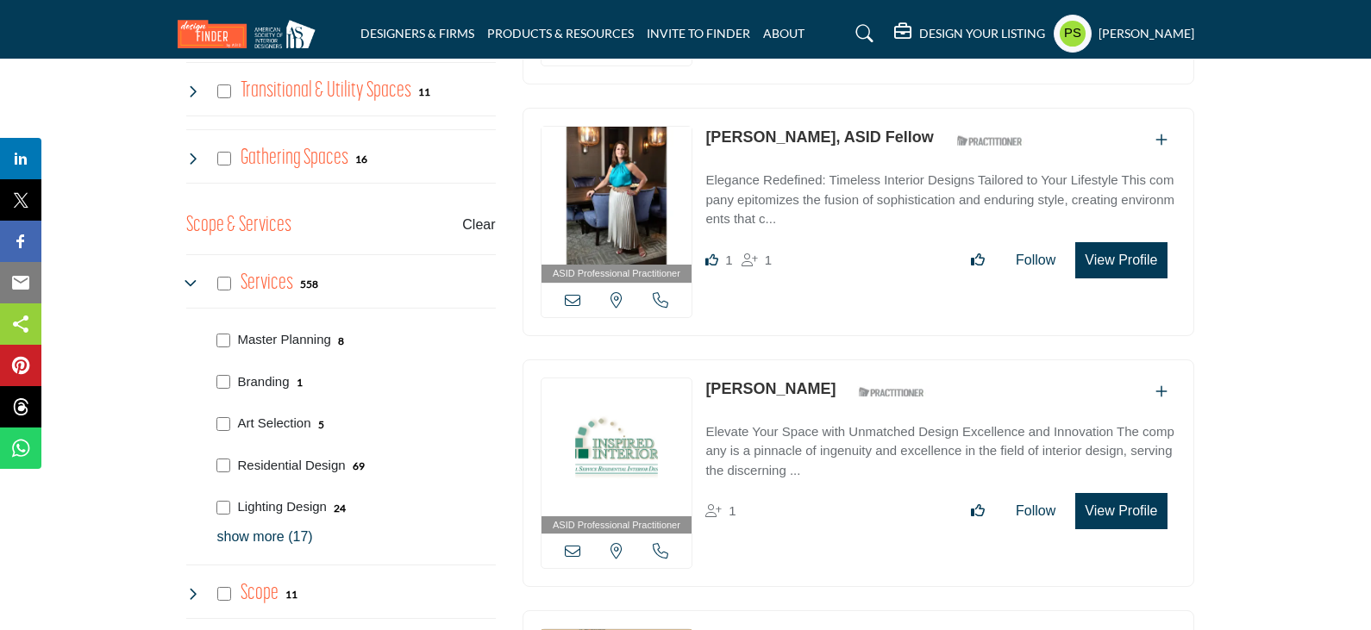
click at [254, 539] on p "show more (17)" at bounding box center [356, 537] width 279 height 21
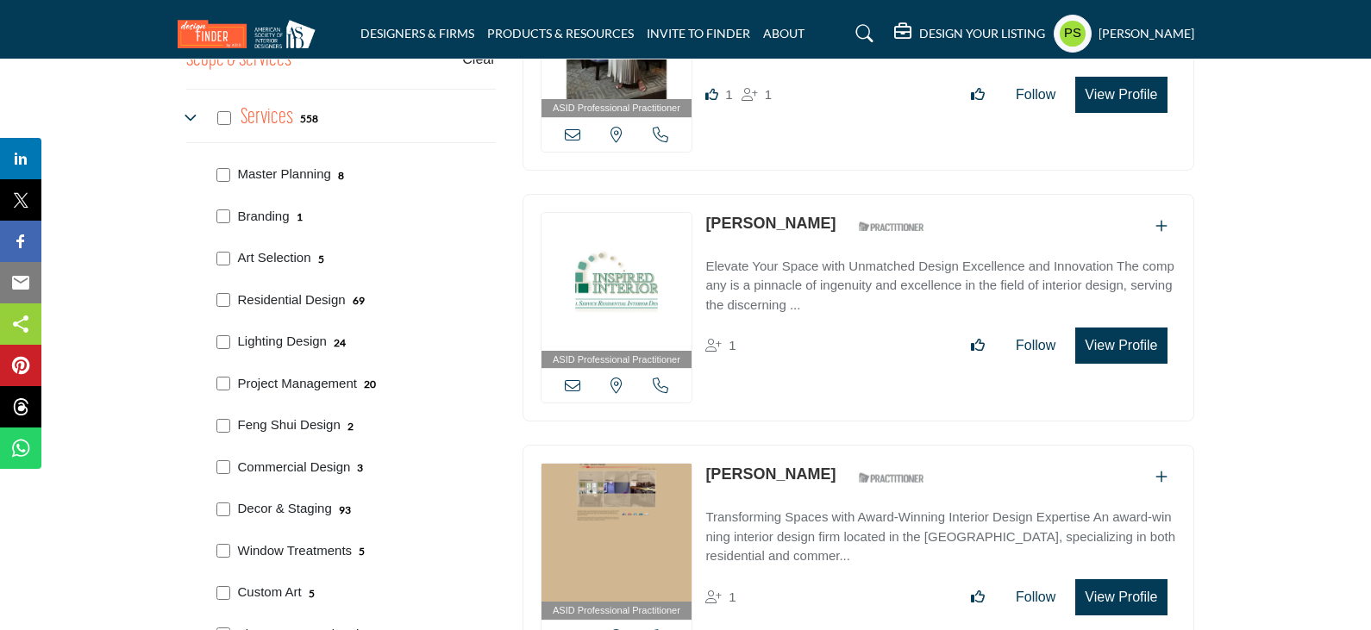
scroll to position [1466, 0]
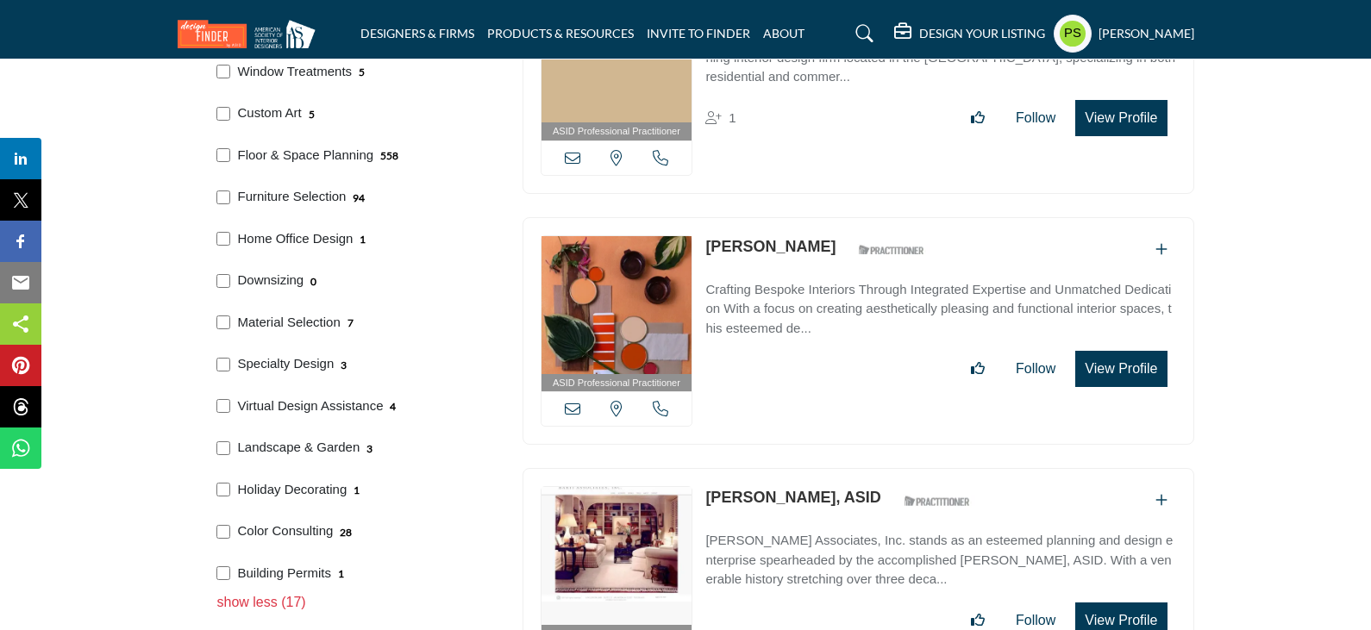
scroll to position [1724, 0]
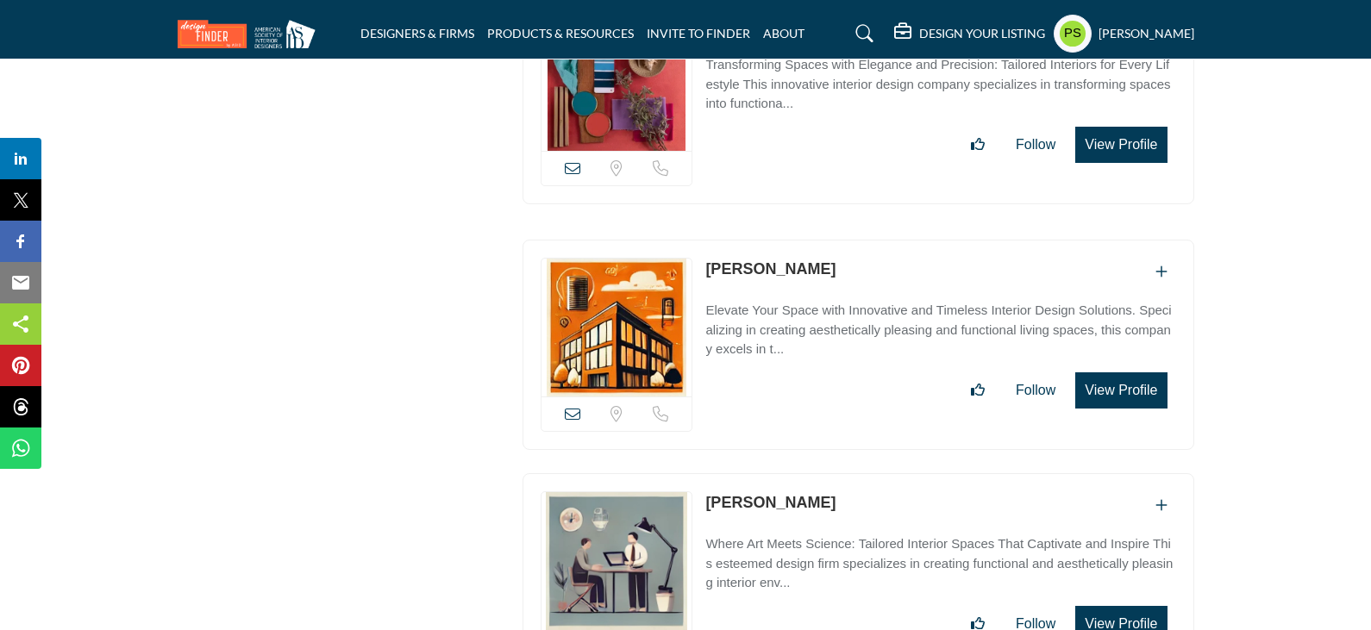
scroll to position [36345, 0]
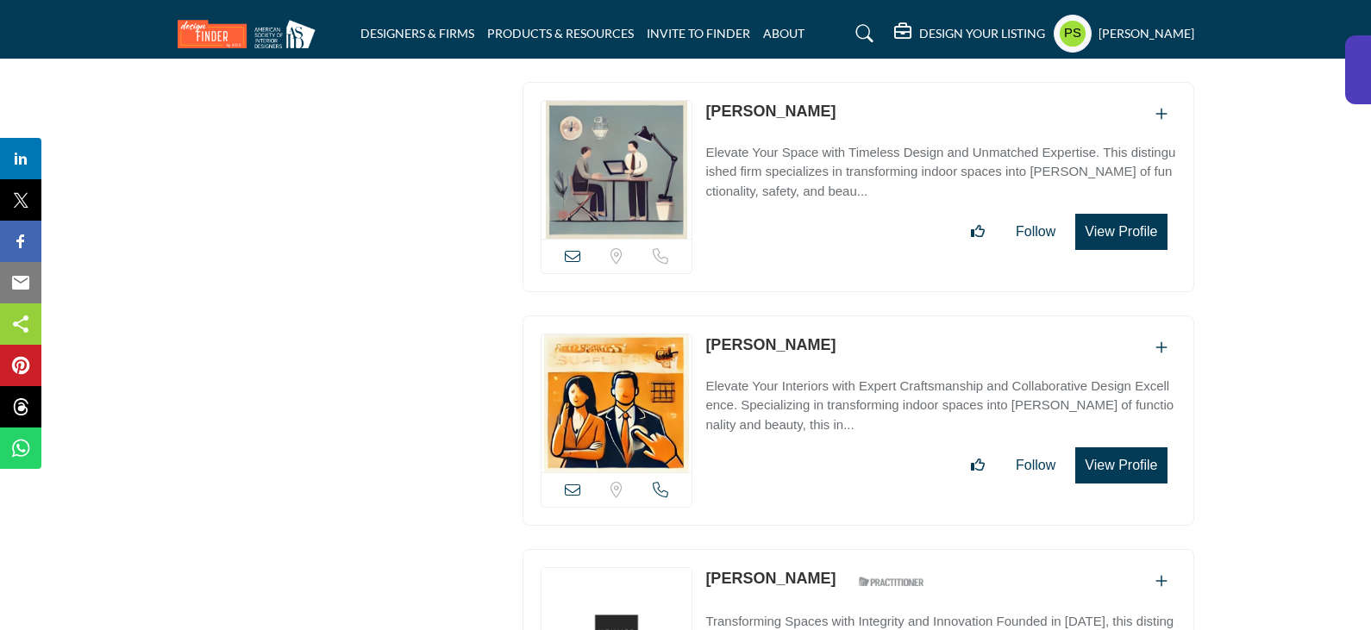
scroll to position [61821, 0]
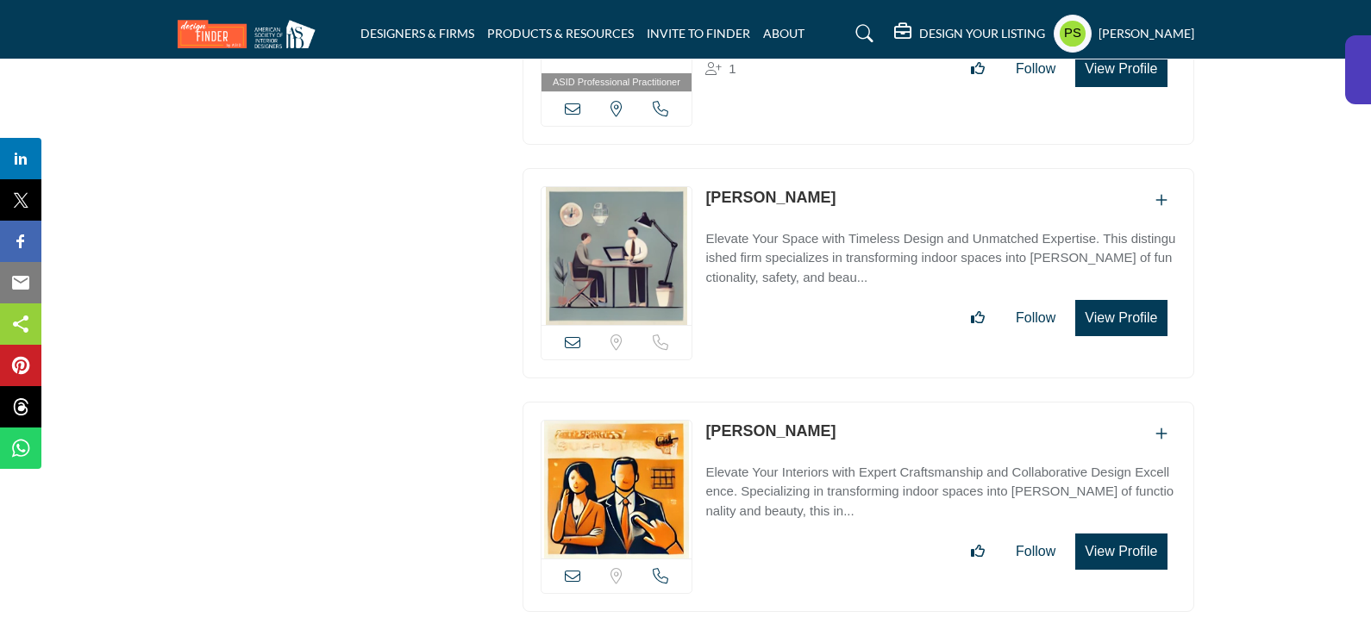
click at [797, 402] on div "View email address of this listing Sorry, but we don't have a location for this…" at bounding box center [859, 507] width 672 height 210
drag, startPoint x: 704, startPoint y: 212, endPoint x: 816, endPoint y: 216, distance: 111.3
click at [816, 402] on div "View email address of this listing Sorry, but we don't have a location for this…" at bounding box center [859, 507] width 672 height 210
copy link "[PERSON_NAME]"
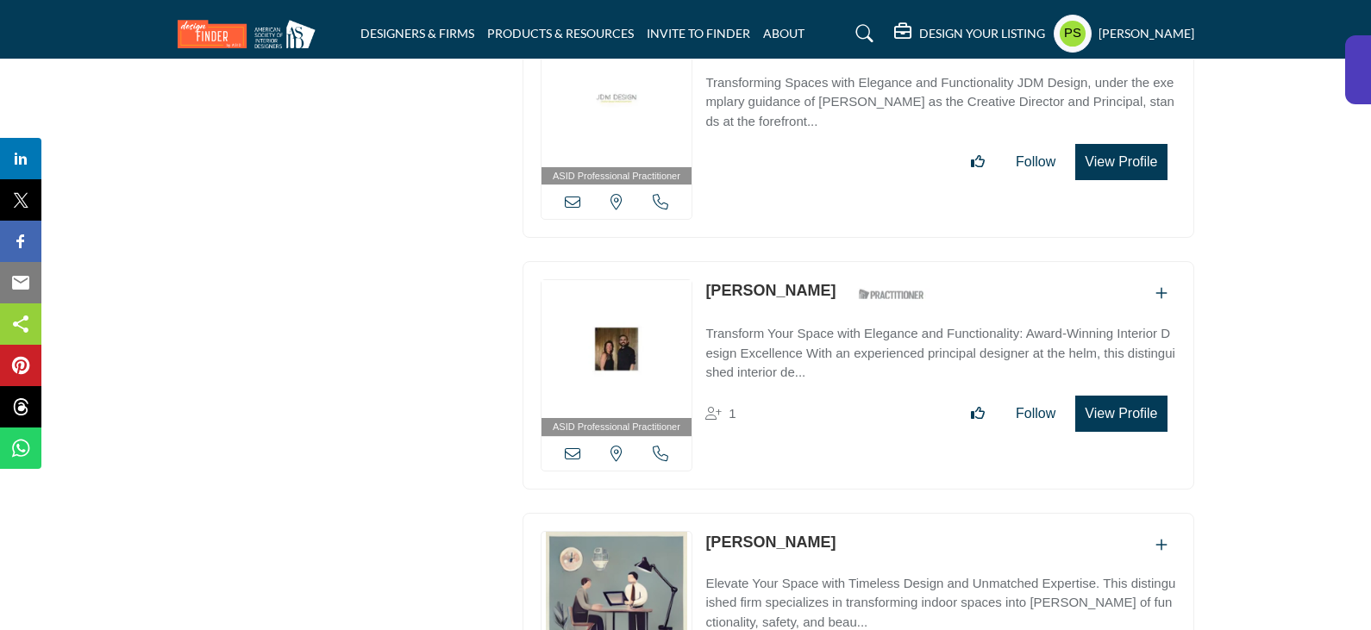
copy link "Dawn Henderson"
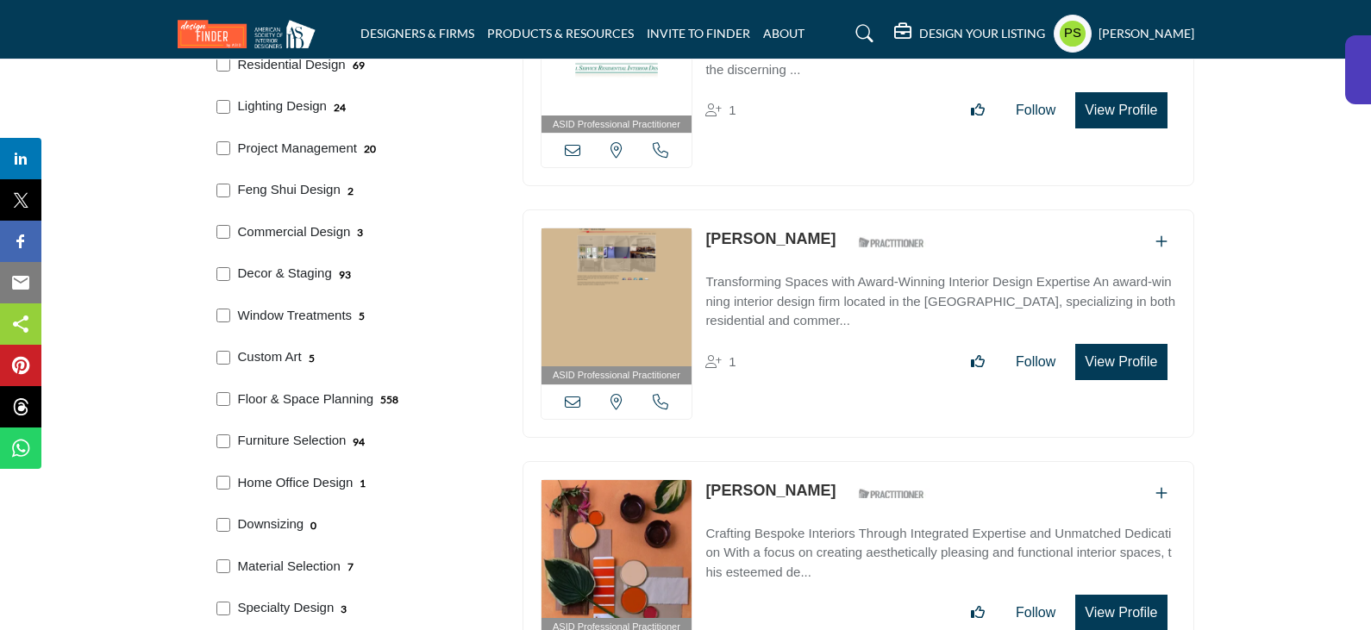
scroll to position [1638, 0]
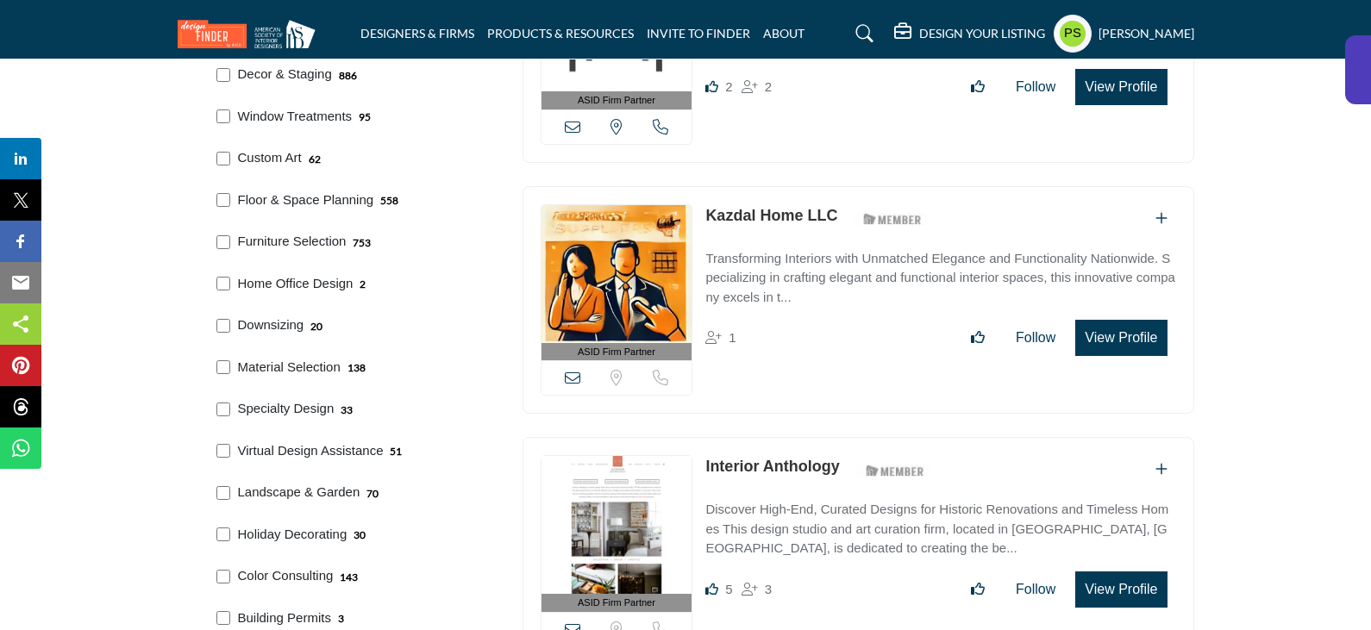
scroll to position [1811, 0]
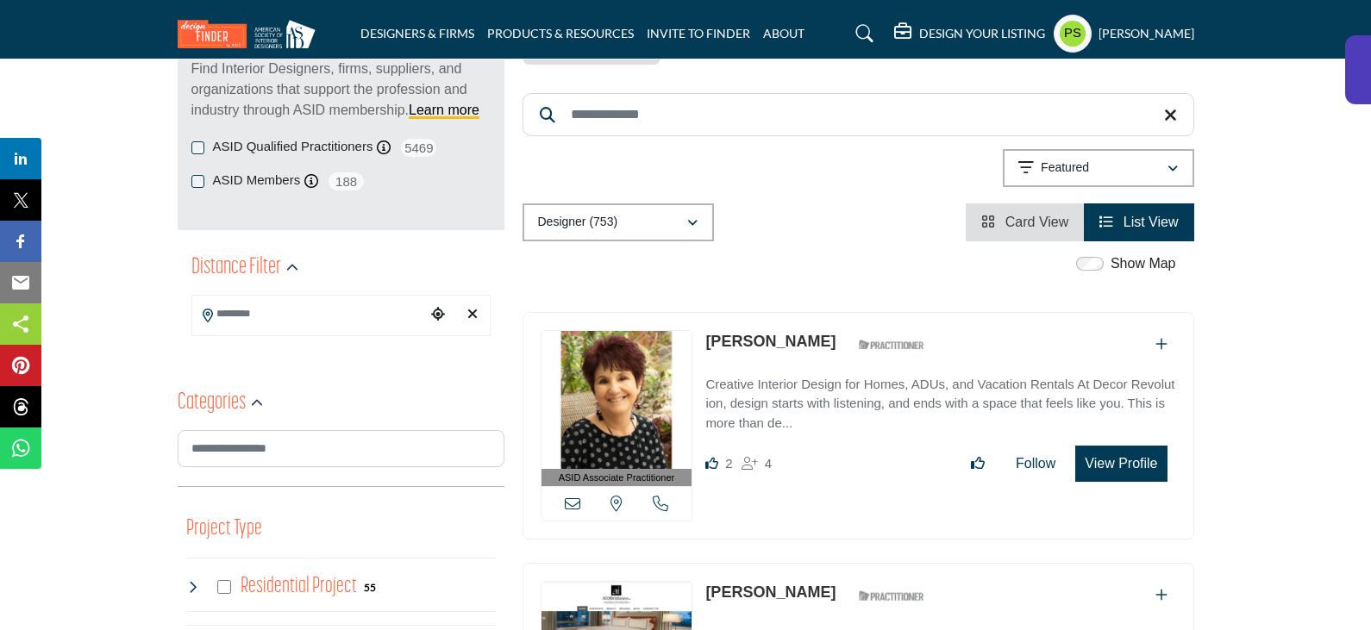
scroll to position [345, 0]
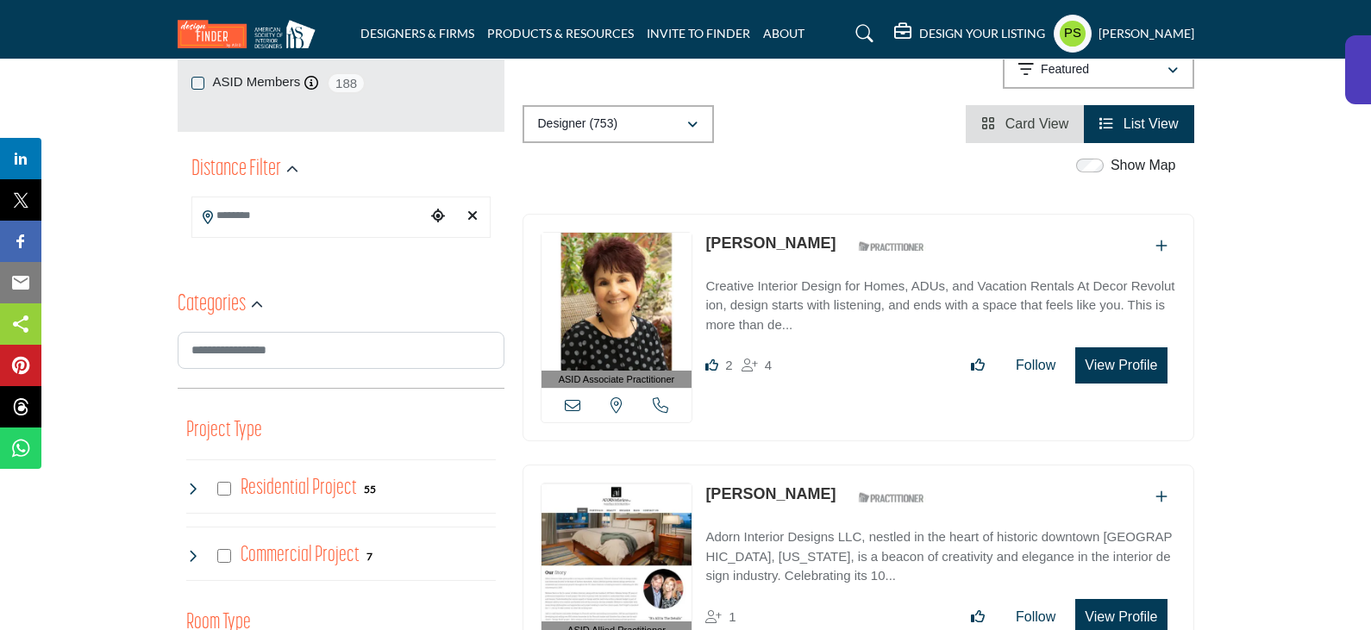
scroll to position [345, 0]
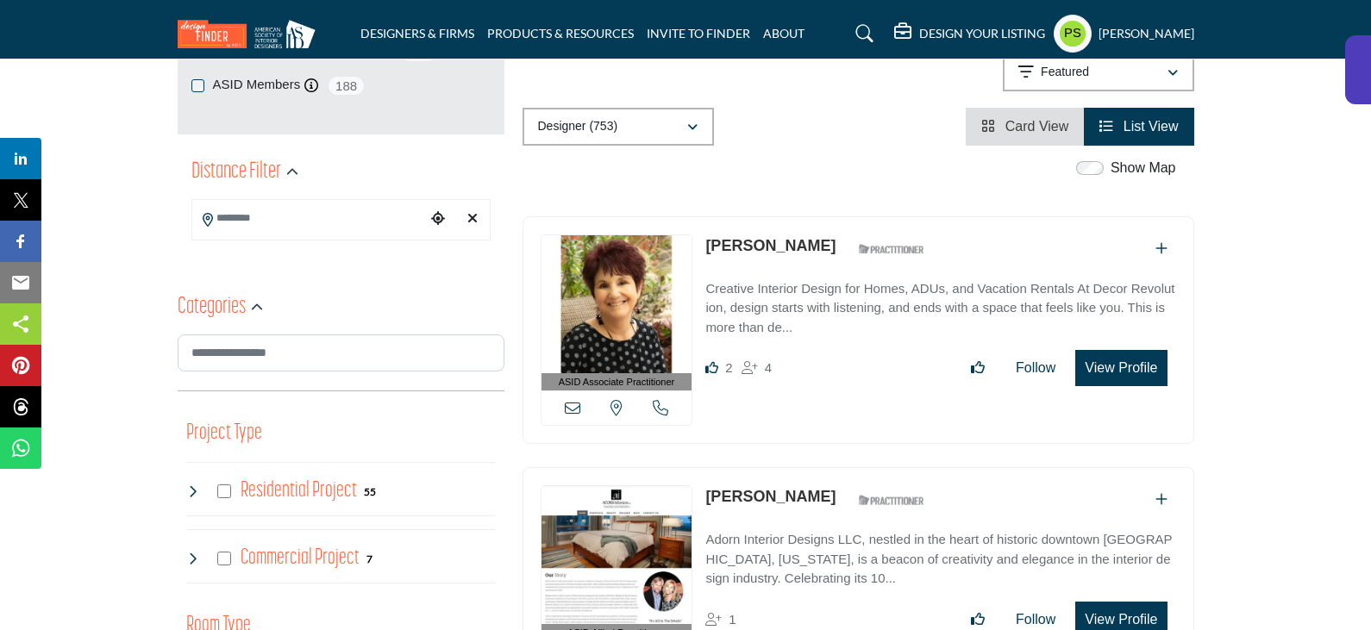
scroll to position [345, 0]
